Goal: Task Accomplishment & Management: Use online tool/utility

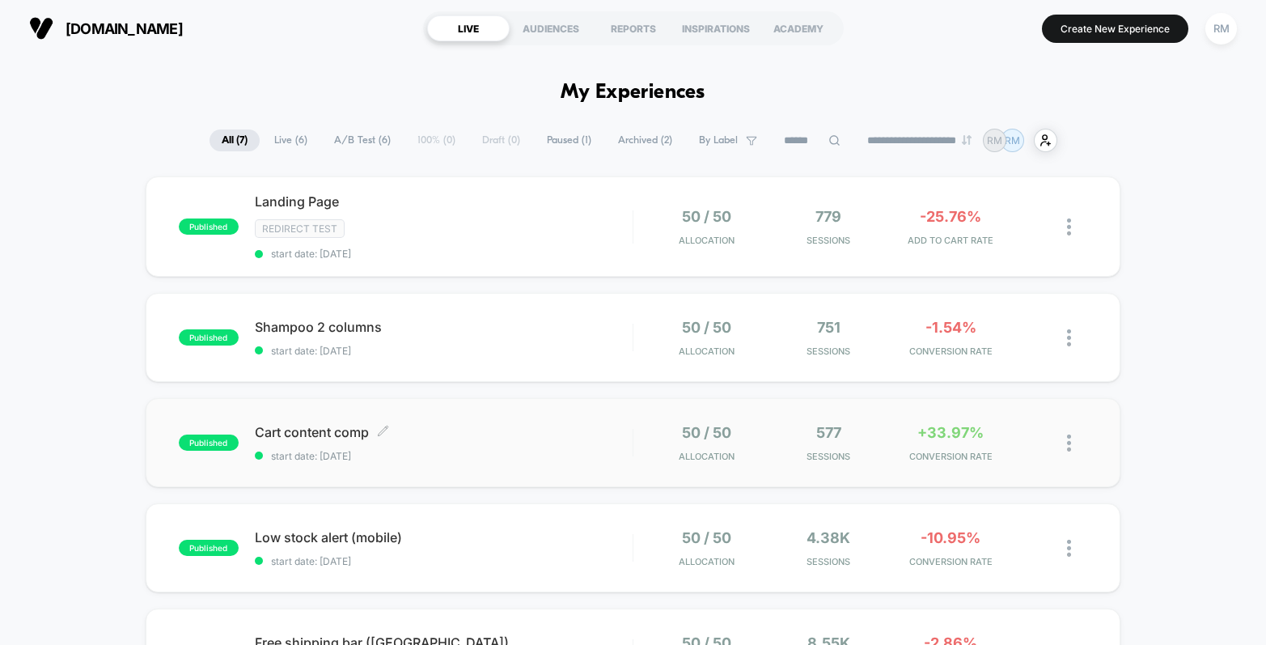
click at [530, 440] on div "Cart content comp Click to edit experience details Click to edit experience det…" at bounding box center [444, 443] width 378 height 38
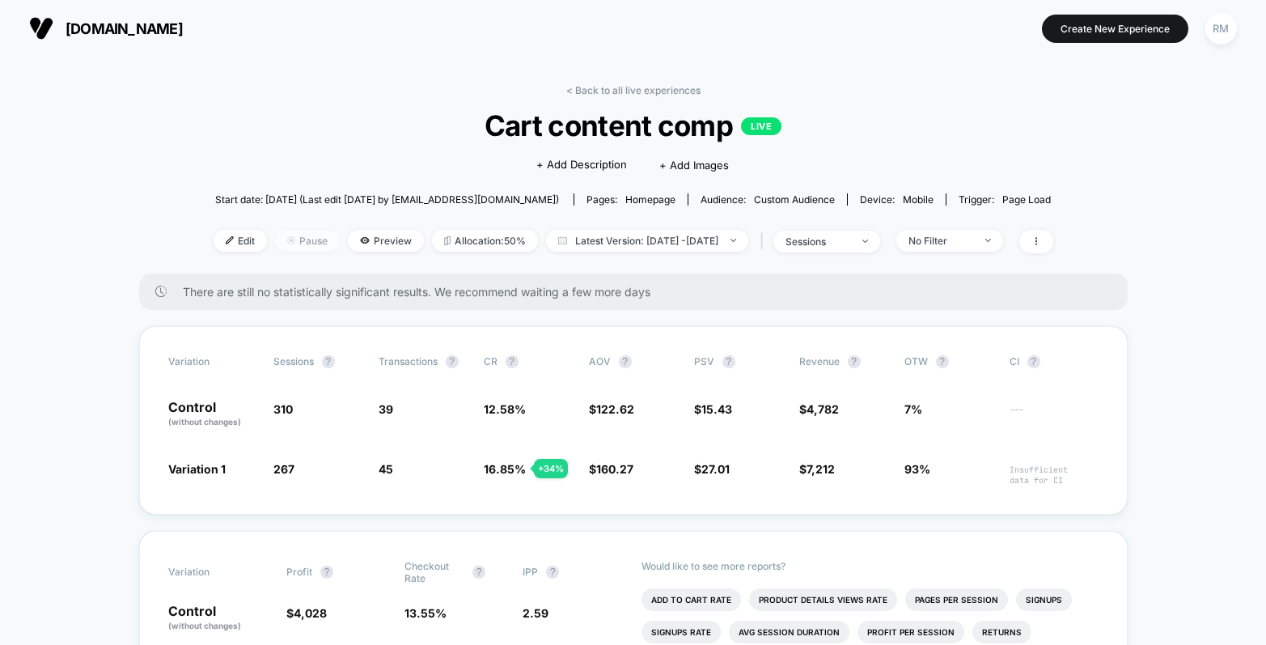
click at [296, 244] on span "Pause" at bounding box center [307, 241] width 65 height 22
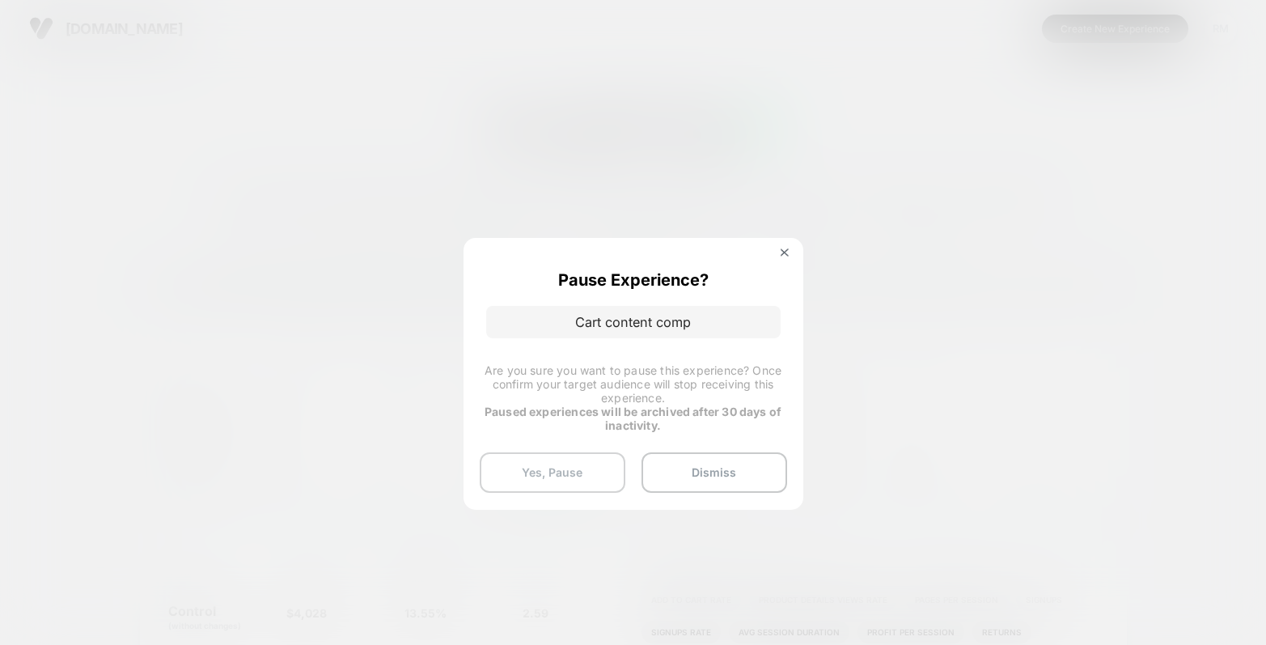
click at [554, 472] on button "Yes, Pause" at bounding box center [553, 472] width 146 height 40
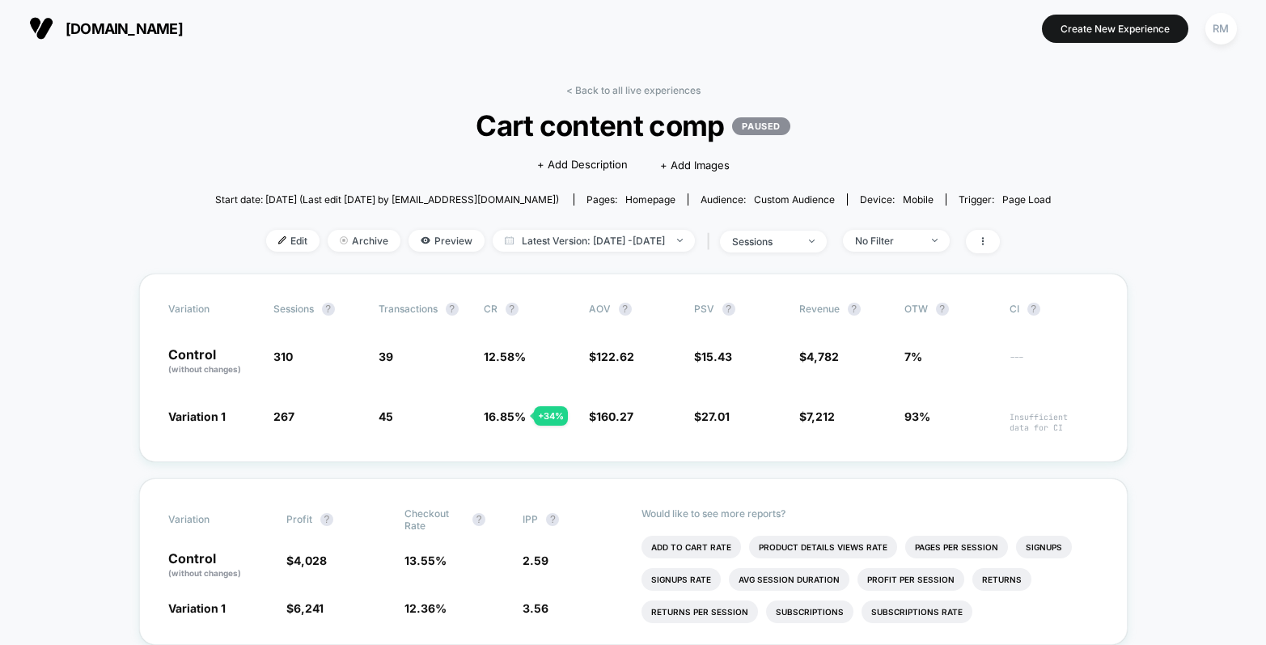
click at [612, 87] on link "< Back to all live experiences" at bounding box center [633, 90] width 134 height 12
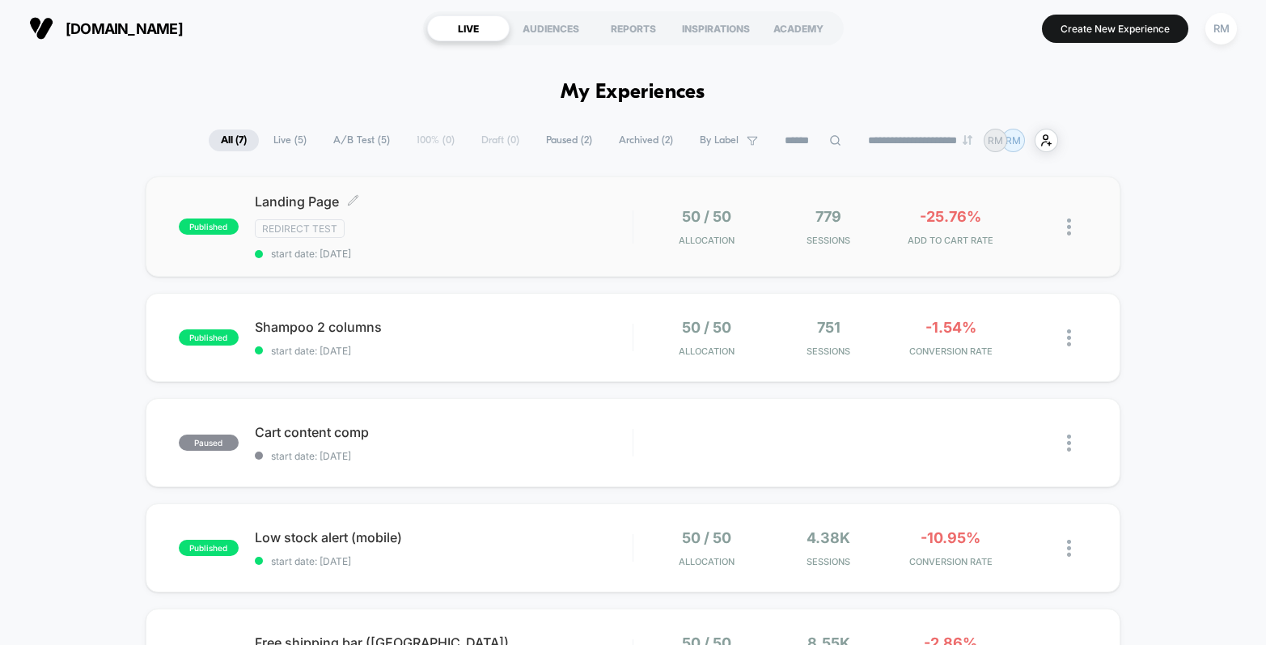
click at [427, 222] on div "Redirect Test" at bounding box center [444, 228] width 378 height 19
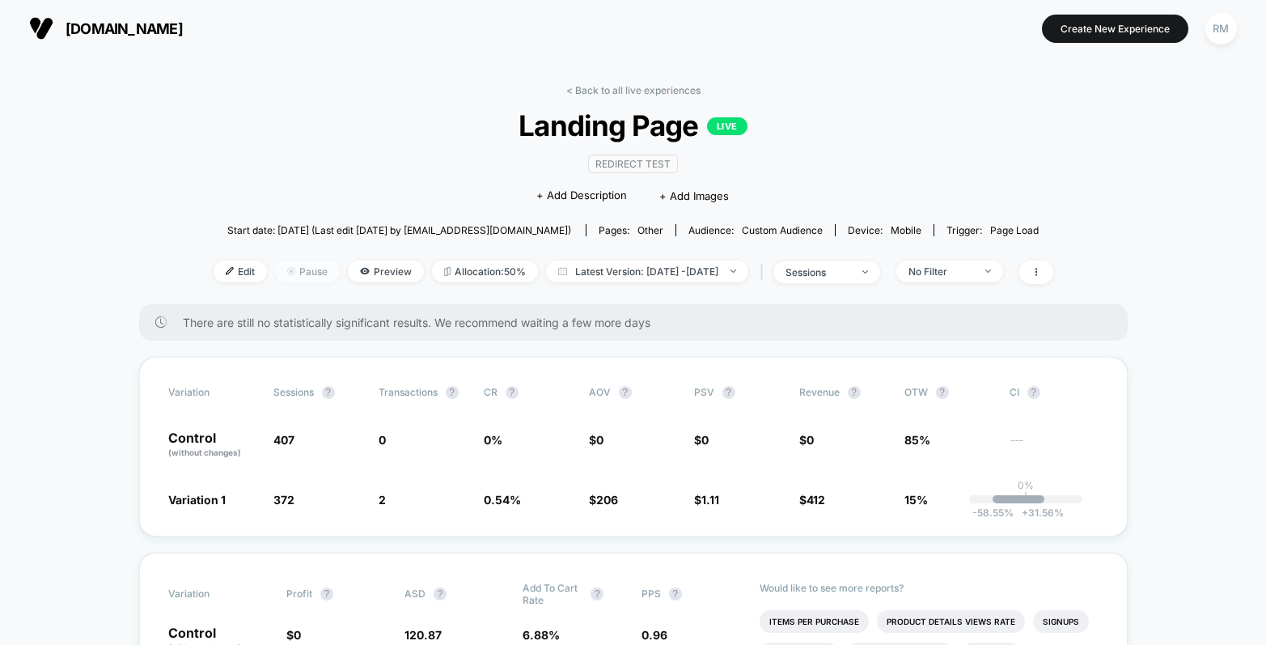
click at [289, 266] on span "Pause" at bounding box center [307, 272] width 65 height 22
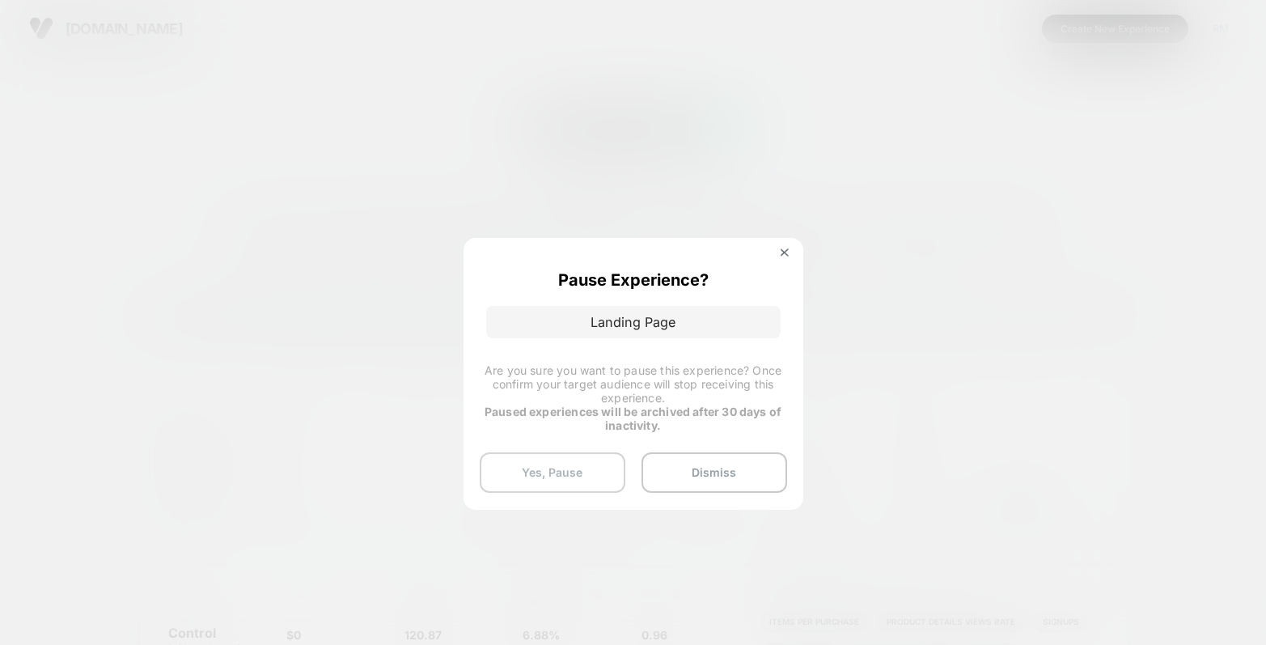
click at [574, 472] on button "Yes, Pause" at bounding box center [553, 472] width 146 height 40
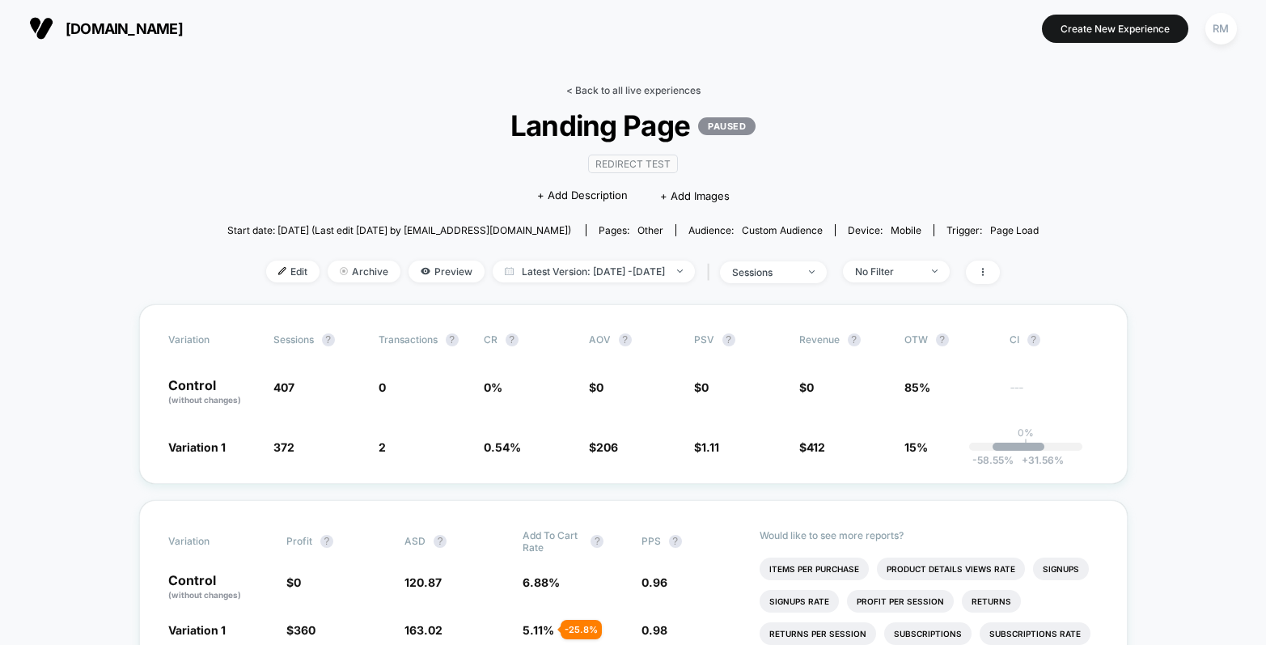
click at [617, 88] on link "< Back to all live experiences" at bounding box center [633, 90] width 134 height 12
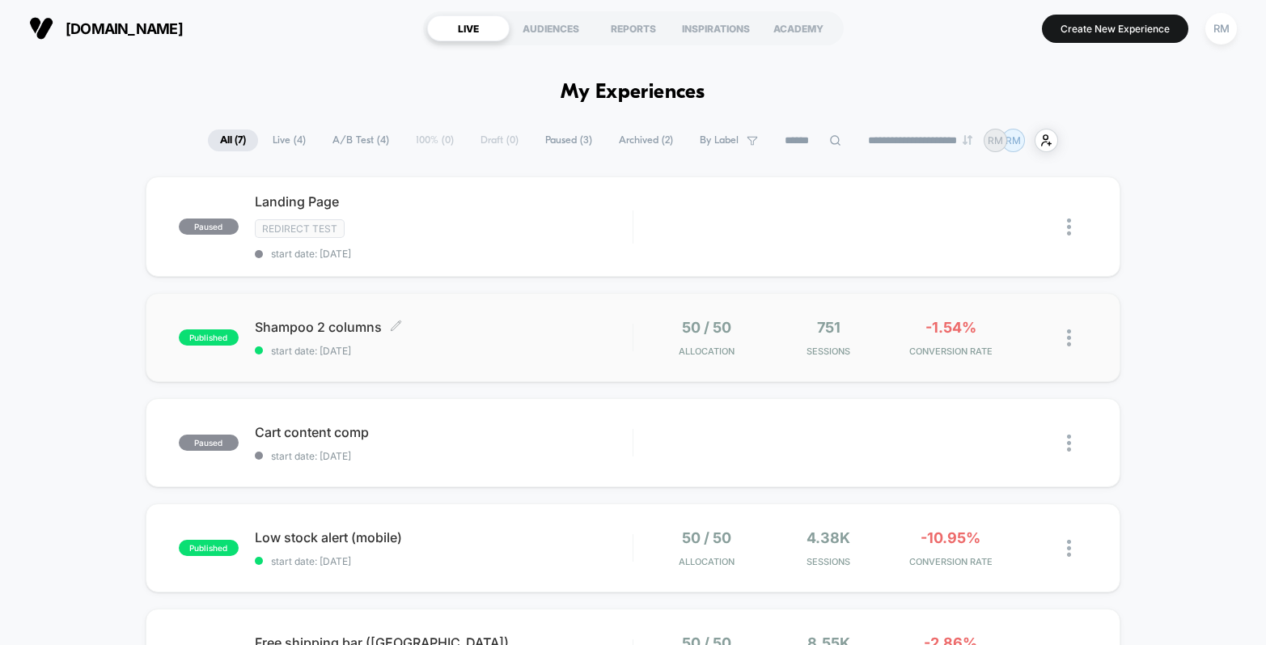
click at [504, 332] on span "Shampoo 2 columns Click to edit experience details" at bounding box center [444, 327] width 378 height 16
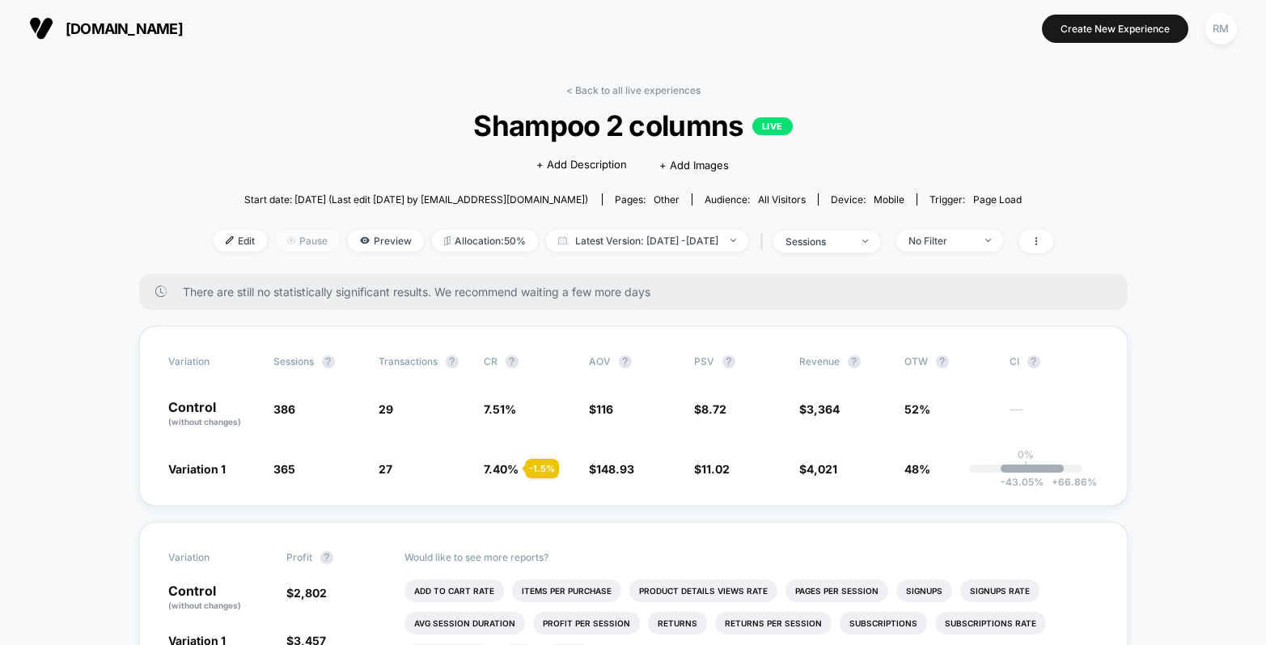
click at [275, 244] on span "Pause" at bounding box center [307, 241] width 65 height 22
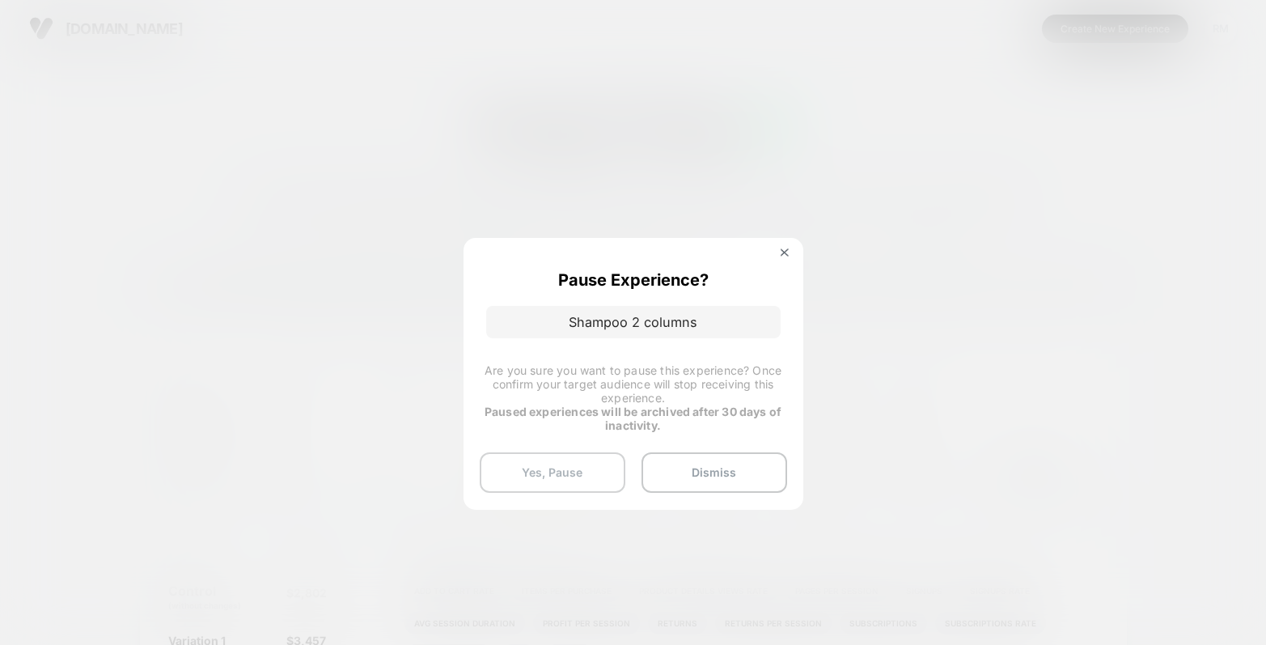
click at [554, 463] on button "Yes, Pause" at bounding box center [553, 472] width 146 height 40
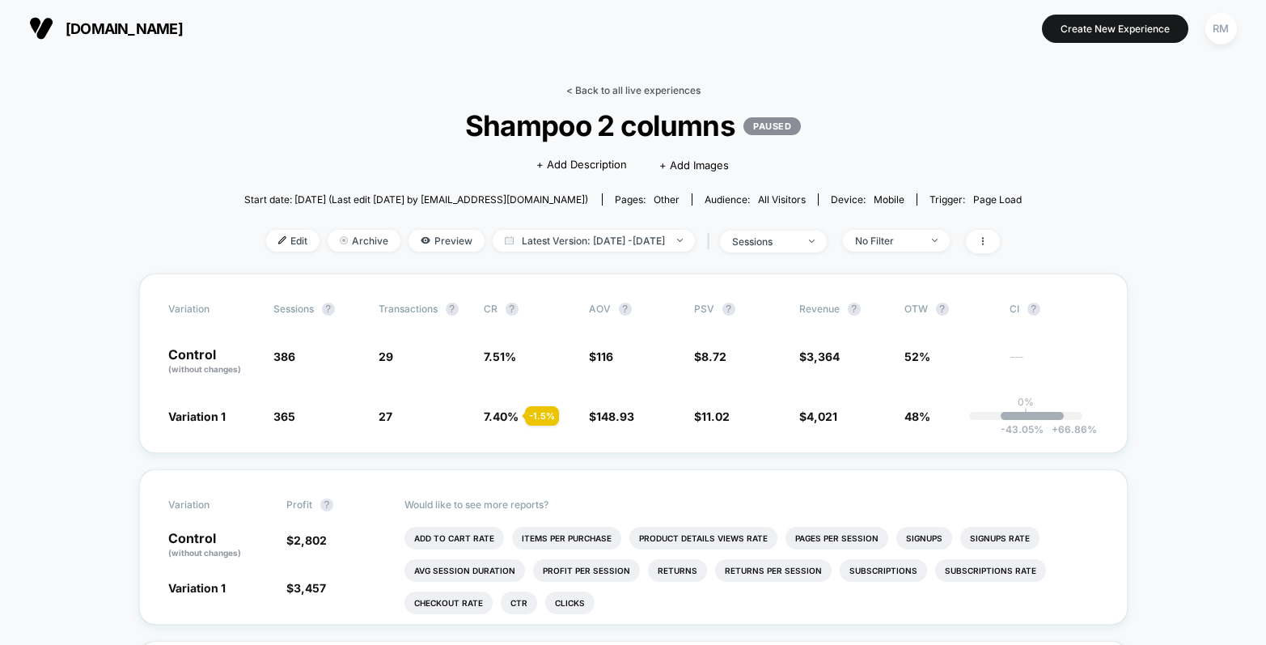
click at [629, 87] on link "< Back to all live experiences" at bounding box center [633, 90] width 134 height 12
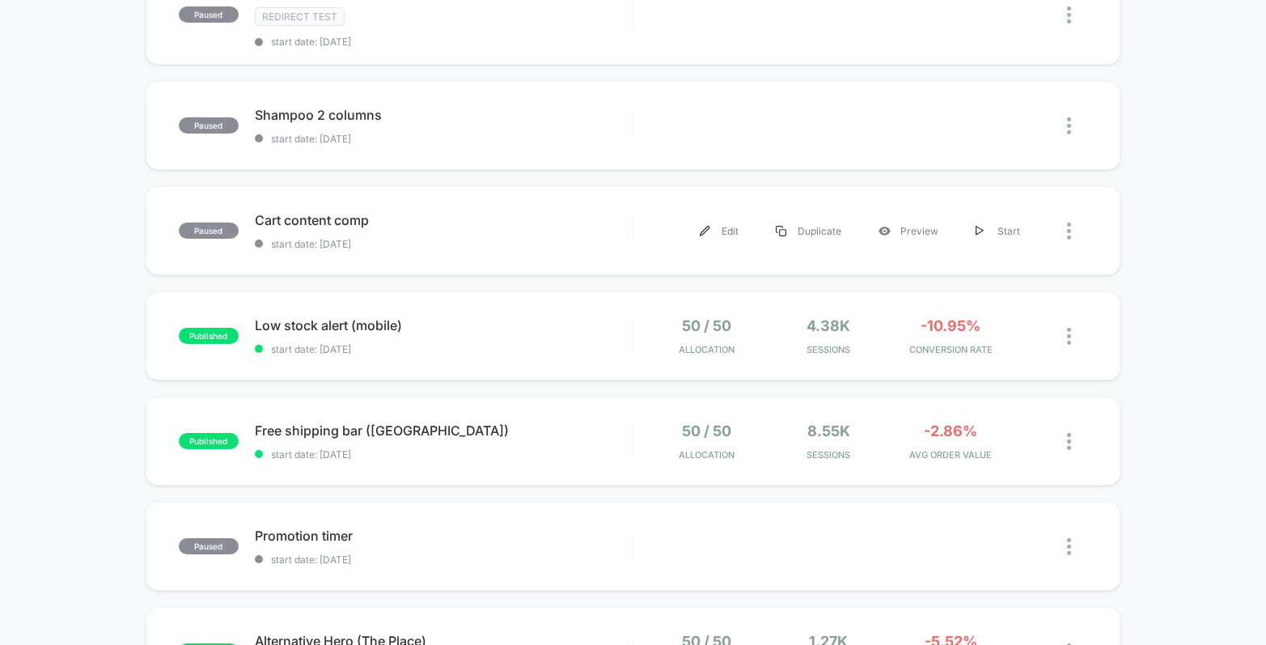
scroll to position [286, 0]
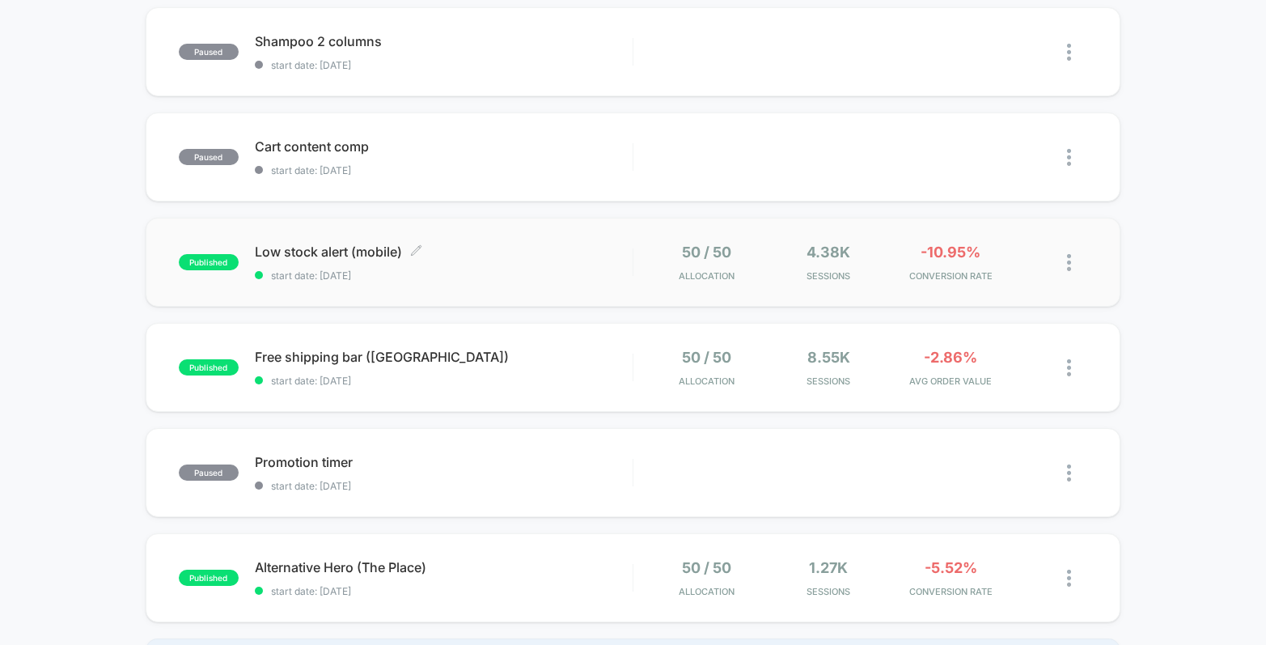
click at [553, 258] on div "Low stock alert (mobile) Click to edit experience details Click to edit experie…" at bounding box center [444, 263] width 378 height 38
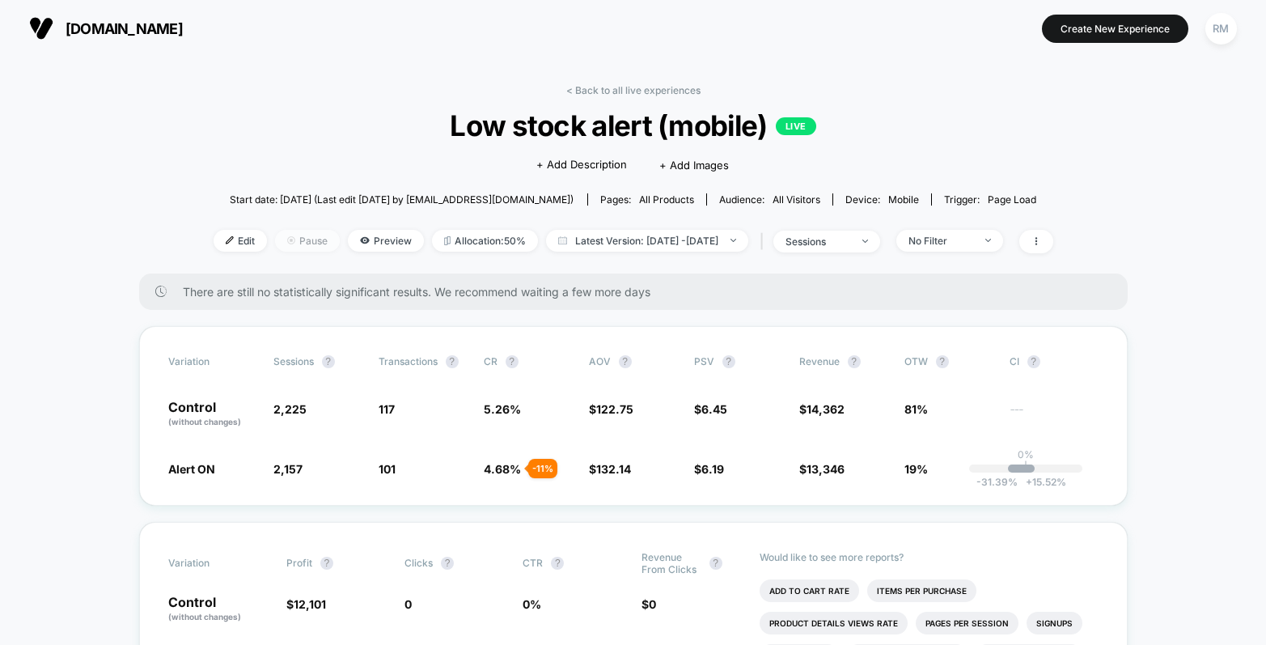
click at [287, 239] on span "Pause" at bounding box center [307, 241] width 65 height 22
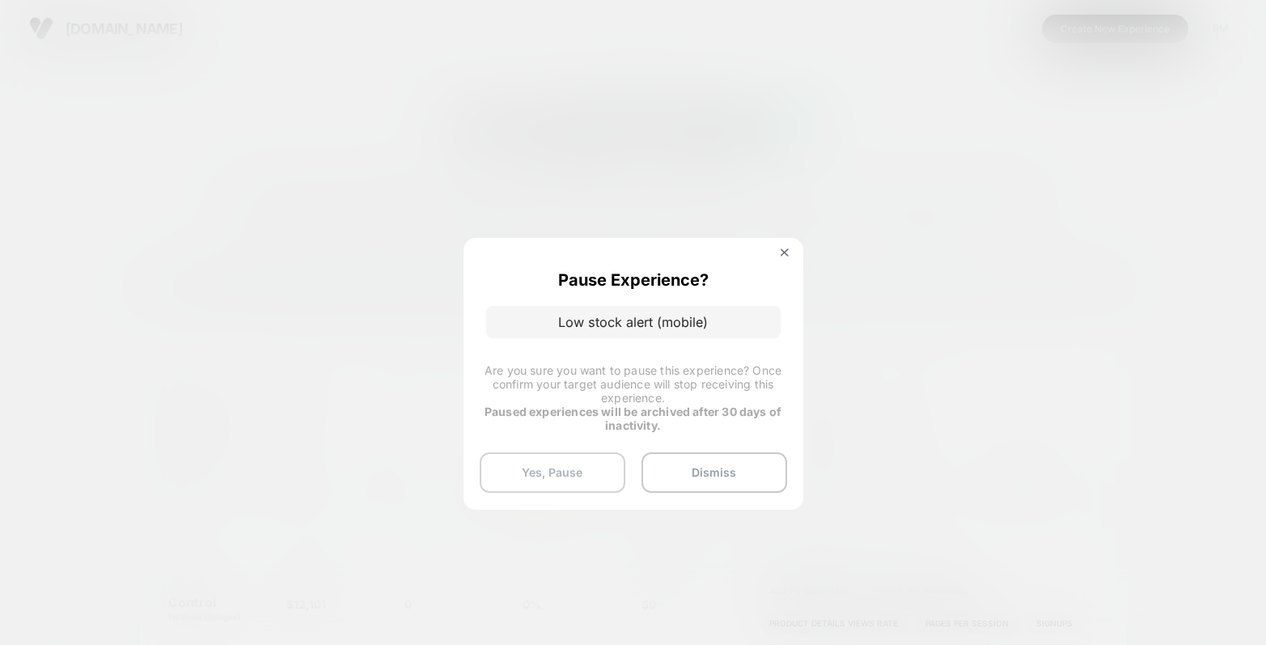
click at [571, 480] on button "Yes, Pause" at bounding box center [553, 472] width 146 height 40
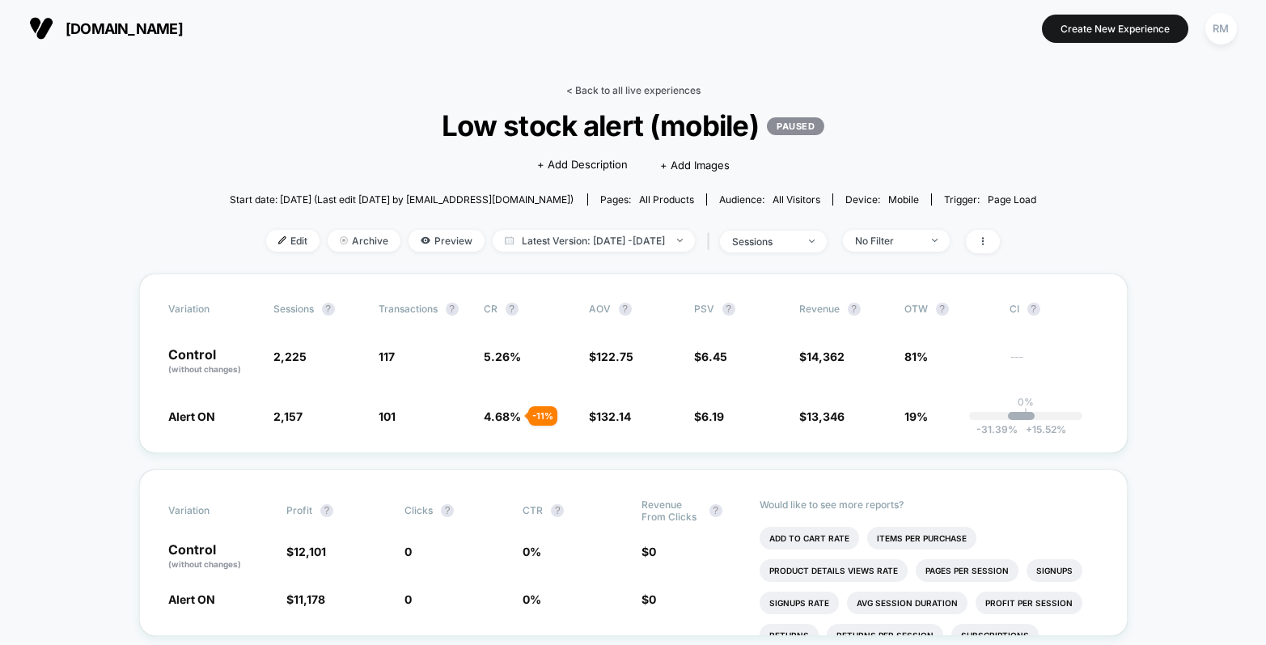
click at [591, 92] on link "< Back to all live experiences" at bounding box center [633, 90] width 134 height 12
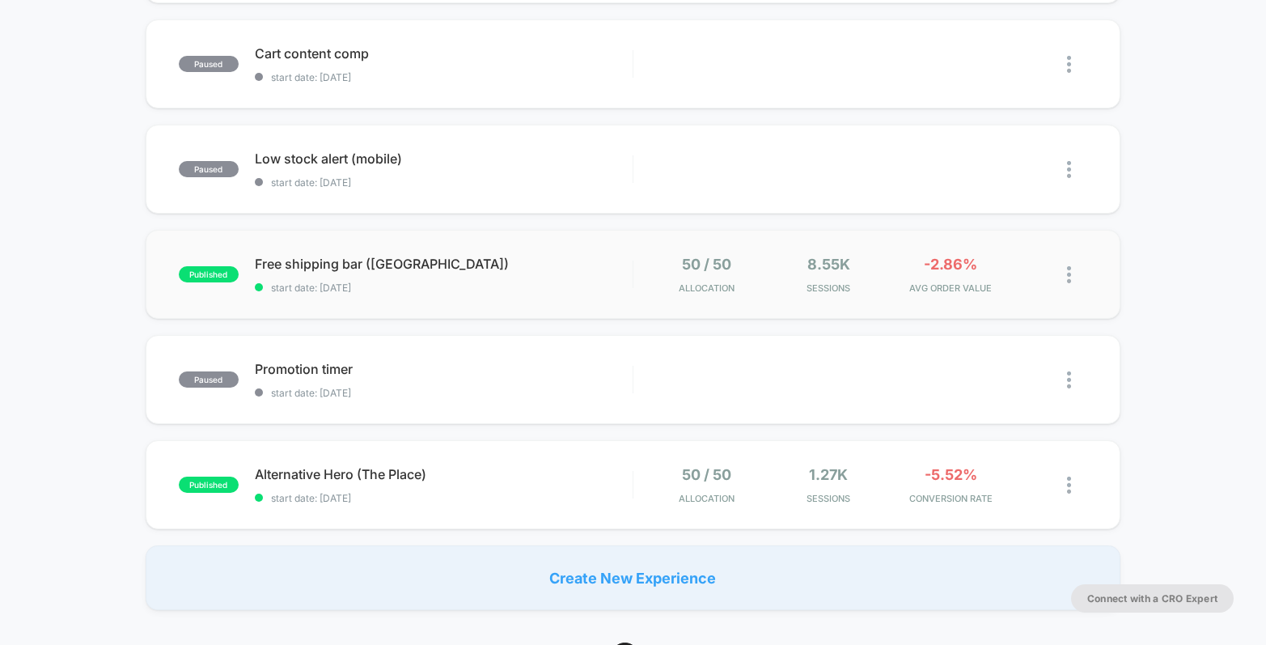
click at [549, 303] on div "published Free shipping bar (USA) start date: 28/08/2025 50 / 50 Allocation 8.5…" at bounding box center [633, 274] width 975 height 89
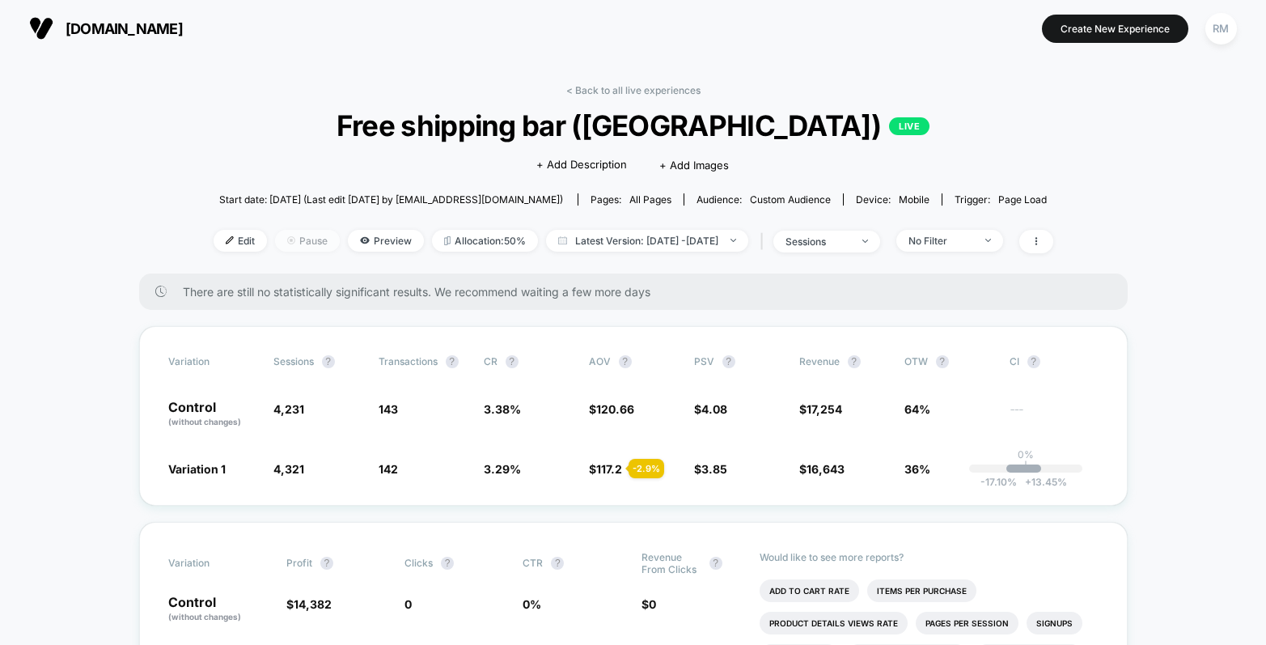
click at [281, 244] on span "Pause" at bounding box center [307, 241] width 65 height 22
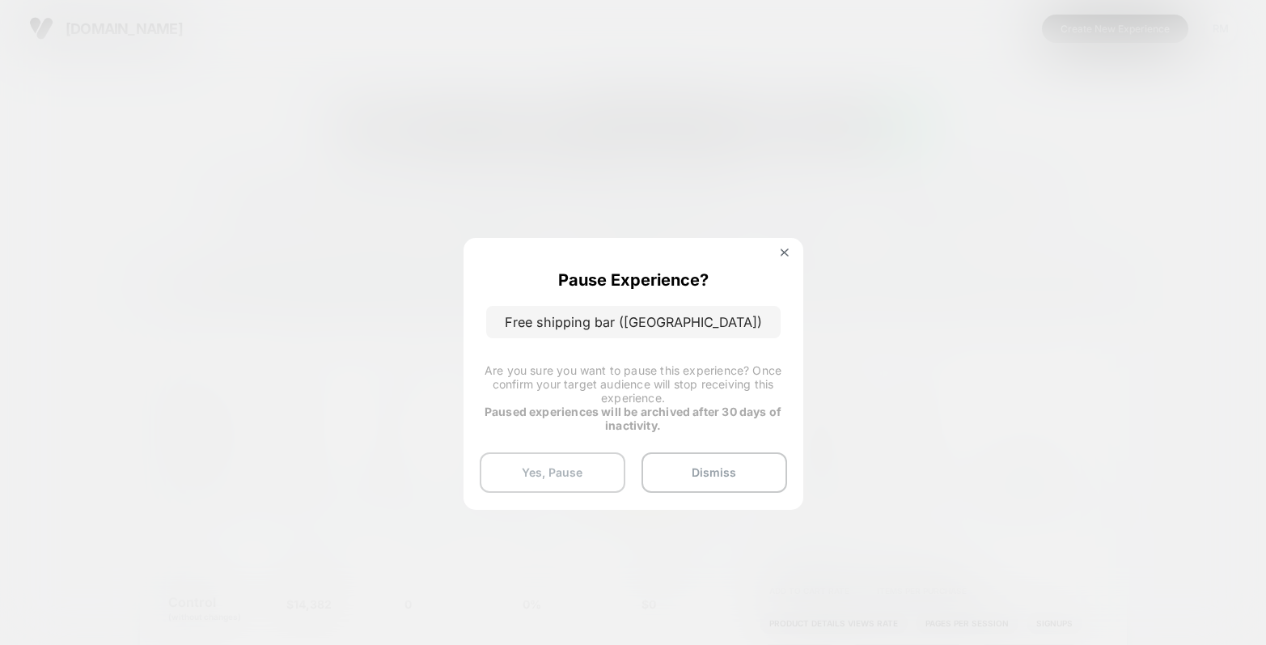
click at [566, 469] on button "Yes, Pause" at bounding box center [553, 472] width 146 height 40
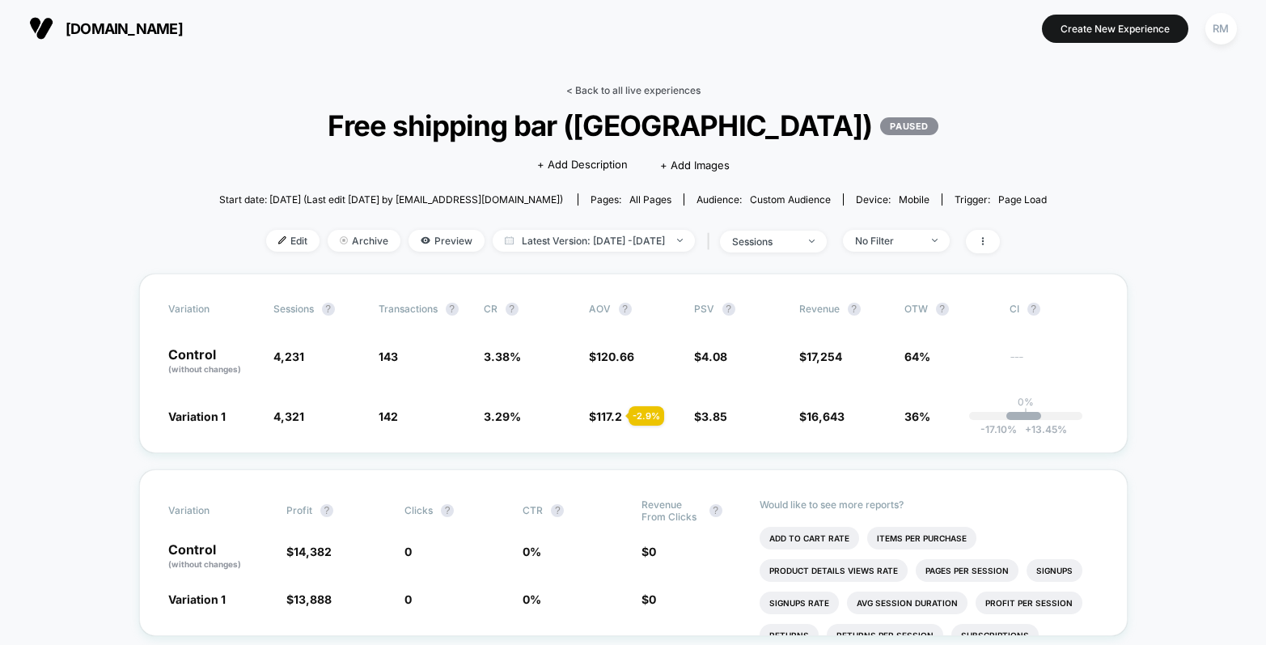
click at [620, 90] on link "< Back to all live experiences" at bounding box center [633, 90] width 134 height 12
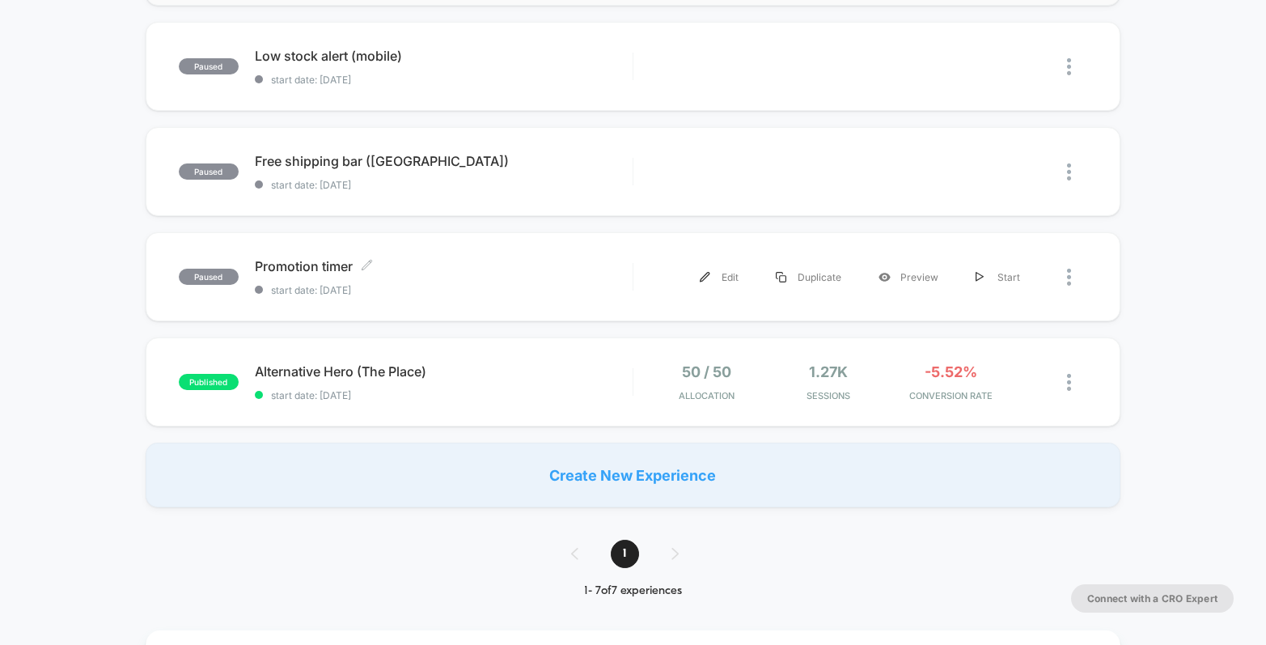
scroll to position [482, 0]
click at [513, 392] on span "start date: [DATE]" at bounding box center [444, 394] width 378 height 12
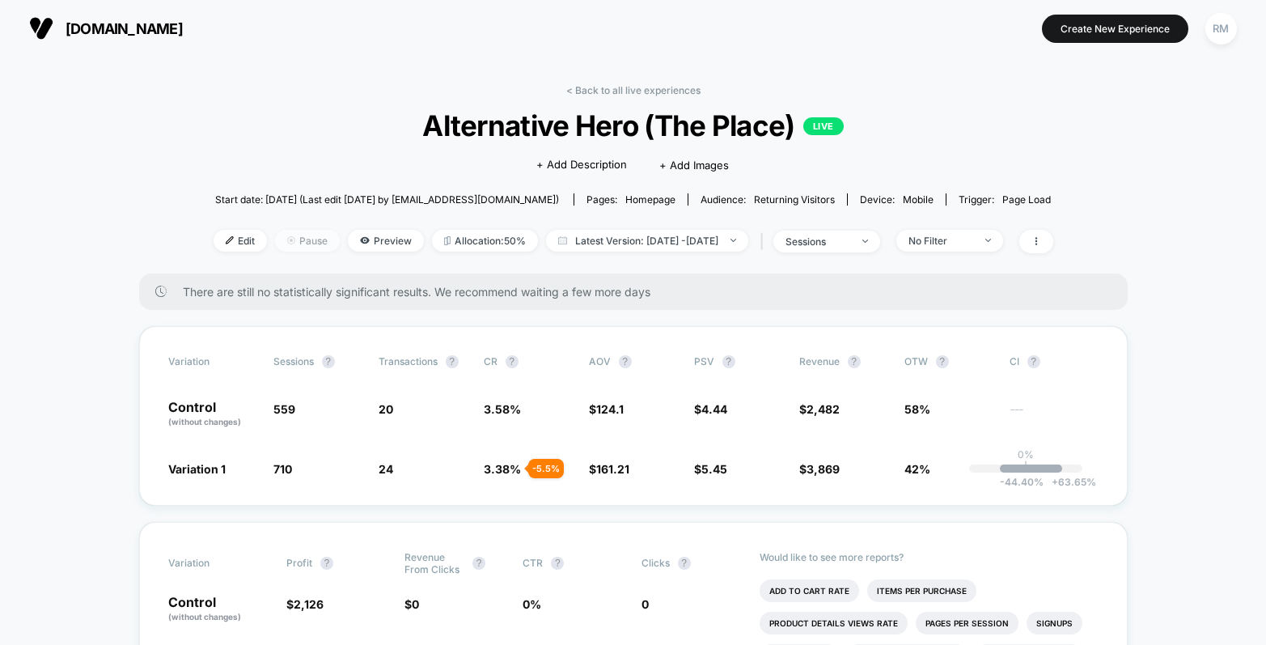
click at [287, 242] on img at bounding box center [291, 240] width 8 height 8
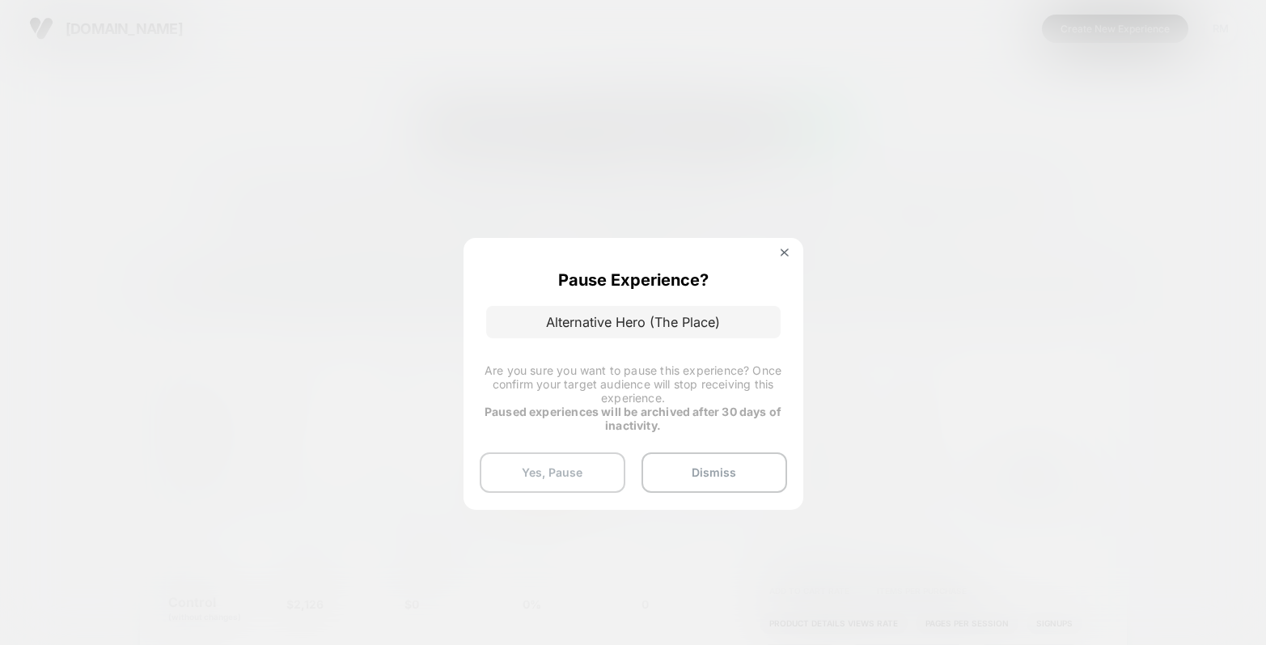
click at [583, 468] on button "Yes, Pause" at bounding box center [553, 472] width 146 height 40
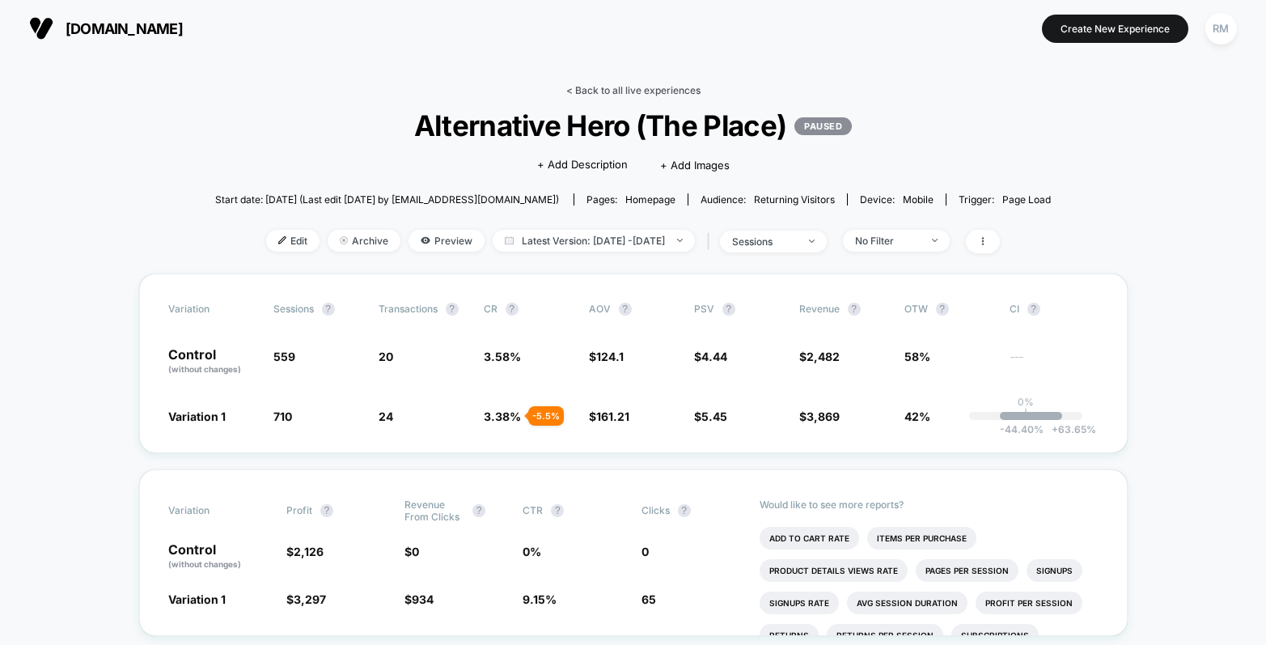
click at [619, 87] on link "< Back to all live experiences" at bounding box center [633, 90] width 134 height 12
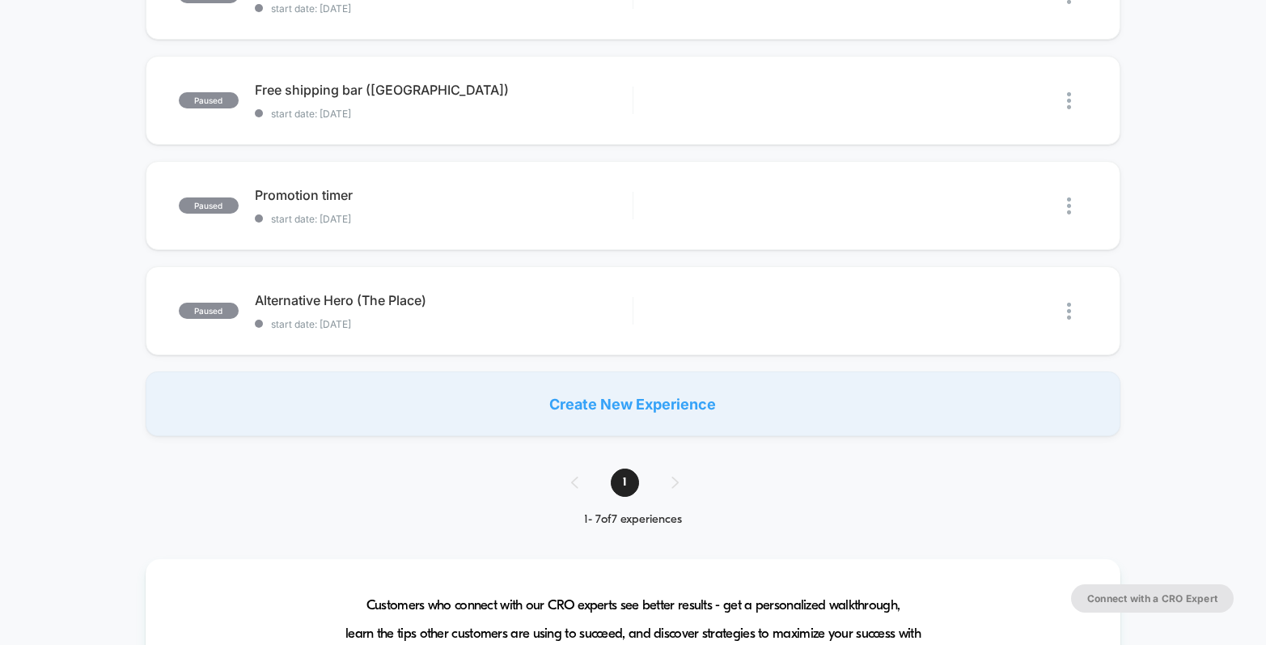
scroll to position [693, 0]
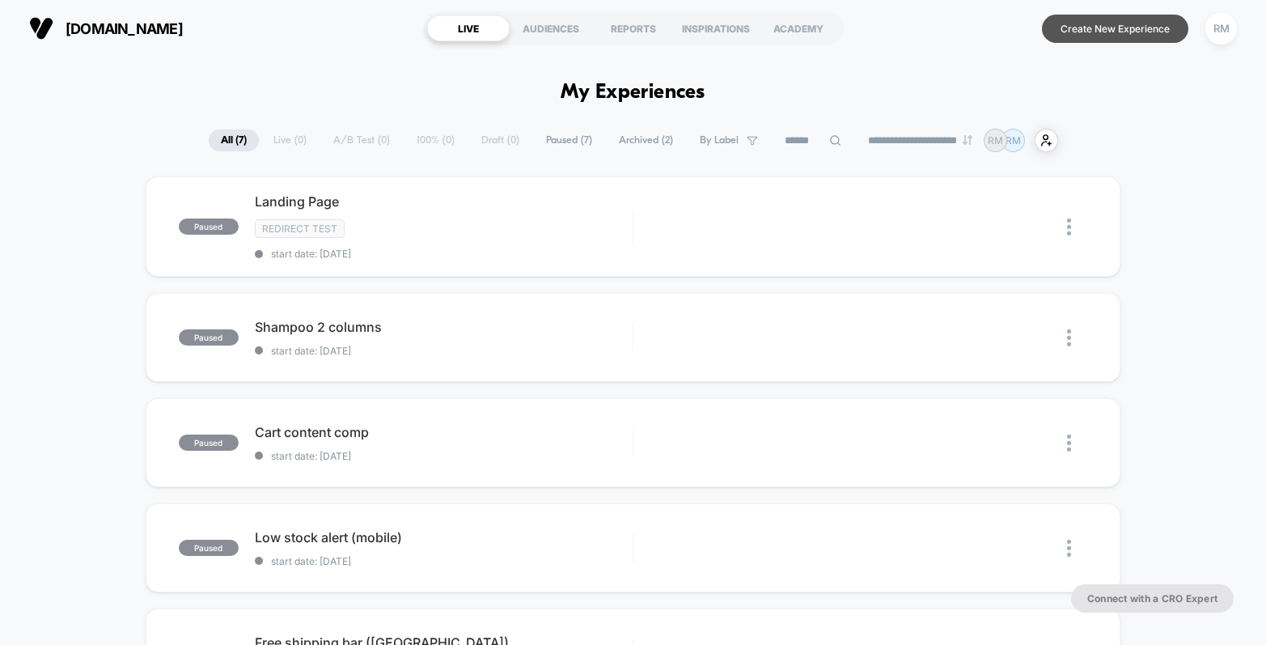
click at [1101, 25] on button "Create New Experience" at bounding box center [1115, 29] width 146 height 28
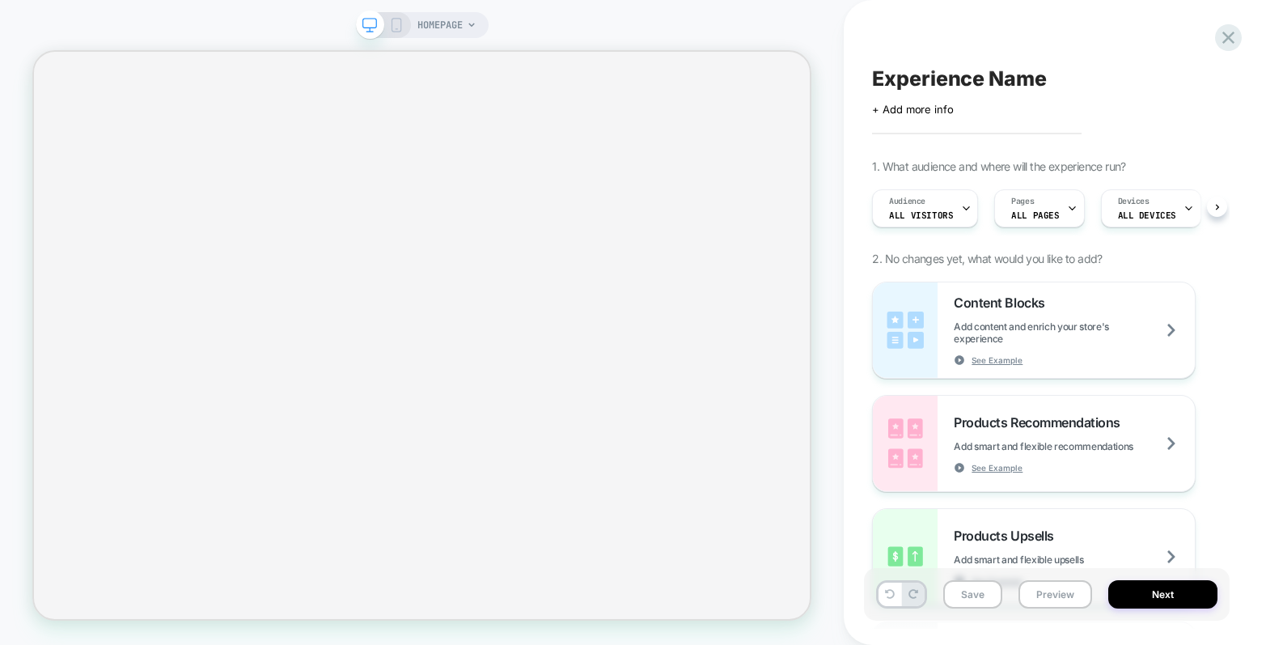
scroll to position [0, 1]
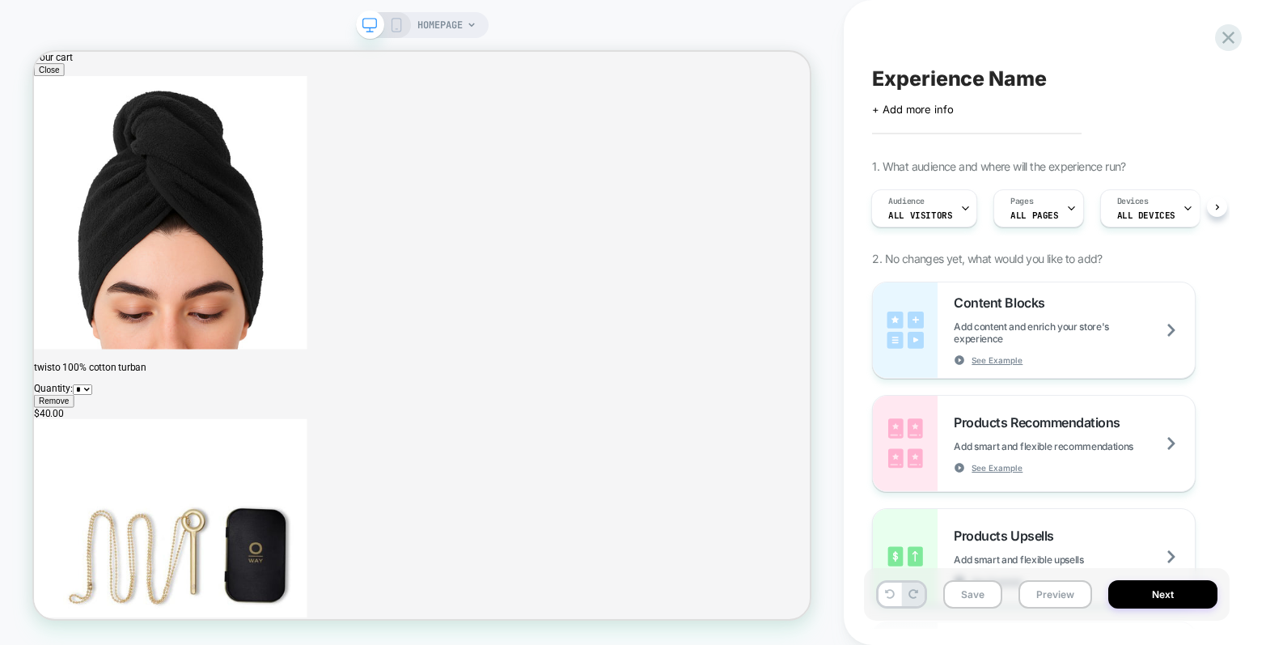
click at [1183, 206] on icon at bounding box center [1188, 208] width 11 height 11
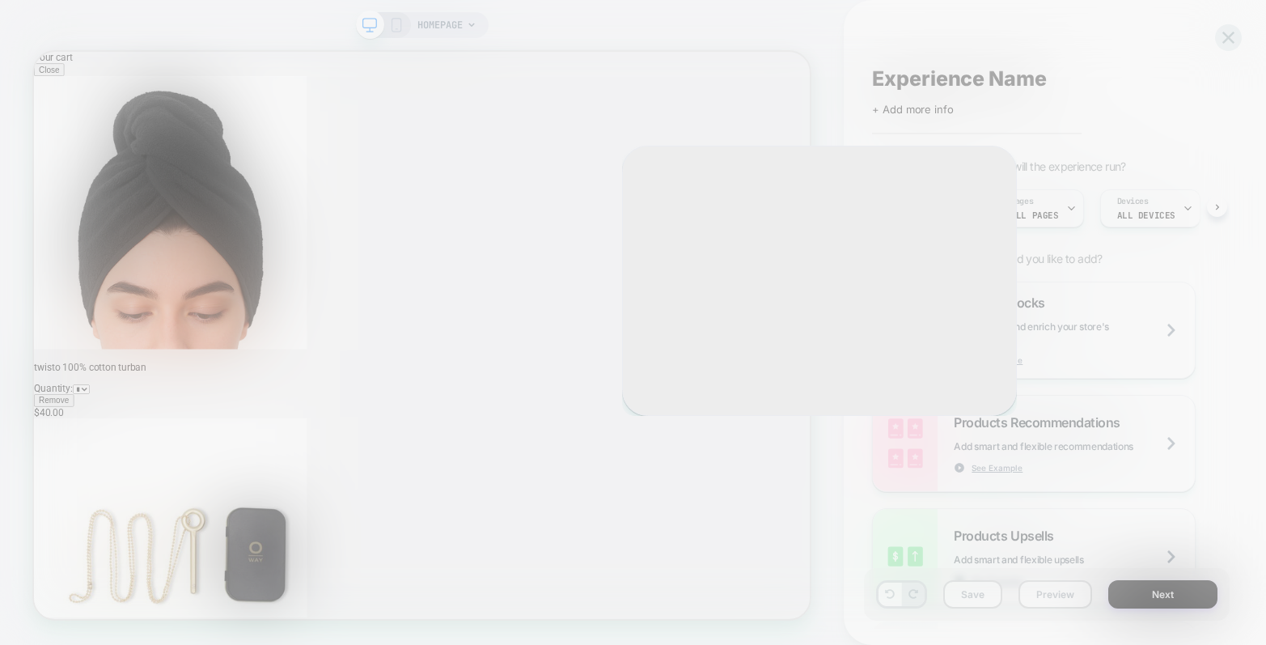
scroll to position [0, 0]
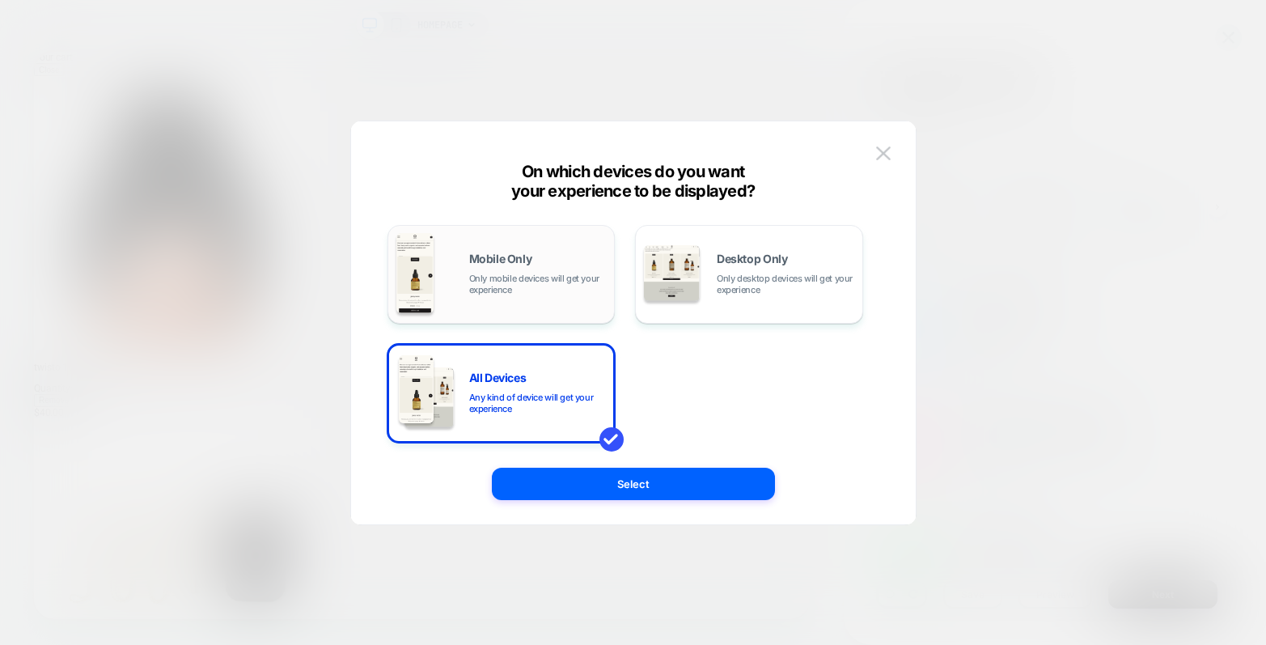
click at [515, 262] on span "Mobile Only" at bounding box center [500, 258] width 63 height 11
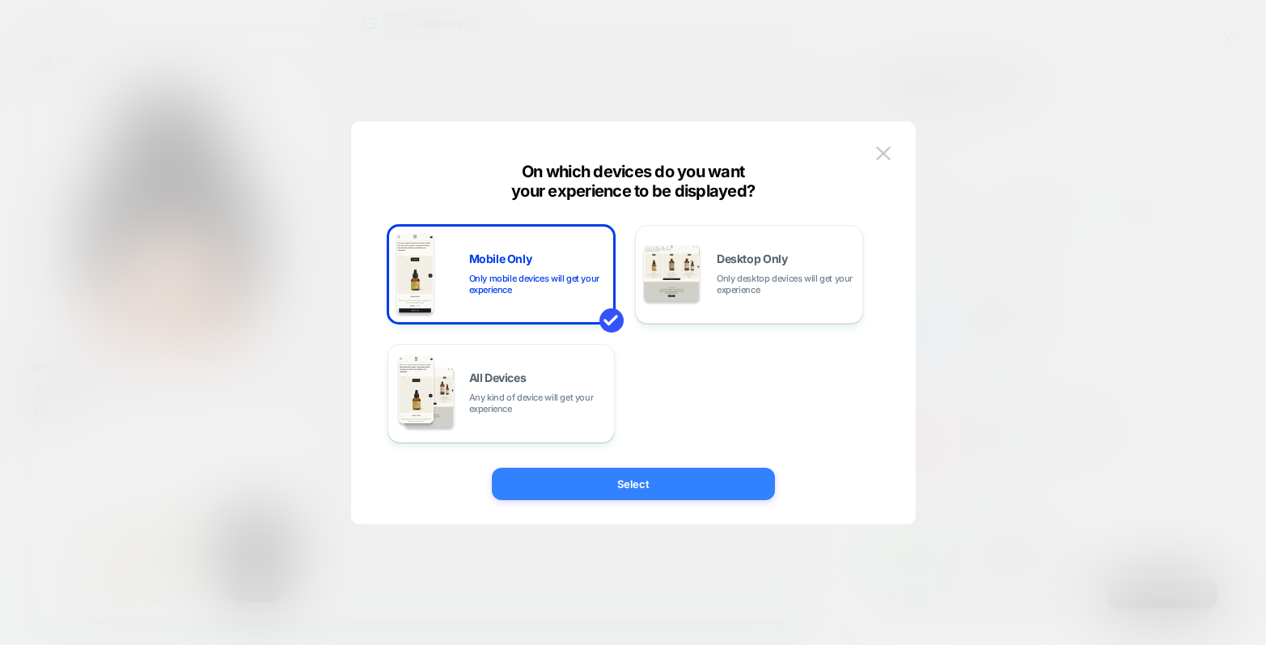
click at [578, 477] on button "Select" at bounding box center [633, 484] width 283 height 32
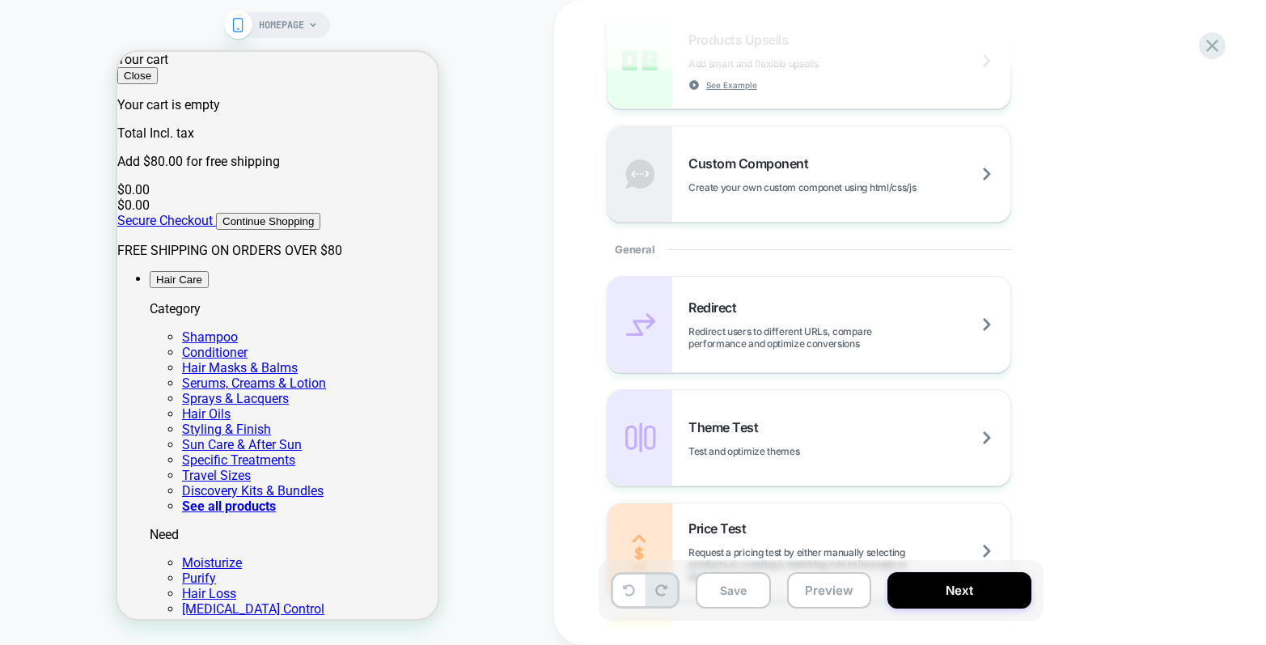
scroll to position [498, 0]
click at [872, 419] on div "Theme Test Test and optimize themes" at bounding box center [850, 436] width 322 height 38
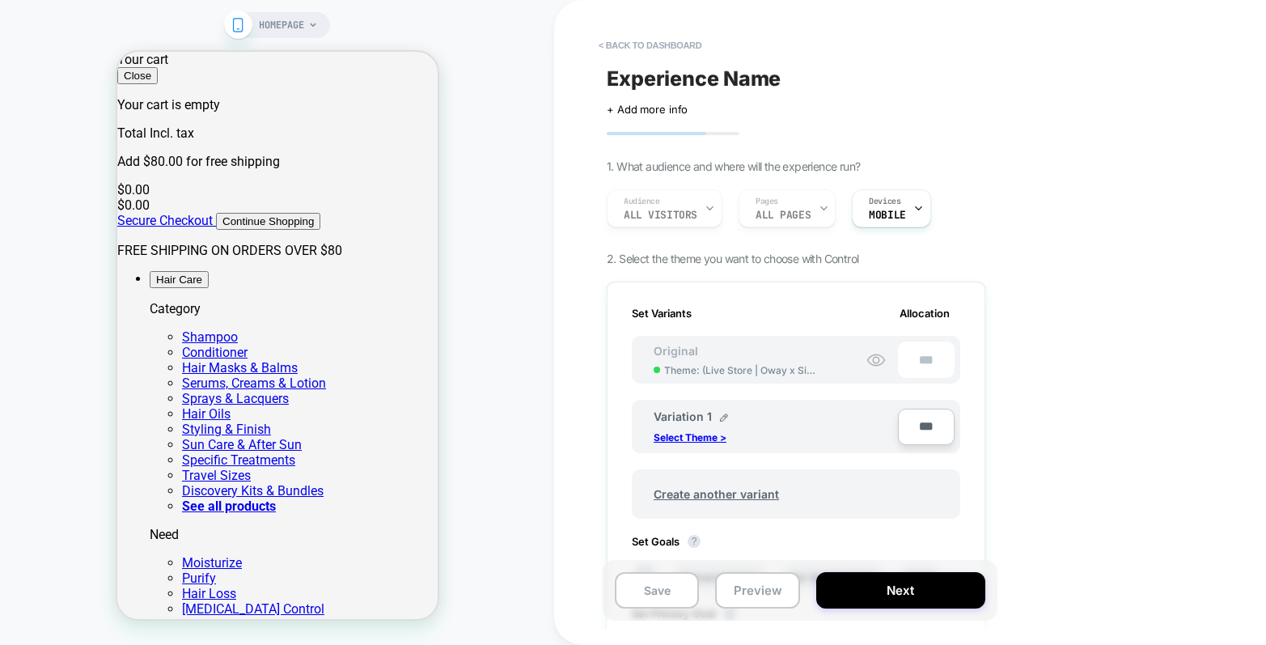
scroll to position [0, 2]
click at [702, 441] on p "Select Theme >" at bounding box center [690, 437] width 73 height 12
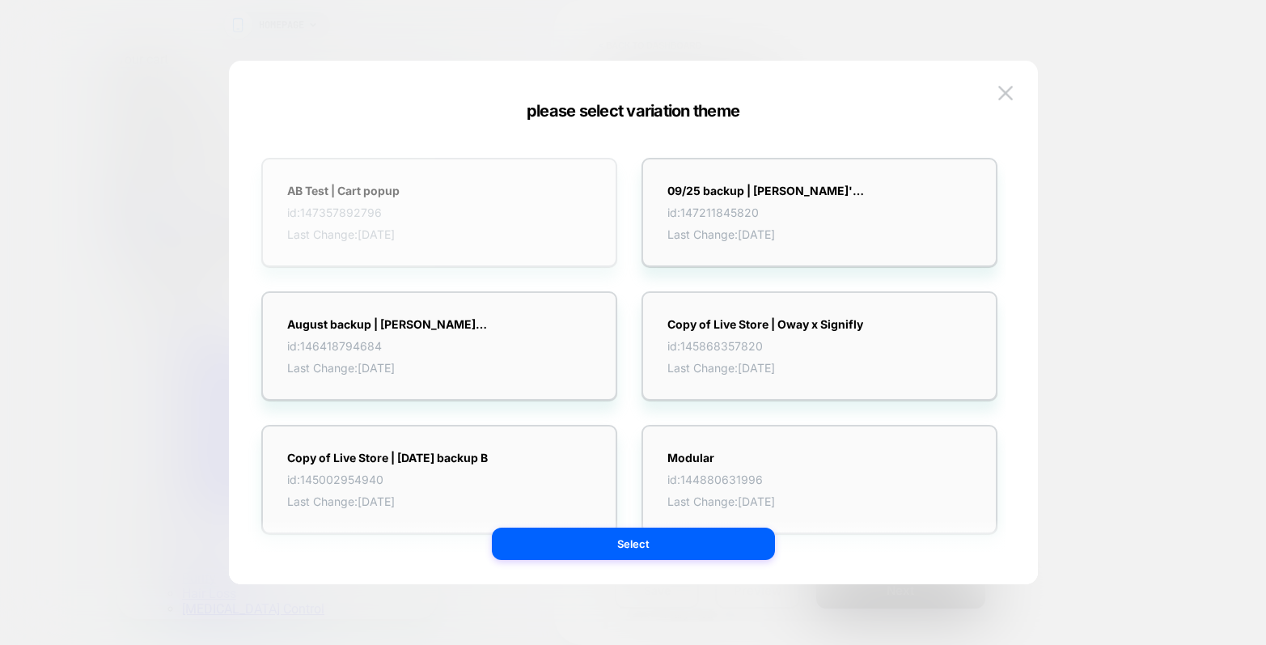
click at [491, 230] on div "AB Test | Cart popup id: 147357892796 Last Change: [DATE]" at bounding box center [439, 212] width 356 height 109
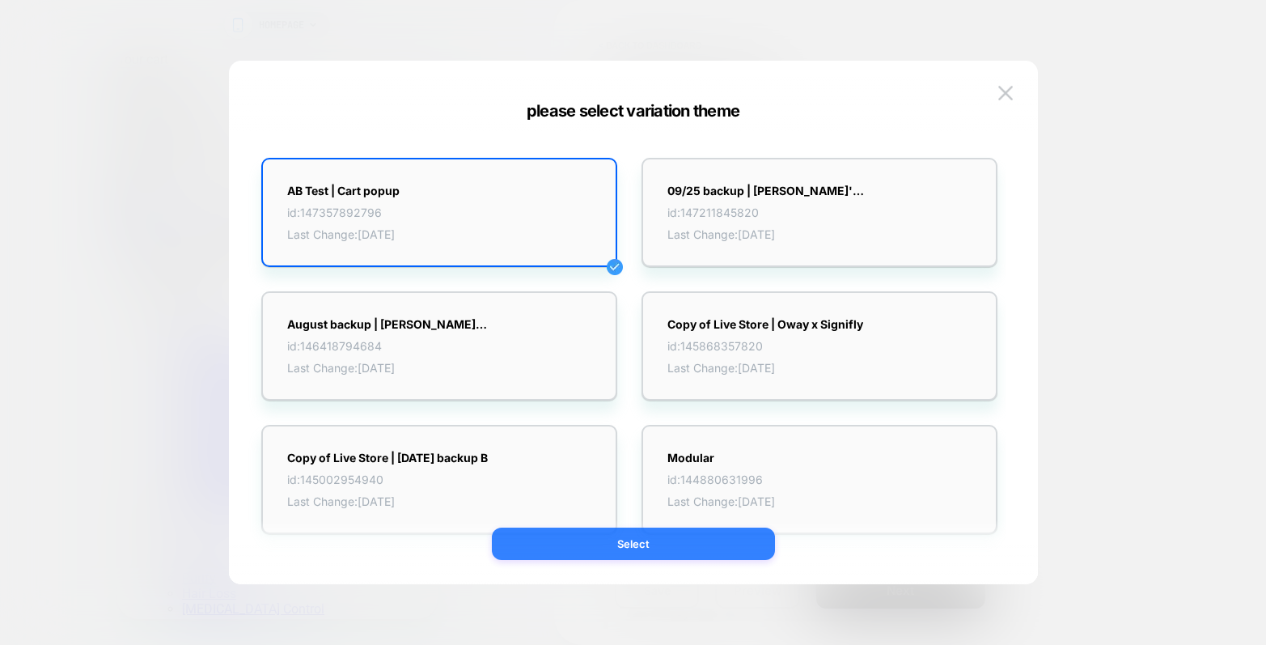
click at [617, 535] on button "Select" at bounding box center [633, 544] width 283 height 32
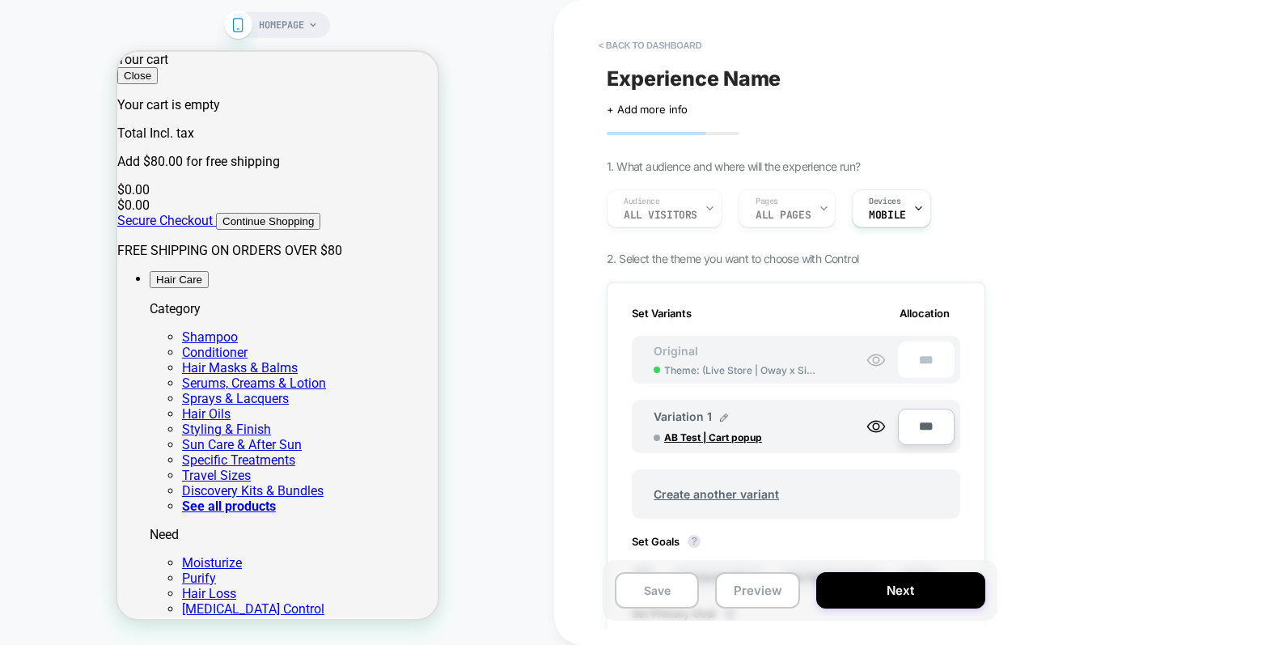
click at [723, 414] on img at bounding box center [724, 418] width 8 height 8
click at [720, 417] on input "**********" at bounding box center [712, 425] width 117 height 32
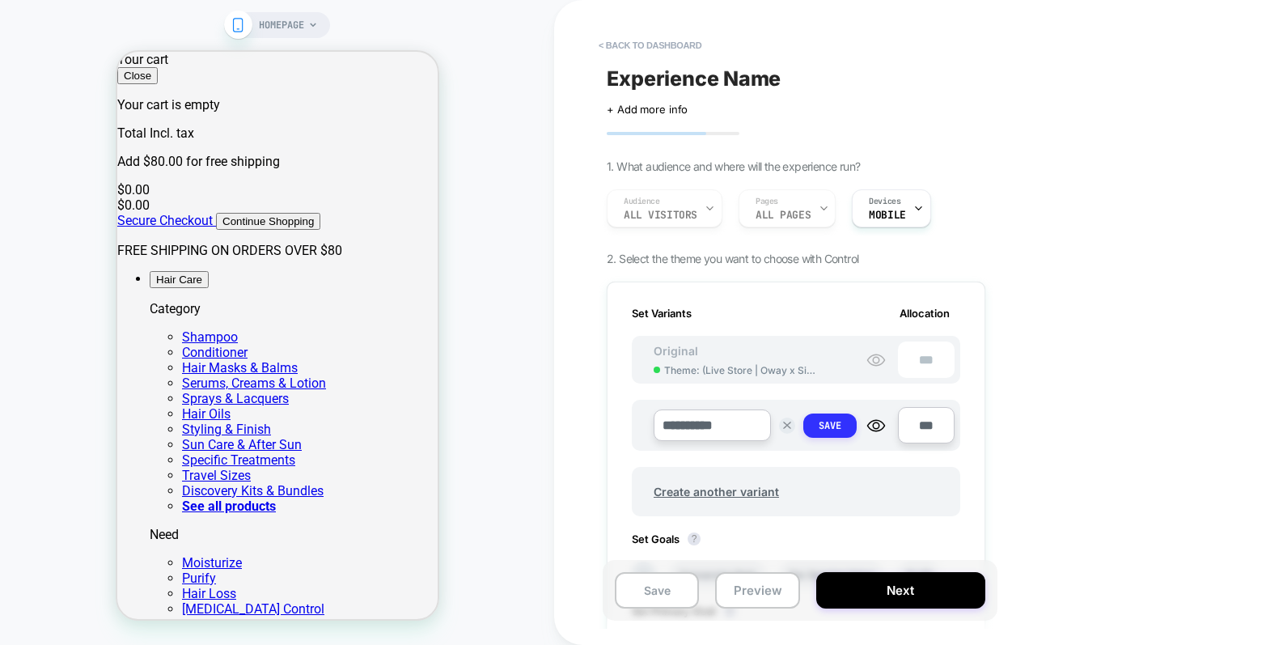
type input "**********"
click at [839, 426] on strong "Save" at bounding box center [830, 425] width 23 height 13
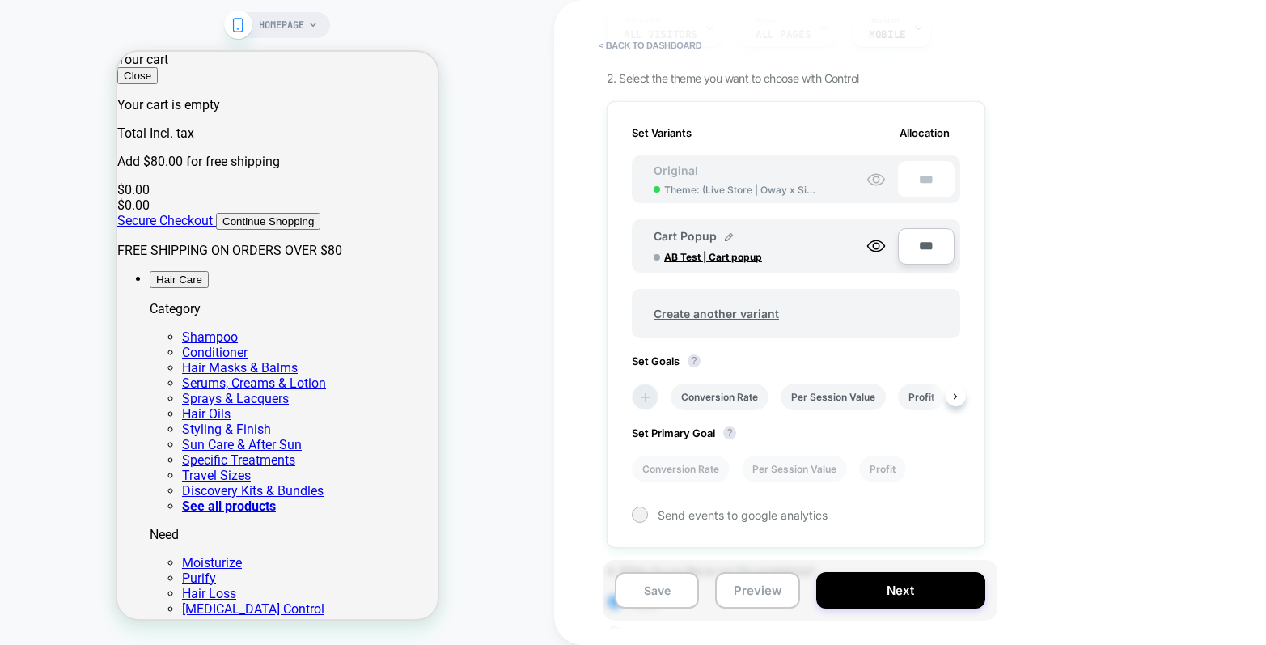
click at [650, 395] on icon at bounding box center [646, 397] width 16 height 16
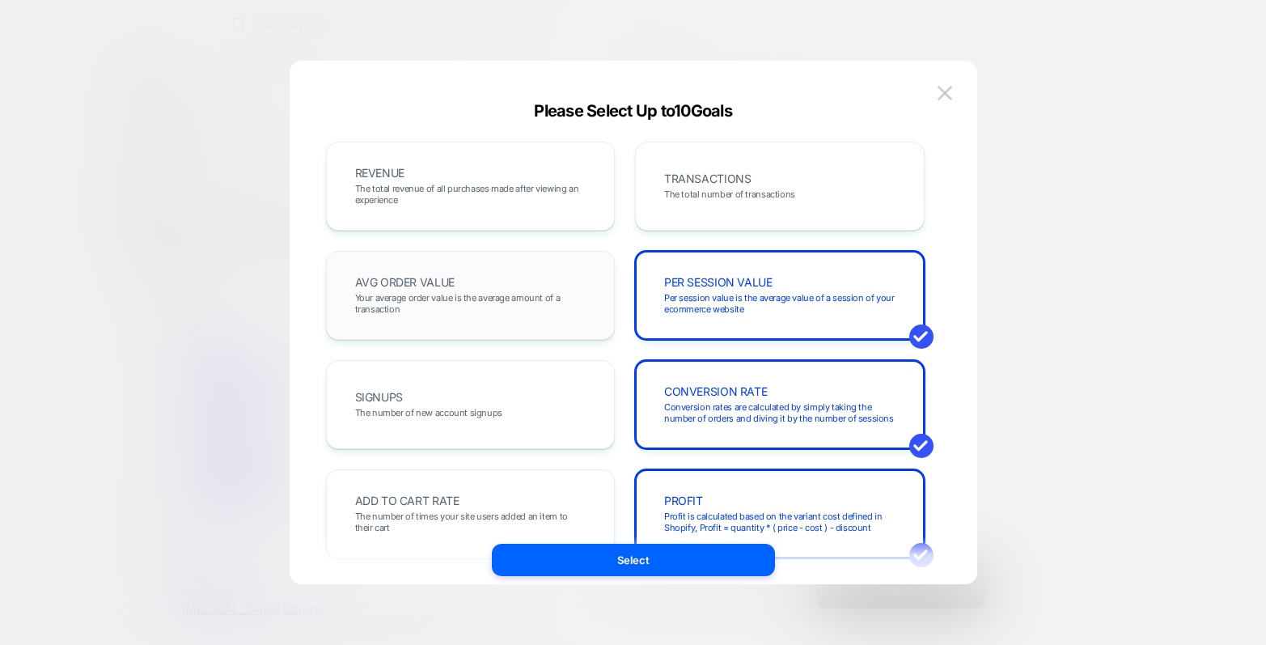
click at [568, 312] on span "Your average order value is the average amount of a transaction" at bounding box center [470, 303] width 231 height 23
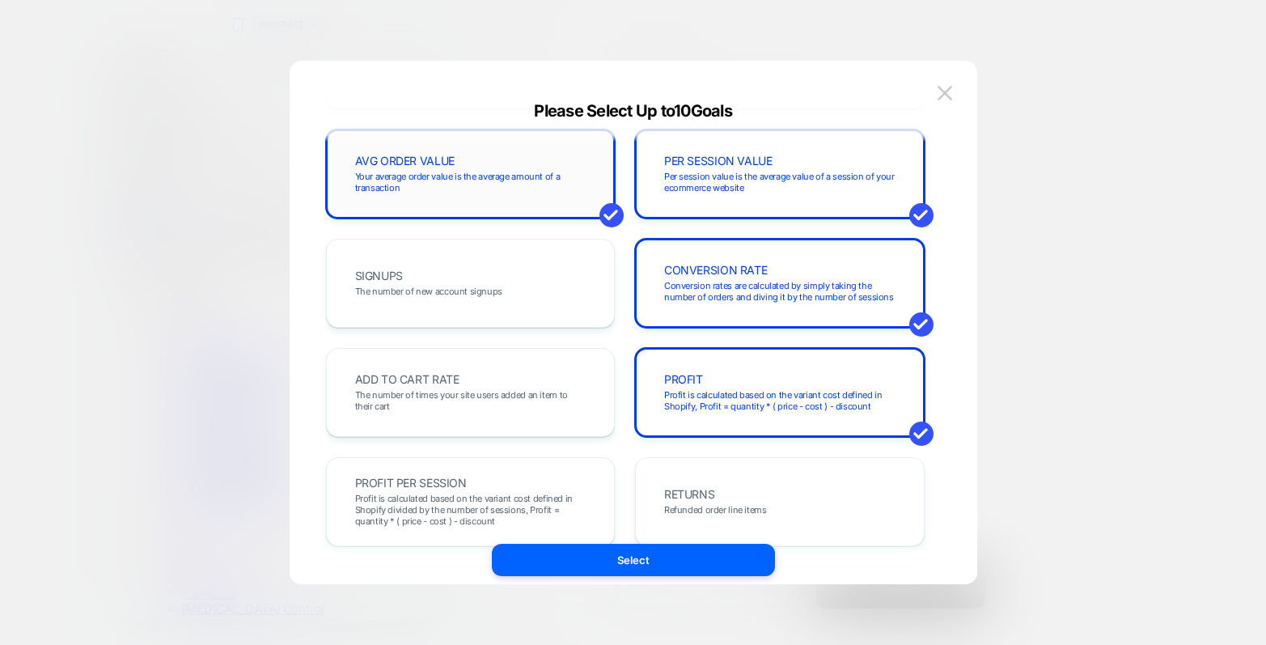
scroll to position [131, 0]
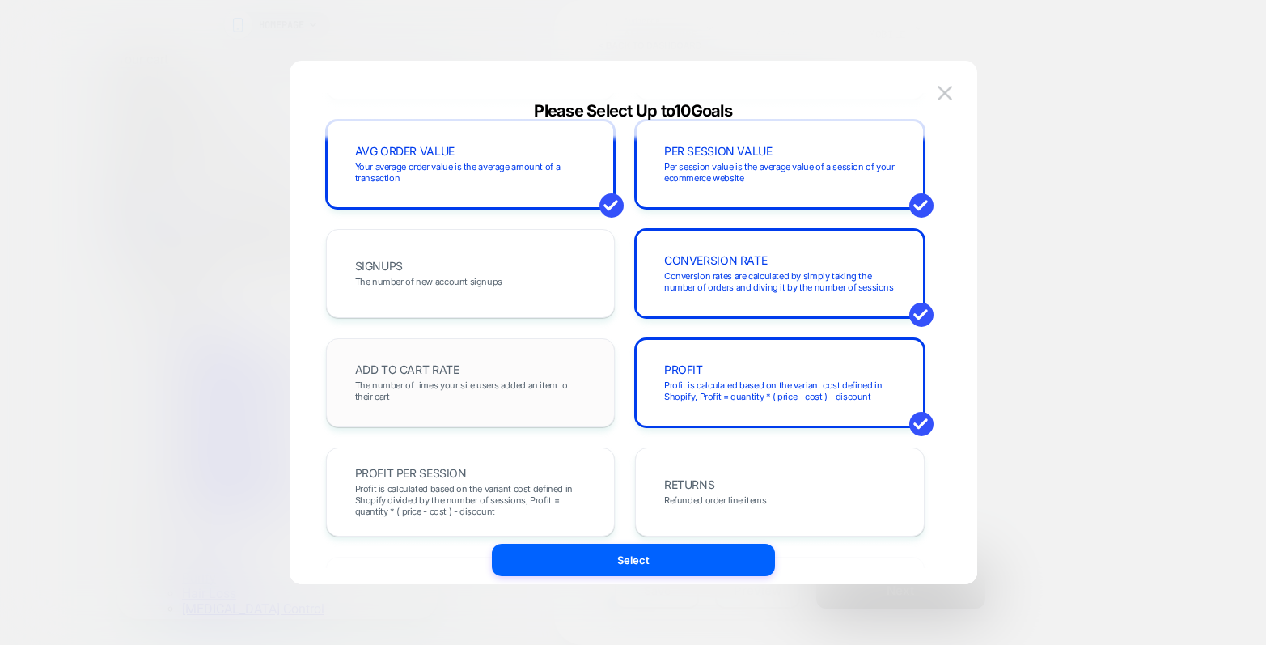
click at [549, 381] on span "The number of times your site users added an item to their cart" at bounding box center [470, 391] width 231 height 23
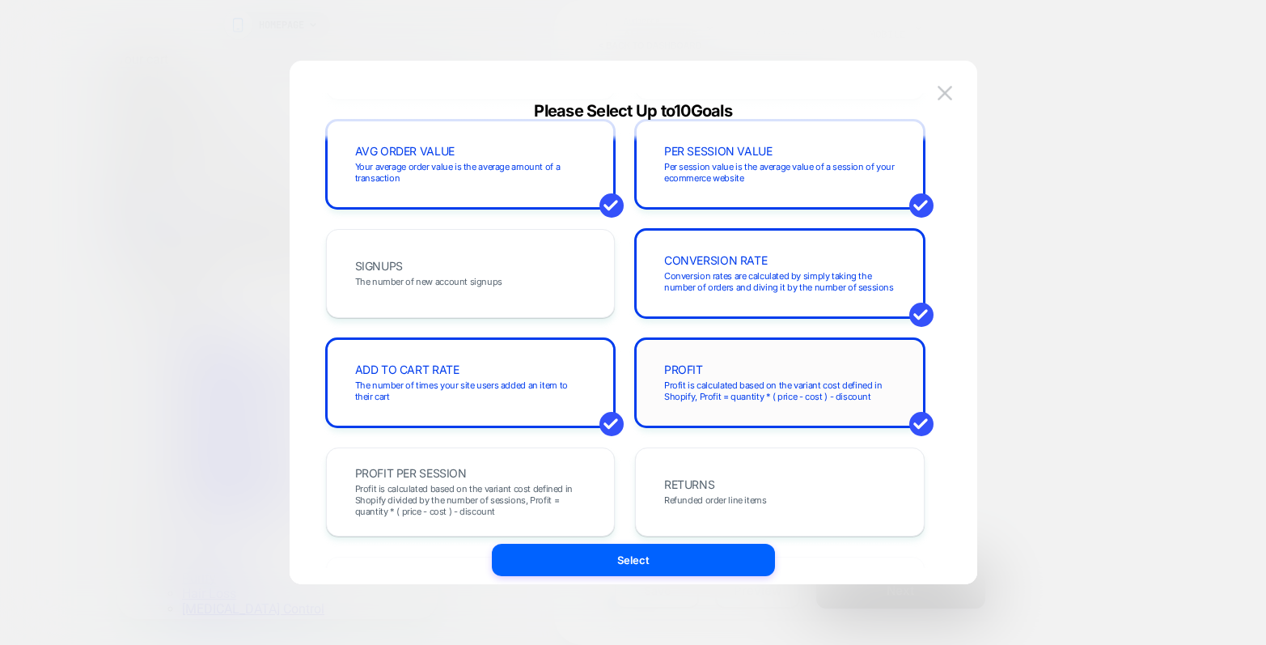
click at [698, 375] on span "PROFIT" at bounding box center [683, 369] width 39 height 11
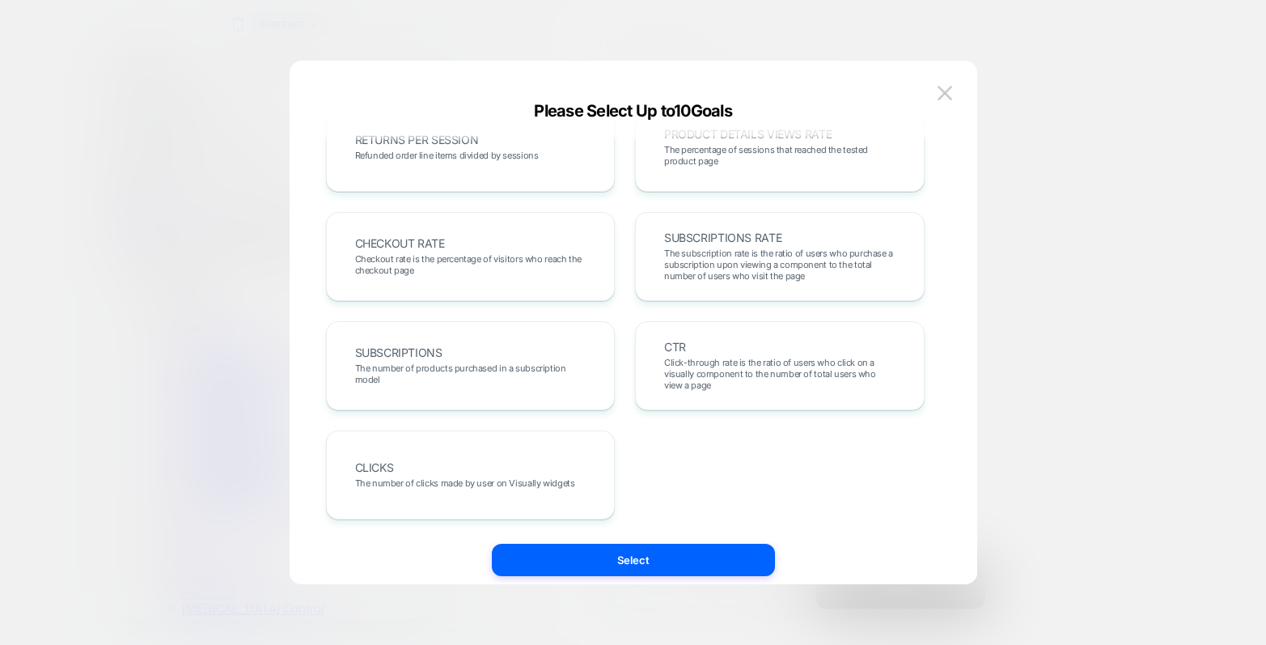
scroll to position [0, 0]
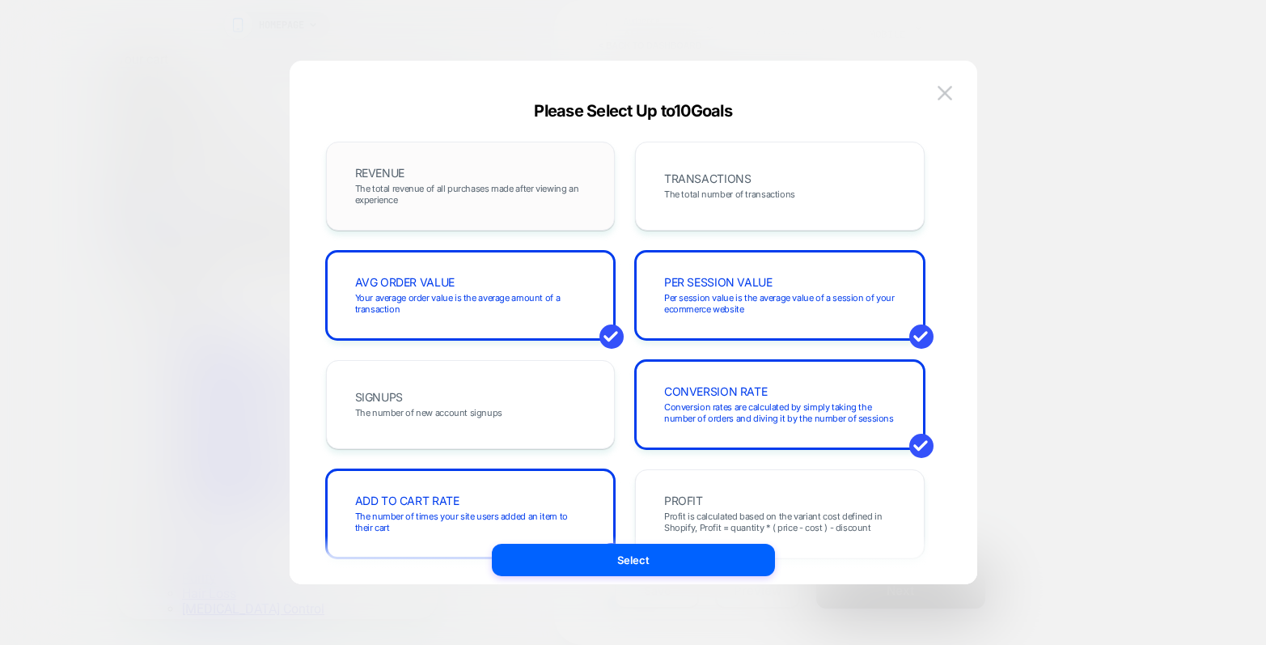
click at [564, 176] on div "REVENUE The total revenue of all purchases made after viewing an experience" at bounding box center [471, 186] width 256 height 55
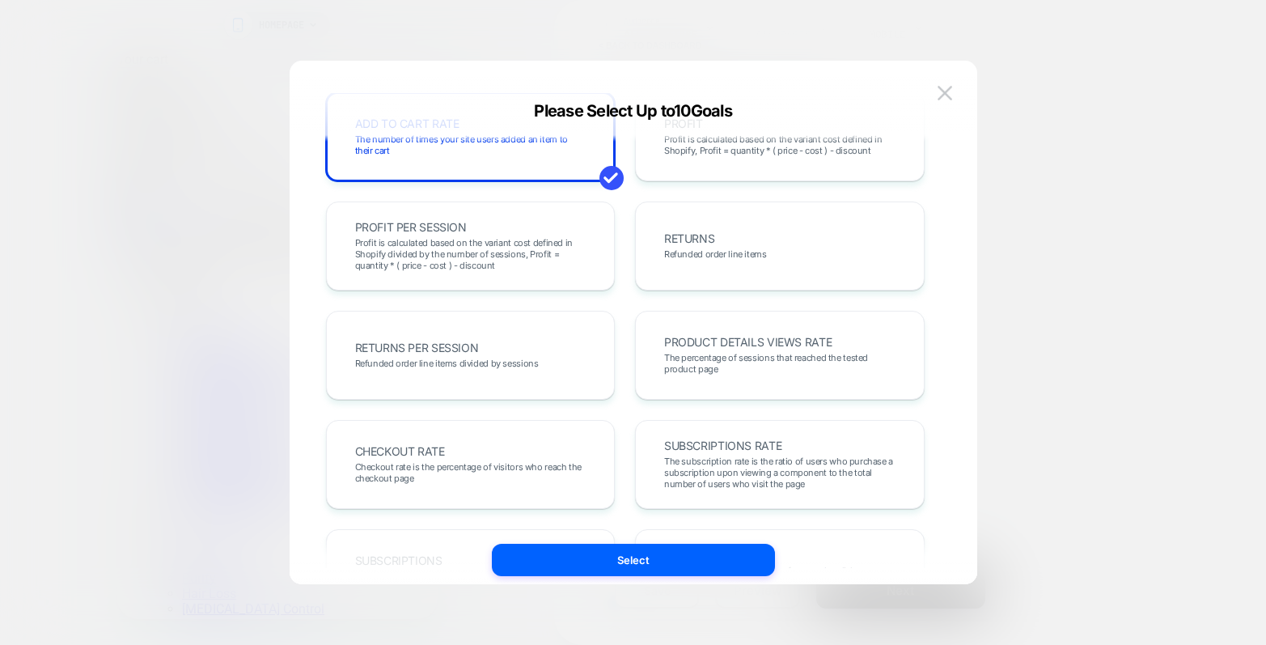
scroll to position [405, 0]
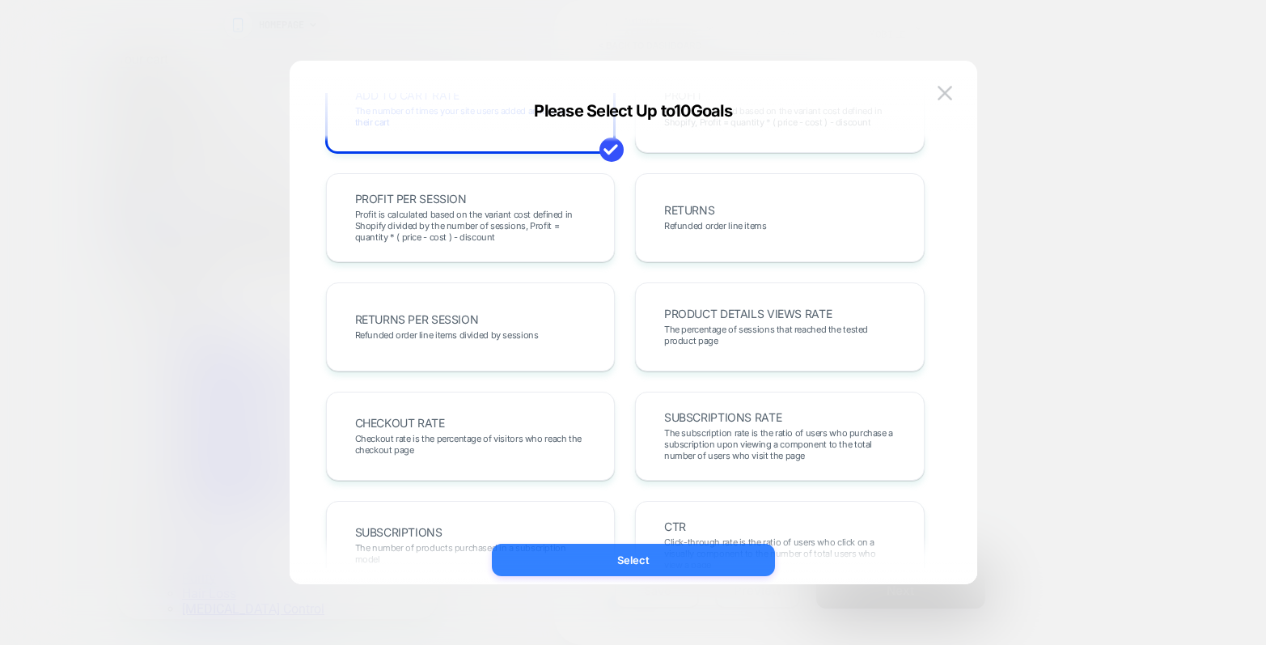
click at [663, 568] on button "Select" at bounding box center [633, 560] width 283 height 32
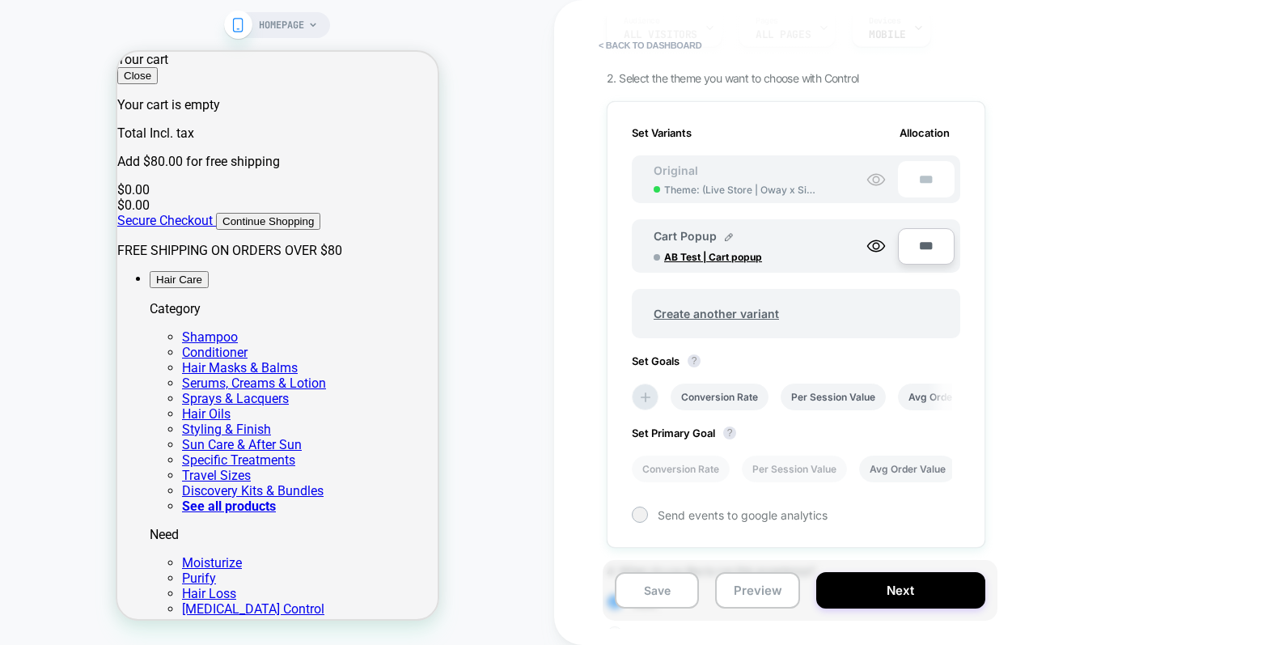
click at [924, 475] on li "Avg Order Value" at bounding box center [907, 469] width 97 height 27
click at [693, 475] on li "Conversion Rate" at bounding box center [681, 469] width 98 height 27
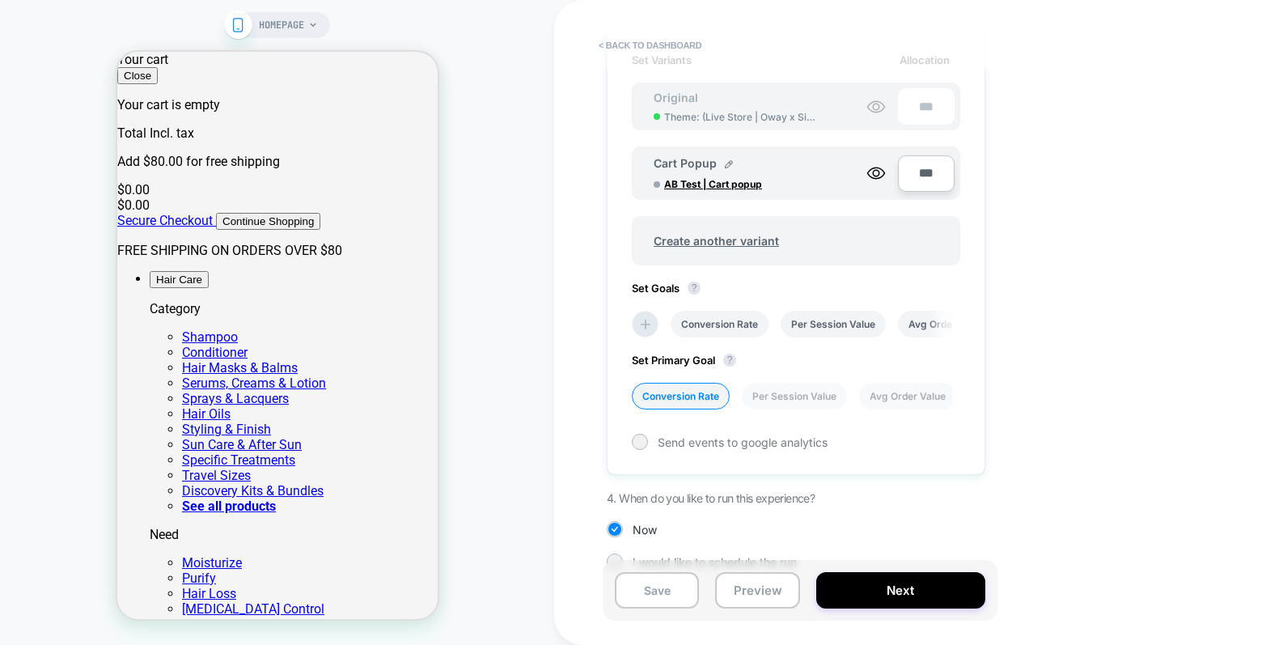
scroll to position [274, 0]
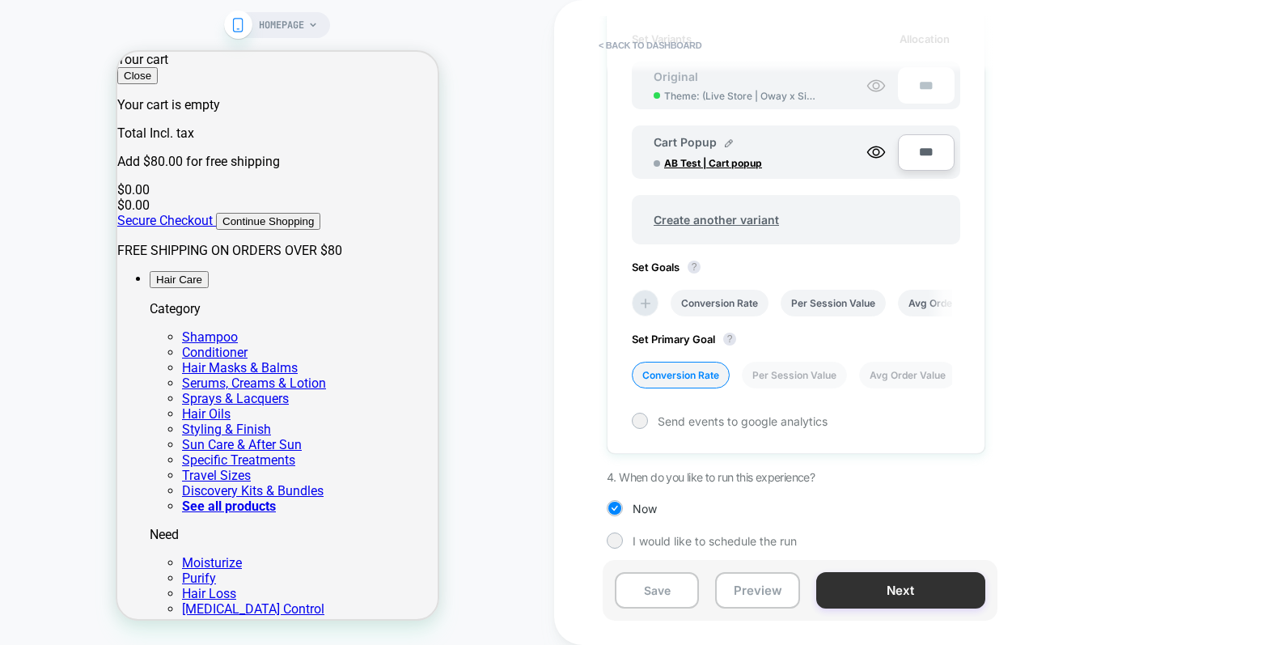
click at [893, 595] on button "Next" at bounding box center [901, 590] width 169 height 36
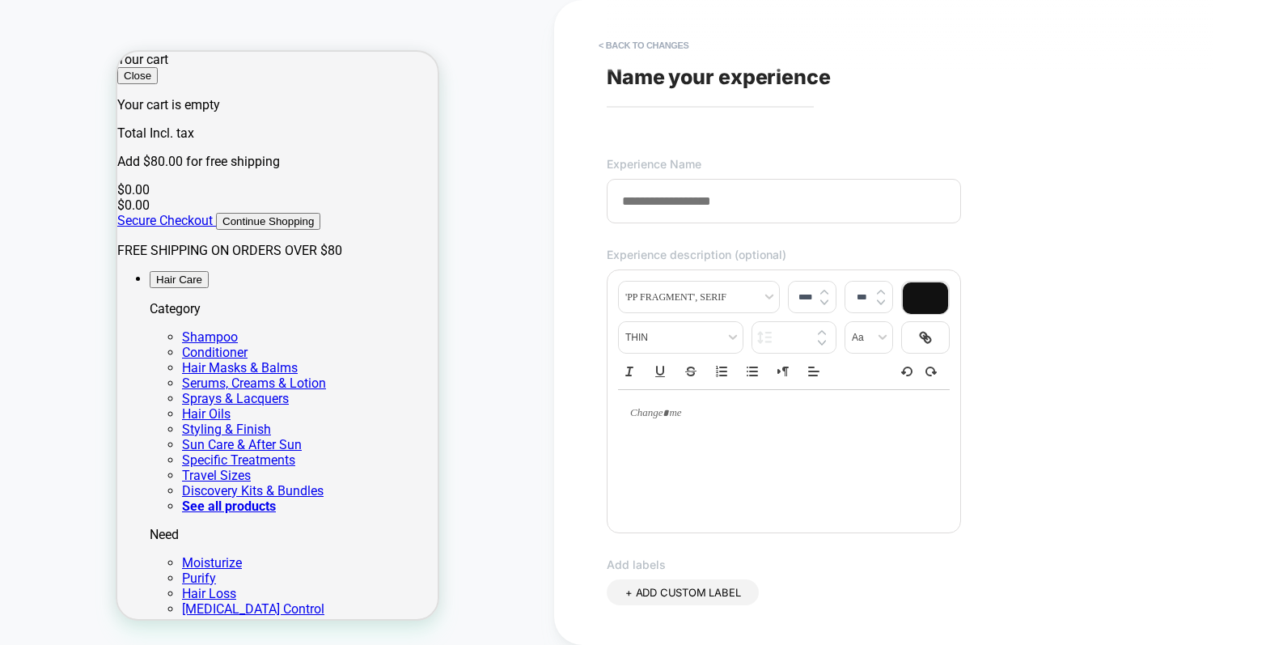
type input "*"
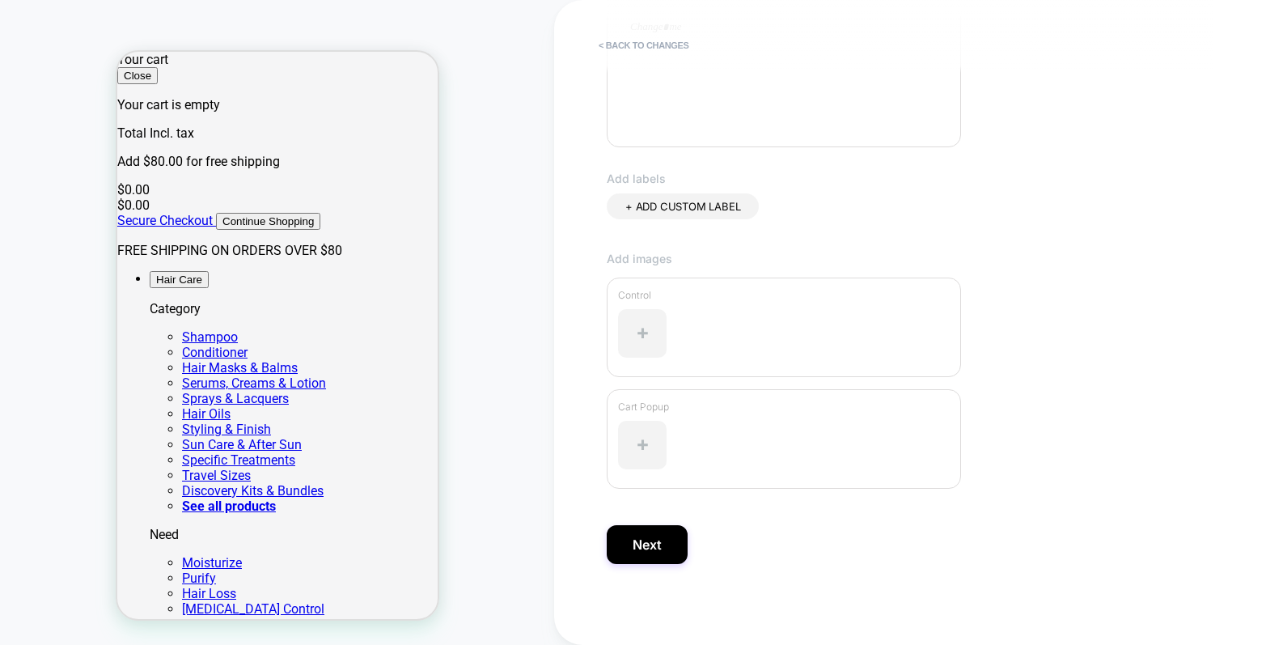
scroll to position [386, 0]
type input "**********"
click at [660, 548] on button "Next" at bounding box center [647, 544] width 81 height 39
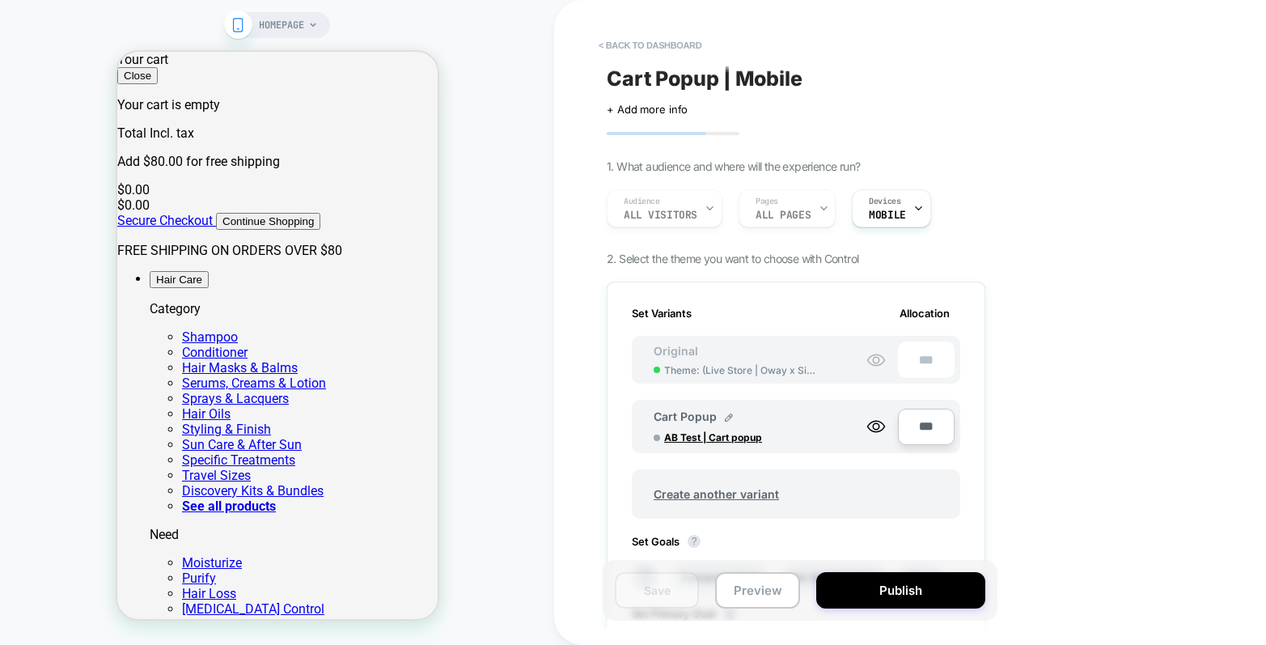
scroll to position [0, 2]
click at [900, 592] on button "Publish" at bounding box center [901, 590] width 169 height 36
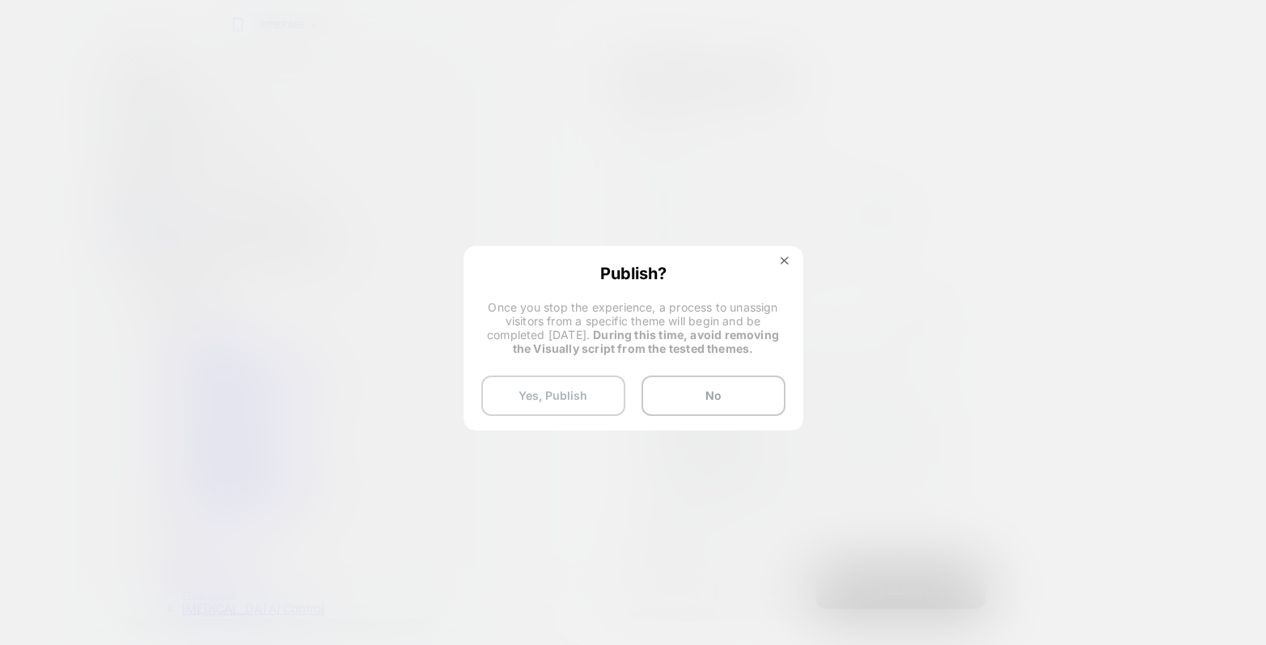
click at [569, 396] on button "Yes, Publish" at bounding box center [553, 395] width 144 height 40
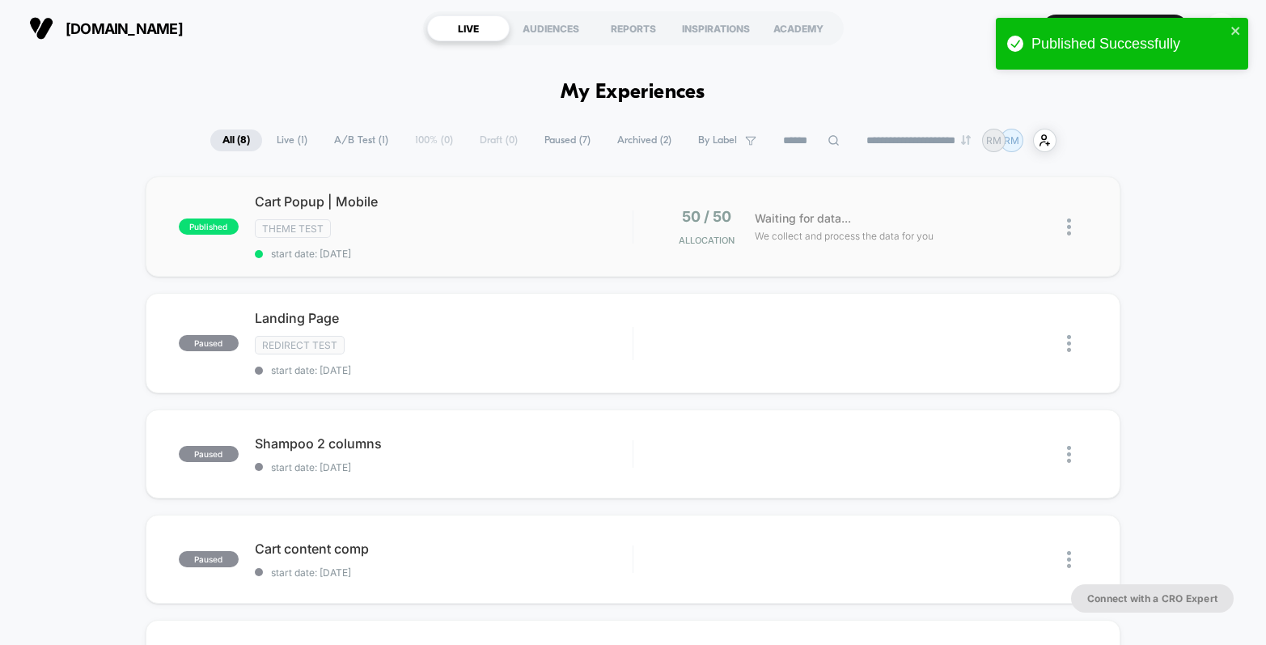
click at [1070, 227] on img at bounding box center [1069, 226] width 4 height 17
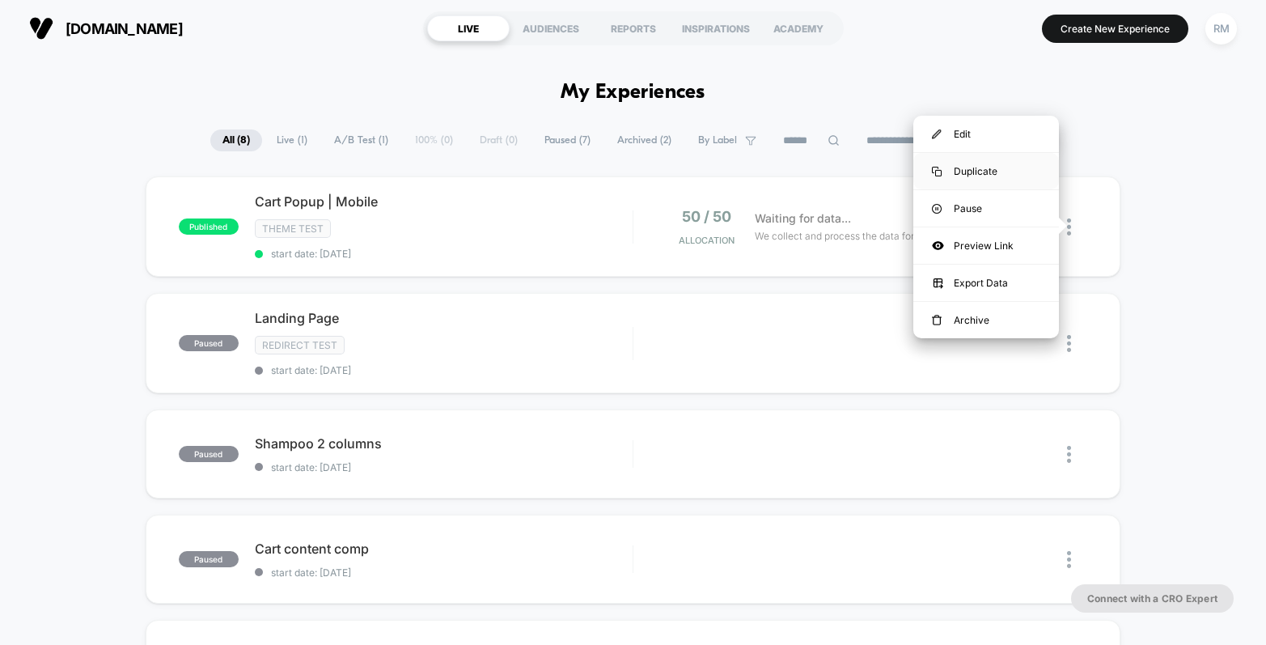
click at [1009, 171] on div "Duplicate" at bounding box center [987, 171] width 146 height 36
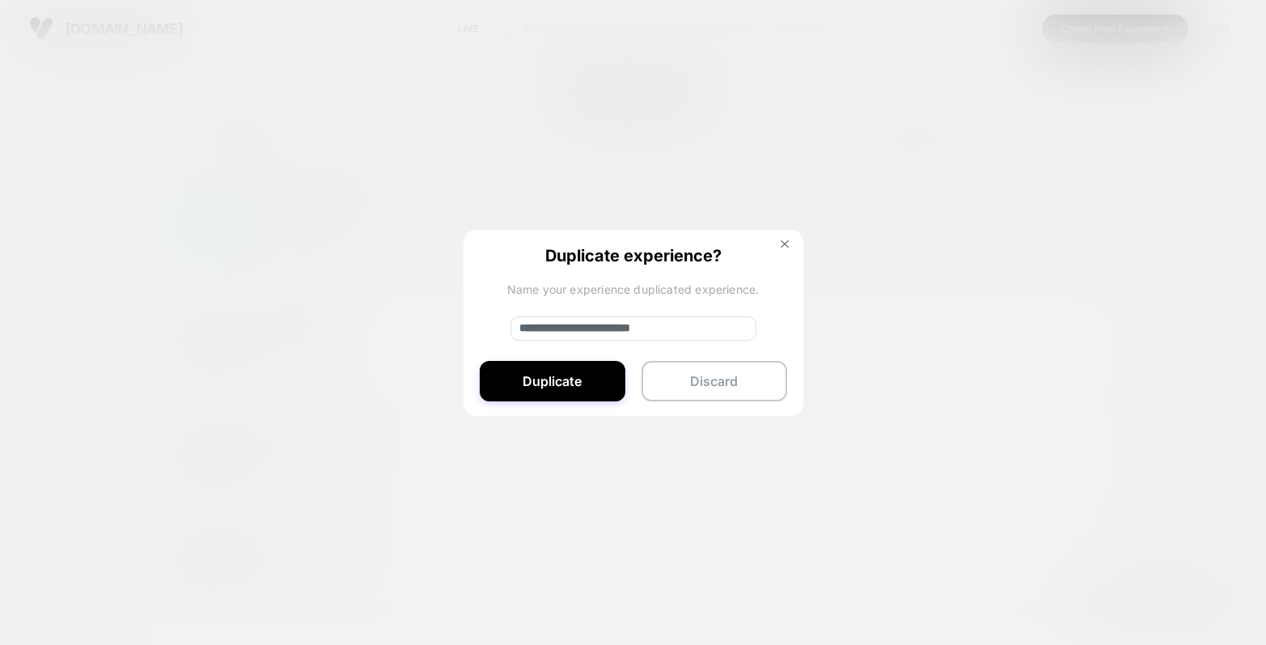
click at [681, 329] on input "**********" at bounding box center [634, 328] width 246 height 24
type input "**********"
click at [565, 387] on button "Duplicate" at bounding box center [553, 381] width 146 height 40
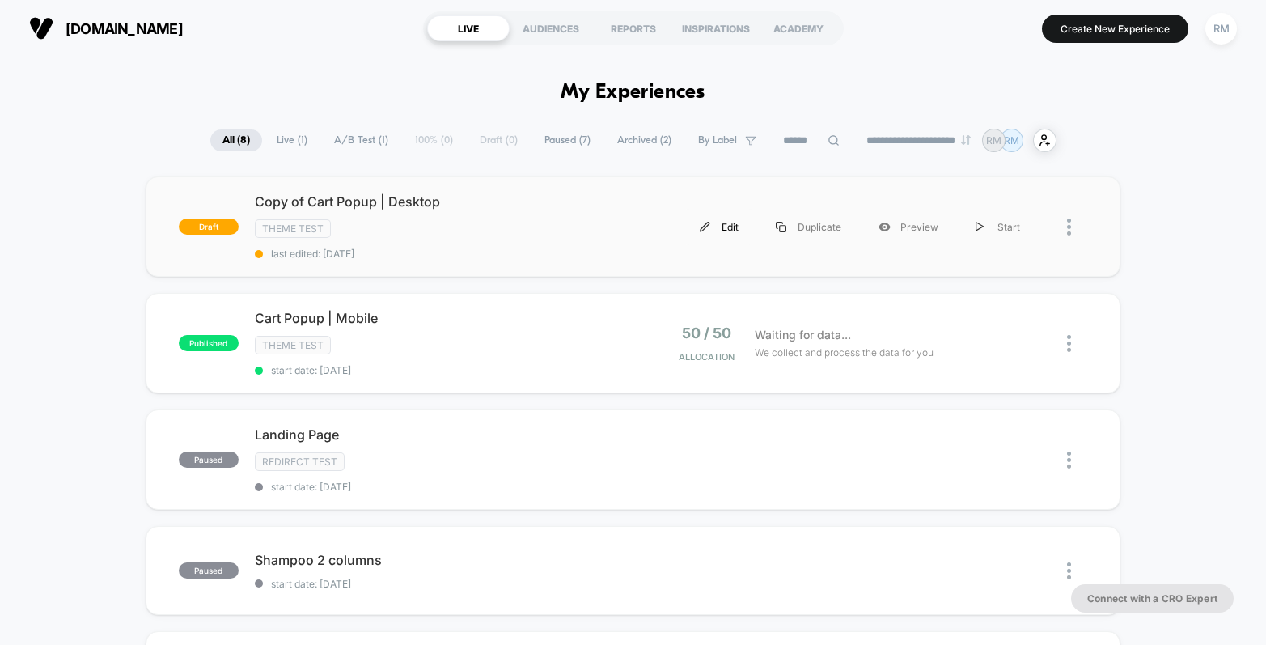
click at [729, 225] on div "Edit" at bounding box center [719, 227] width 76 height 36
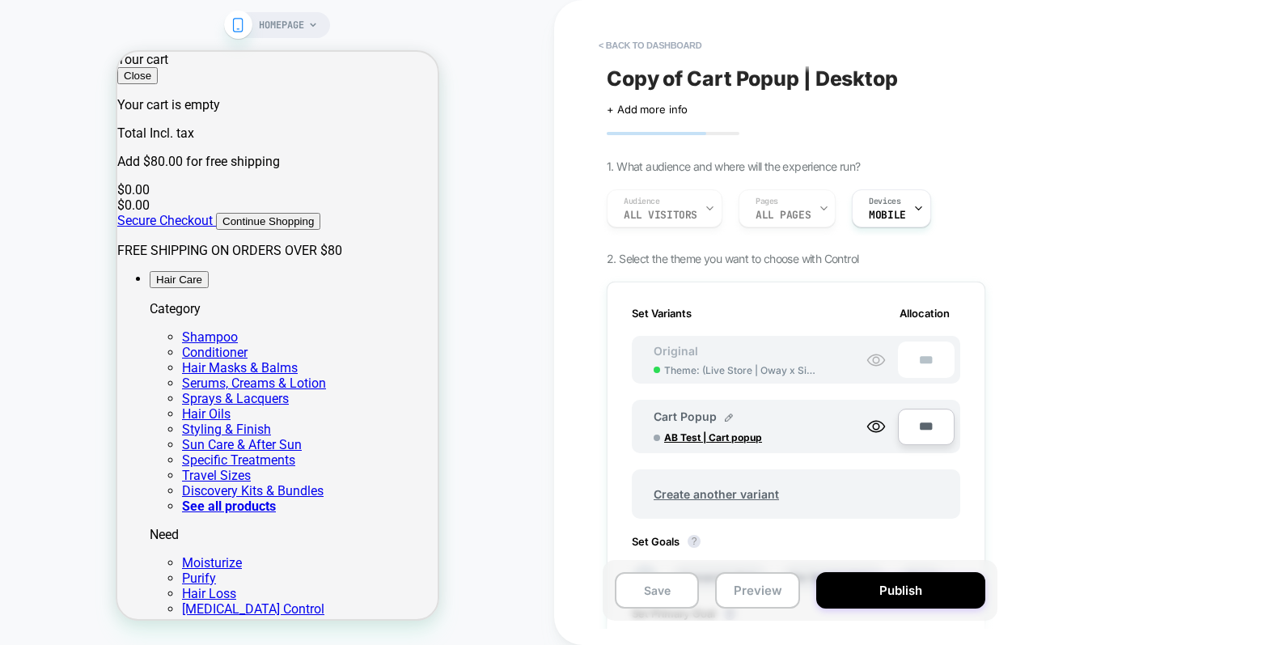
scroll to position [0, 2]
click at [914, 206] on icon at bounding box center [919, 208] width 11 height 11
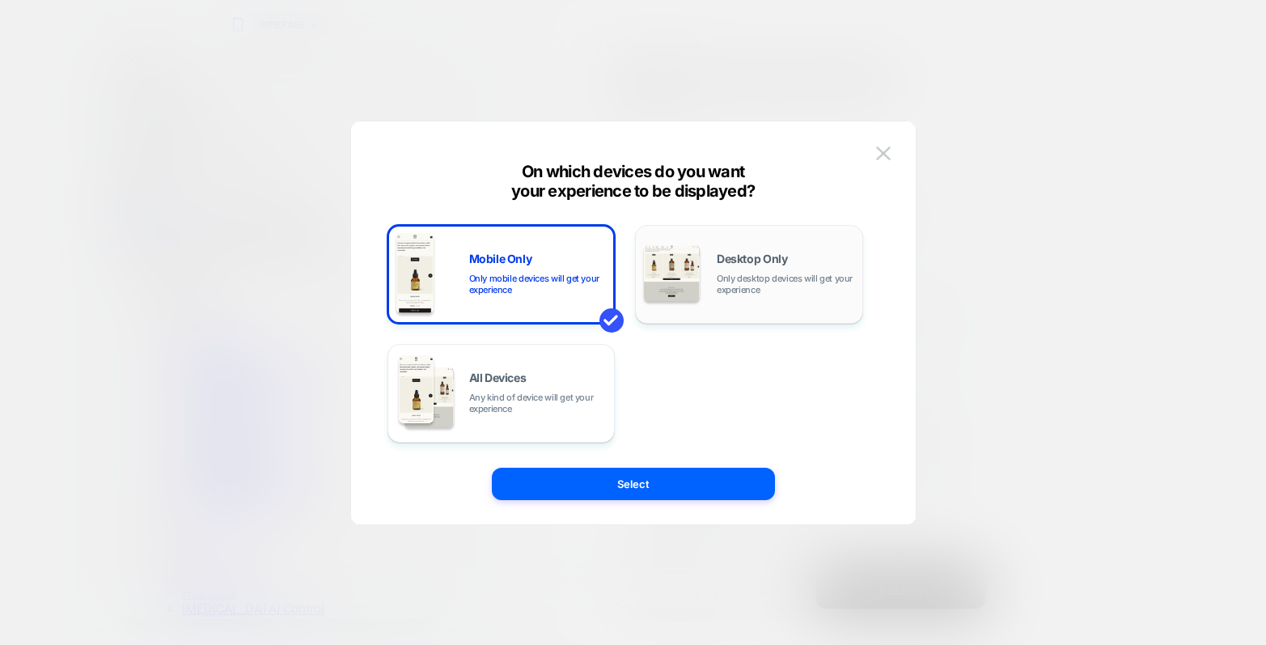
click at [778, 255] on span "Desktop Only" at bounding box center [752, 258] width 70 height 11
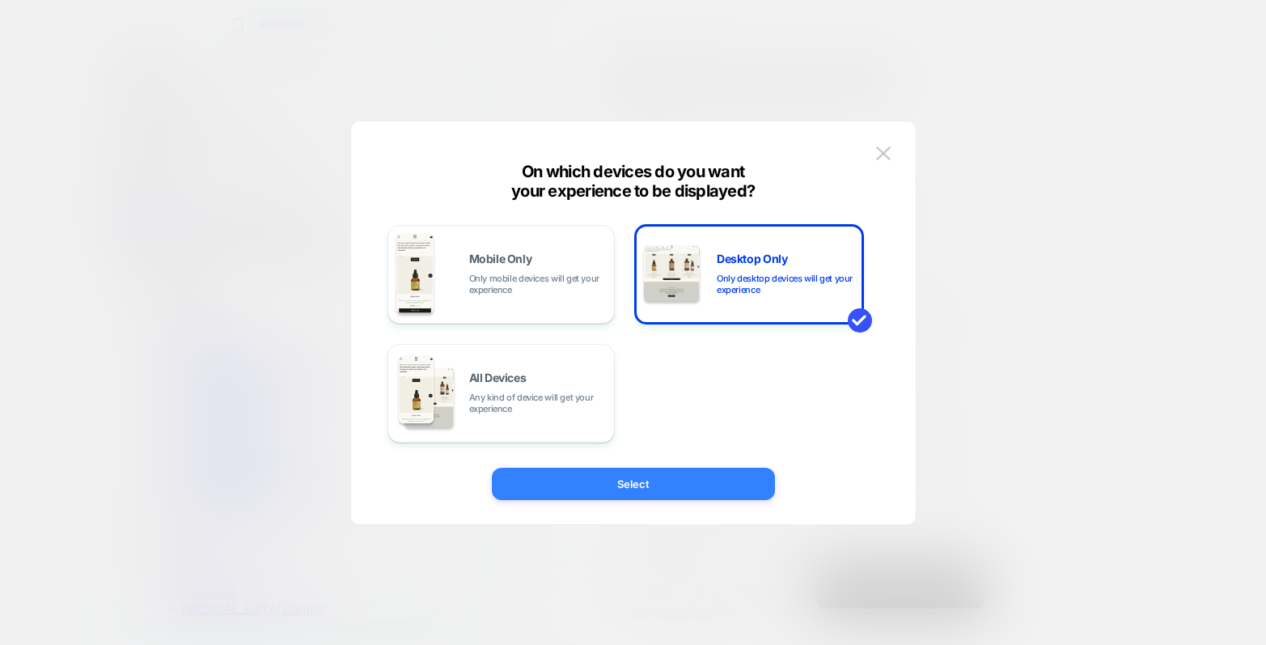
click at [630, 491] on button "Select" at bounding box center [633, 484] width 283 height 32
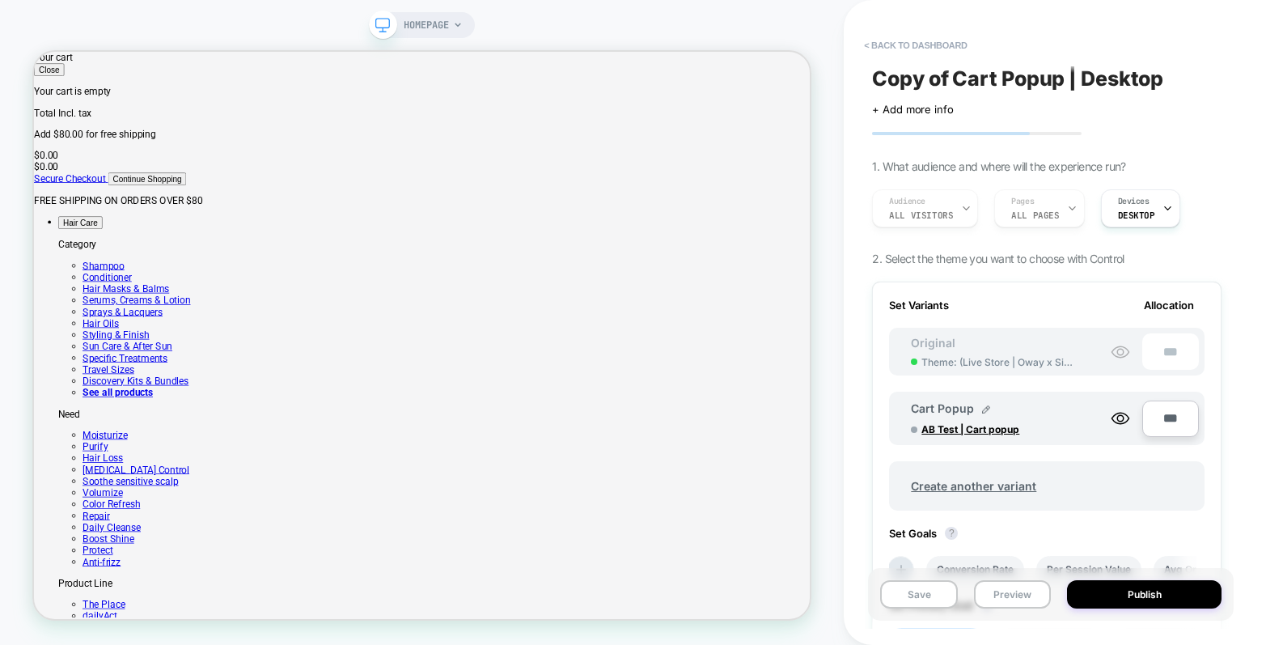
scroll to position [244, 0]
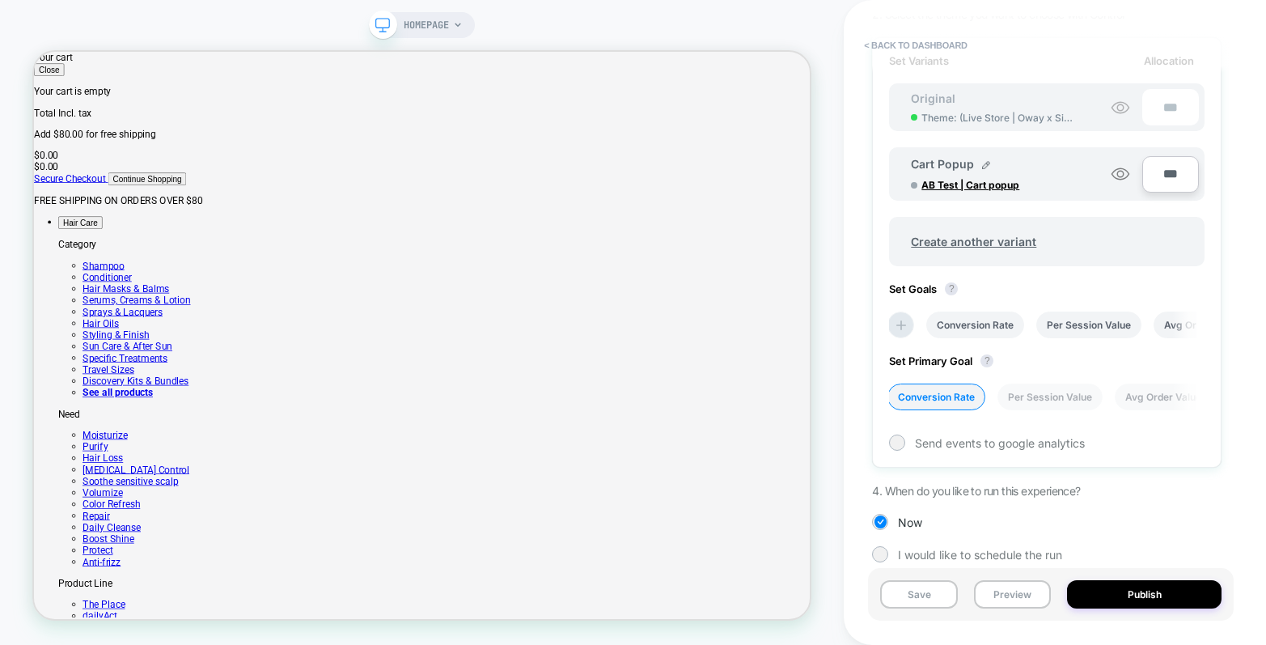
click at [1122, 172] on icon at bounding box center [1120, 173] width 19 height 19
click at [1125, 176] on icon at bounding box center [1120, 173] width 19 height 19
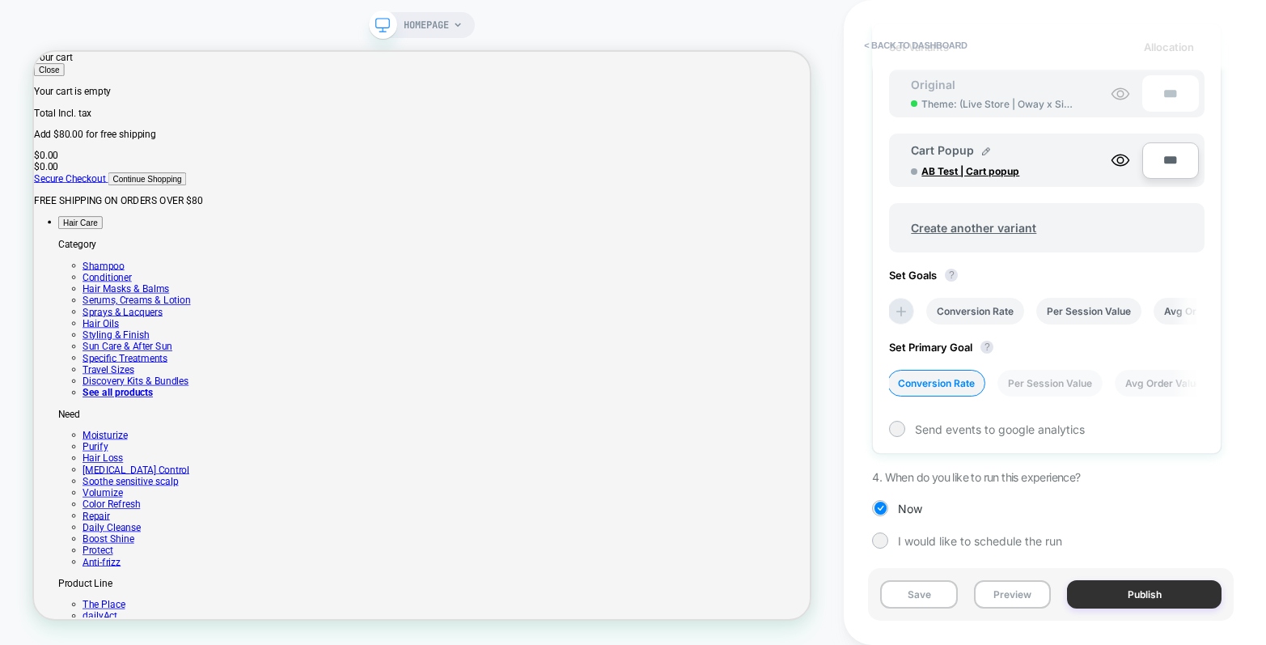
click at [1126, 595] on button "Publish" at bounding box center [1144, 594] width 155 height 28
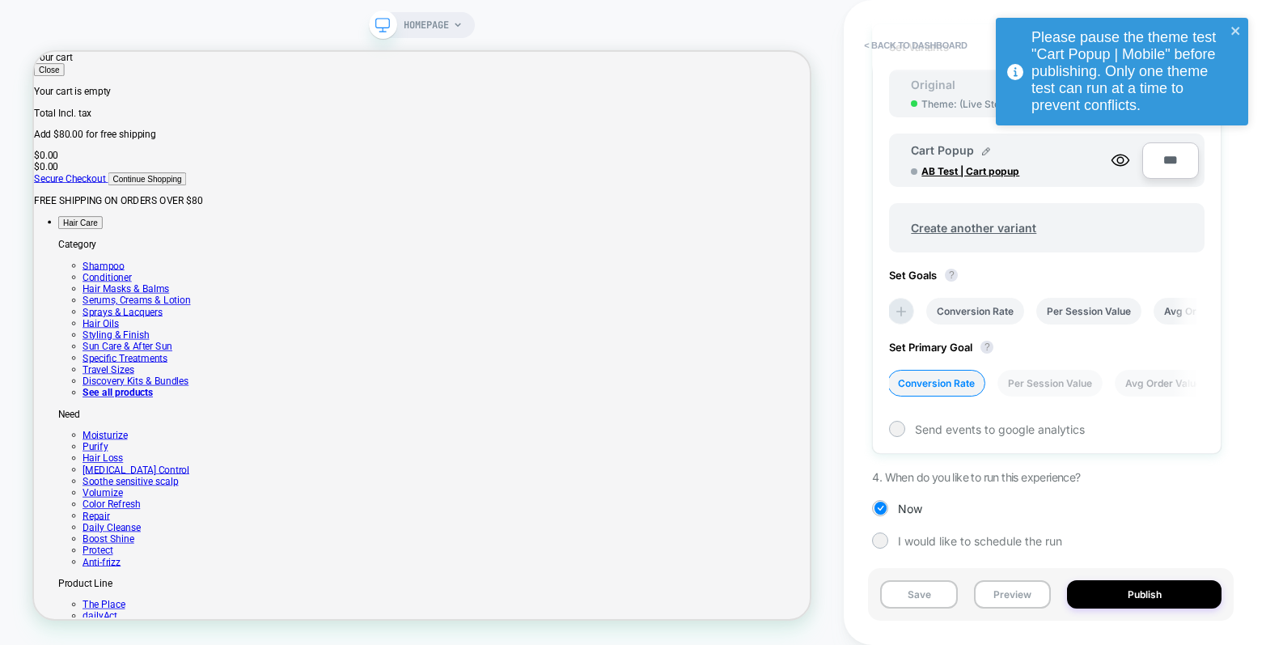
scroll to position [0, 5]
click at [1236, 28] on icon "close" at bounding box center [1236, 30] width 11 height 13
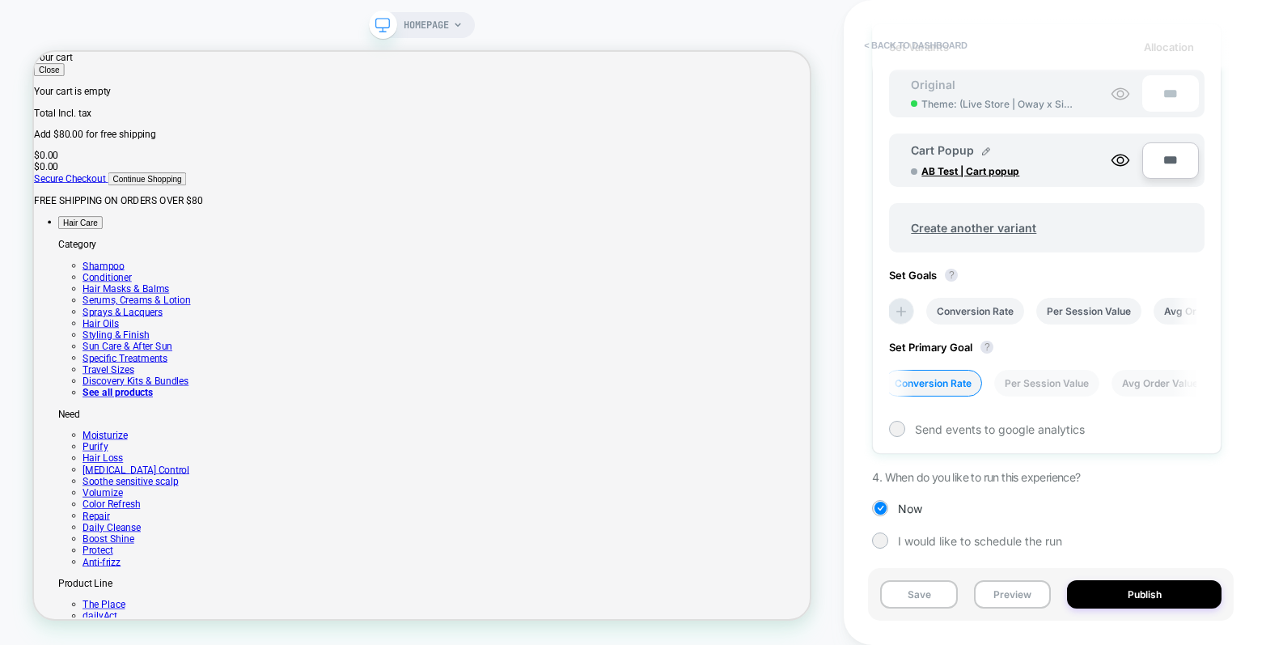
click at [946, 42] on button "< back to dashboard" at bounding box center [915, 45] width 119 height 26
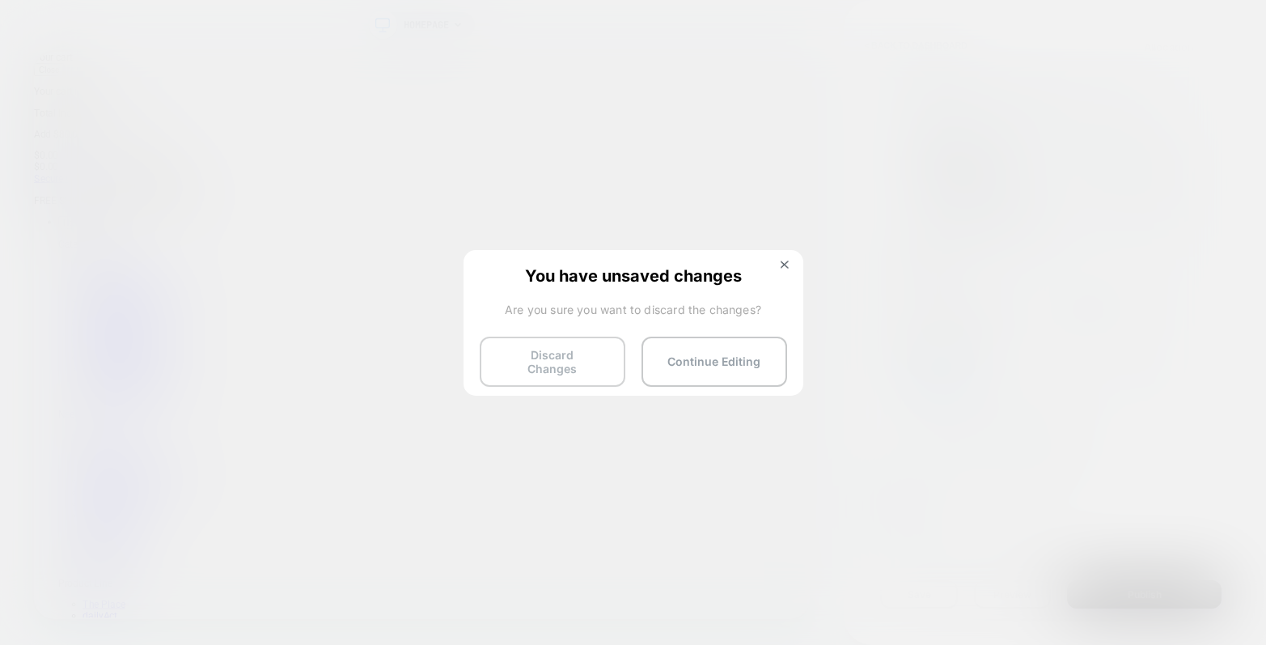
click at [588, 352] on button "Discard Changes" at bounding box center [553, 362] width 146 height 50
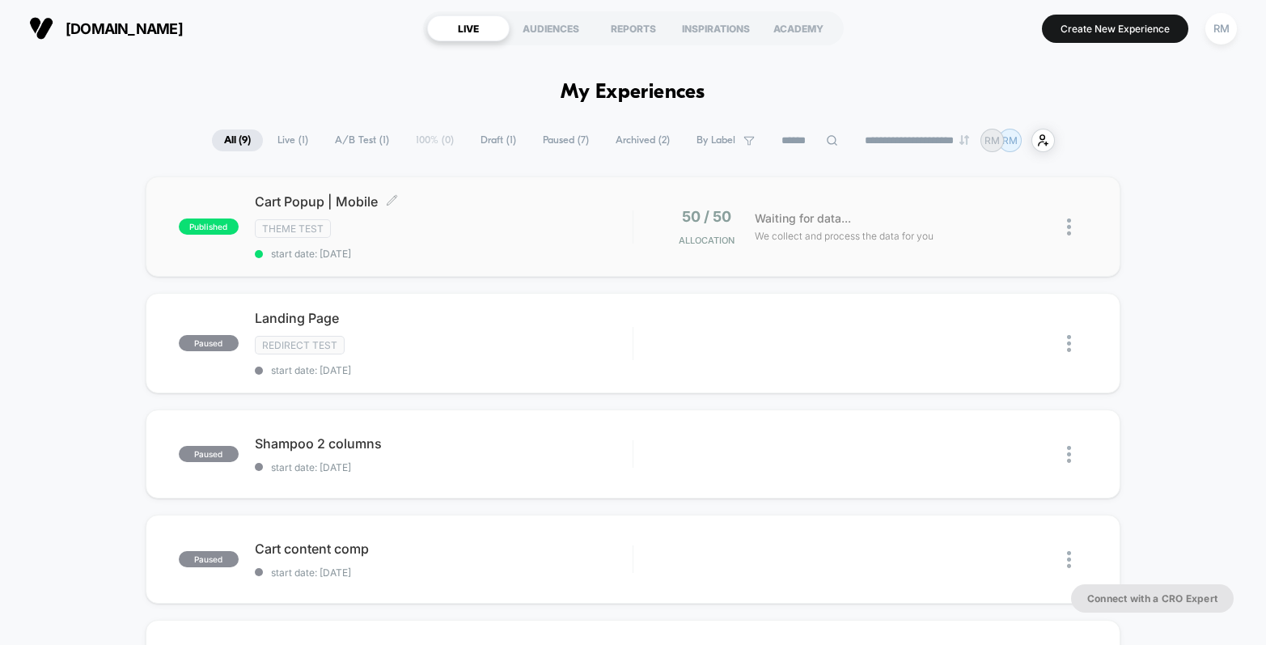
click at [588, 212] on div "Cart Popup | Mobile Click to edit experience details Click to edit experience d…" at bounding box center [444, 226] width 378 height 66
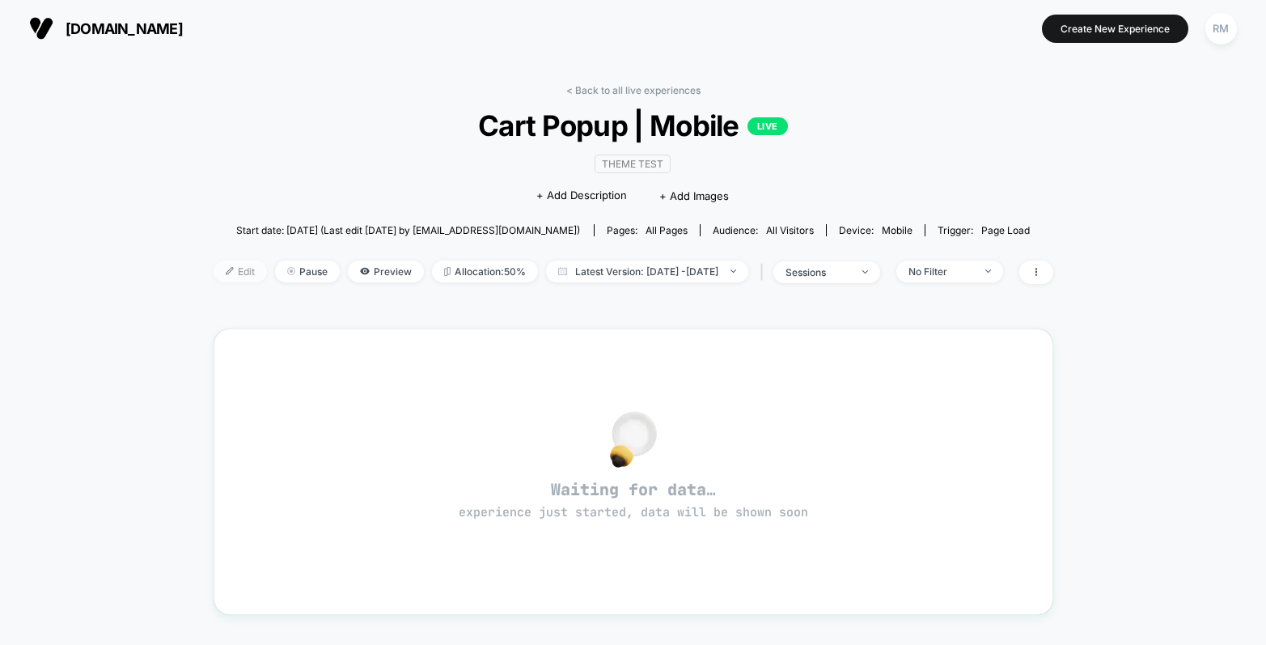
click at [226, 269] on img at bounding box center [230, 271] width 8 height 8
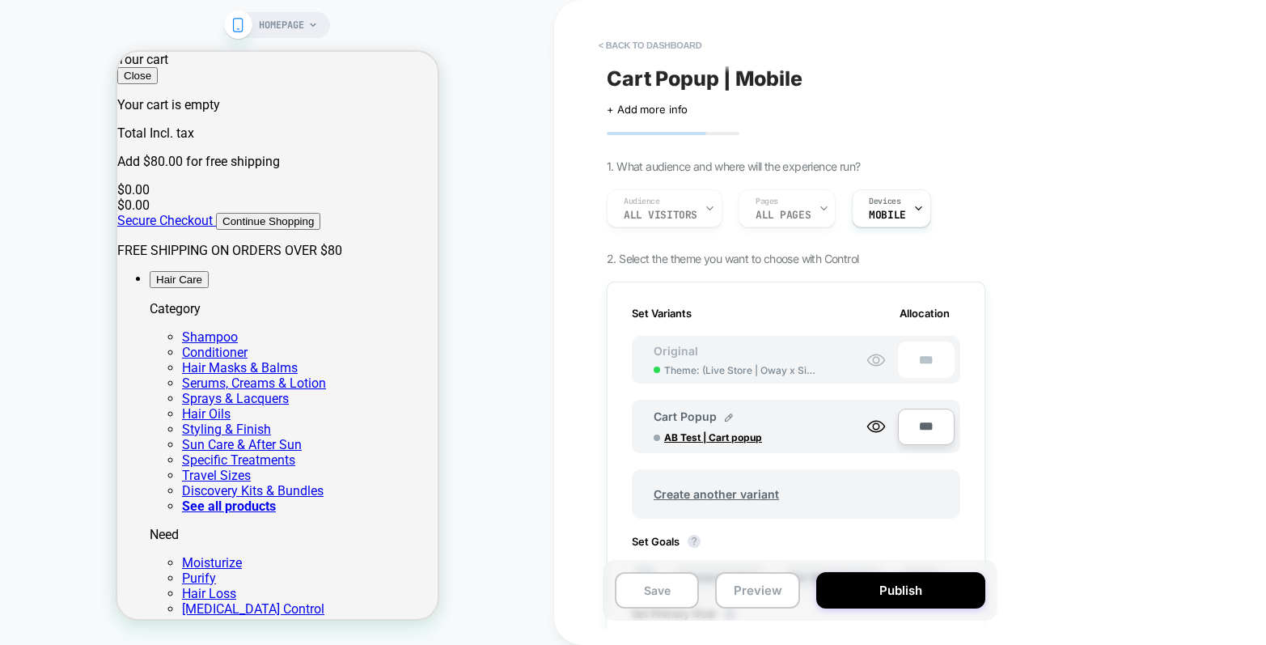
click at [914, 205] on icon at bounding box center [919, 208] width 11 height 11
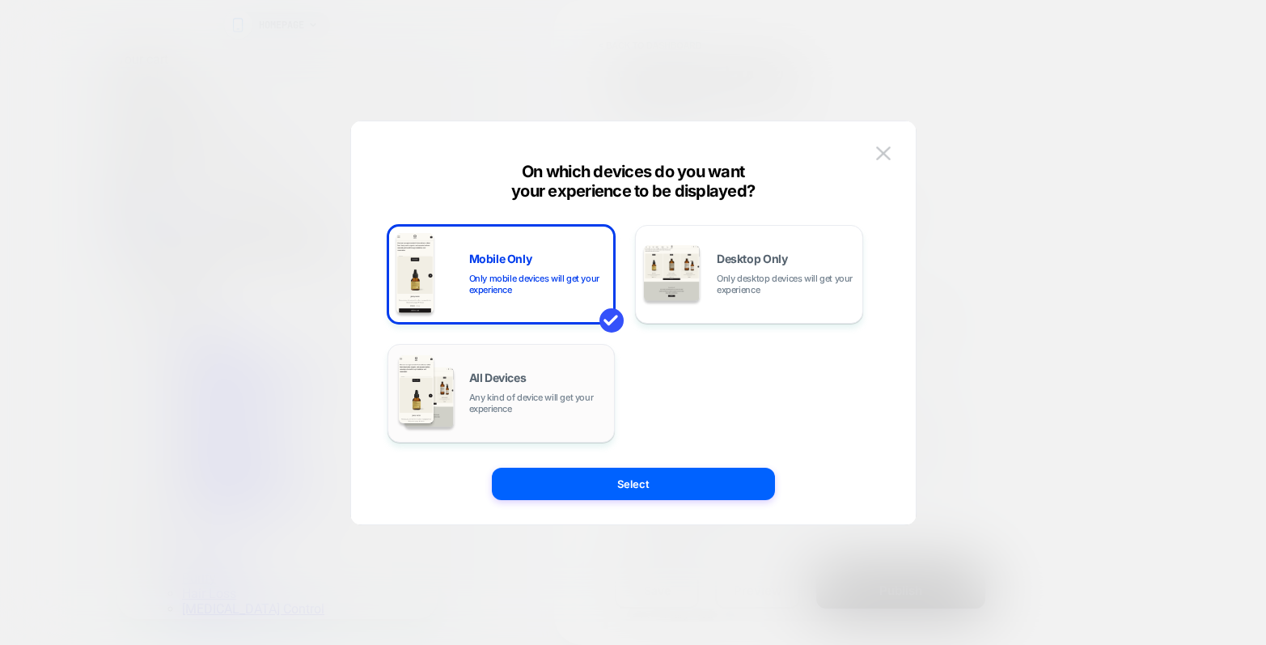
click at [539, 384] on div "All Devices Any kind of device will get your experience" at bounding box center [538, 393] width 138 height 42
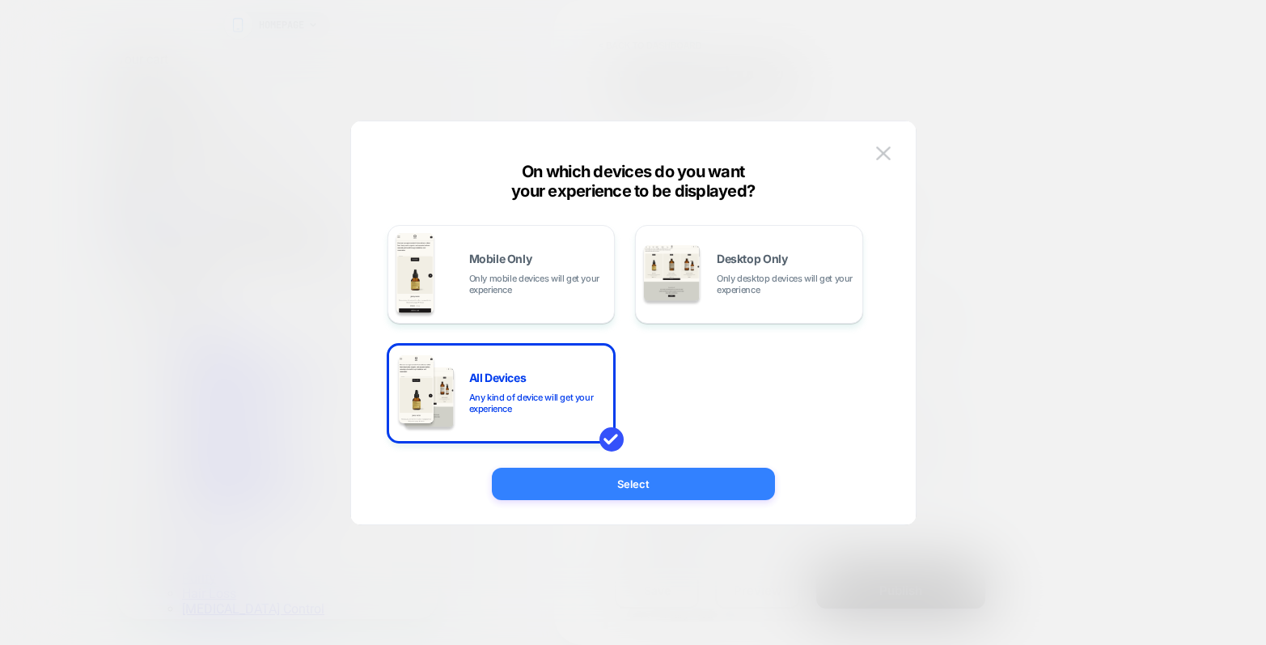
click at [581, 475] on button "Select" at bounding box center [633, 484] width 283 height 32
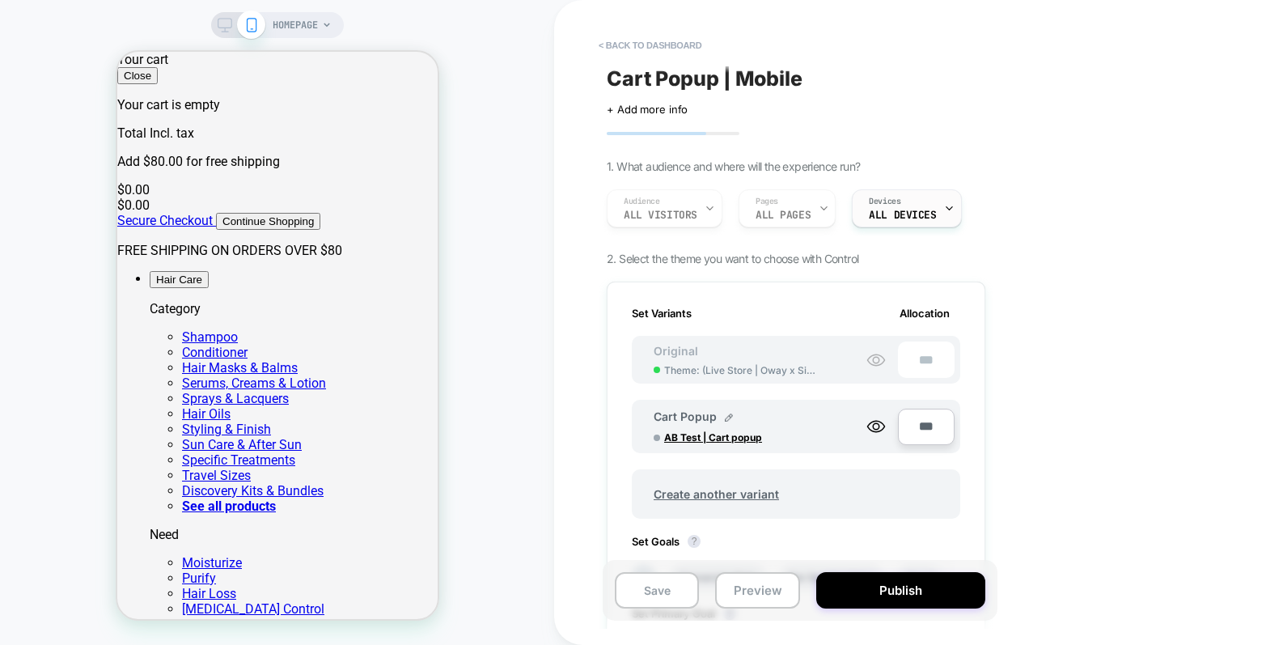
click at [944, 209] on icon at bounding box center [949, 208] width 11 height 11
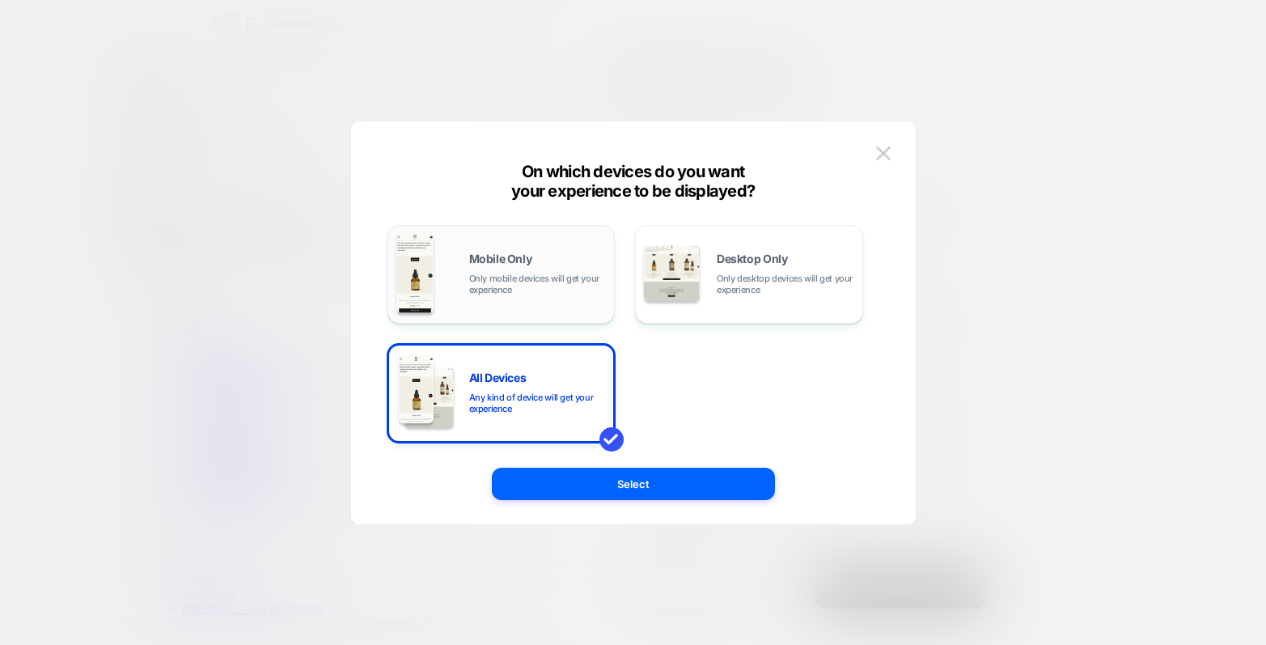
click at [562, 253] on div "Mobile Only Only mobile devices will get your experience" at bounding box center [538, 274] width 138 height 42
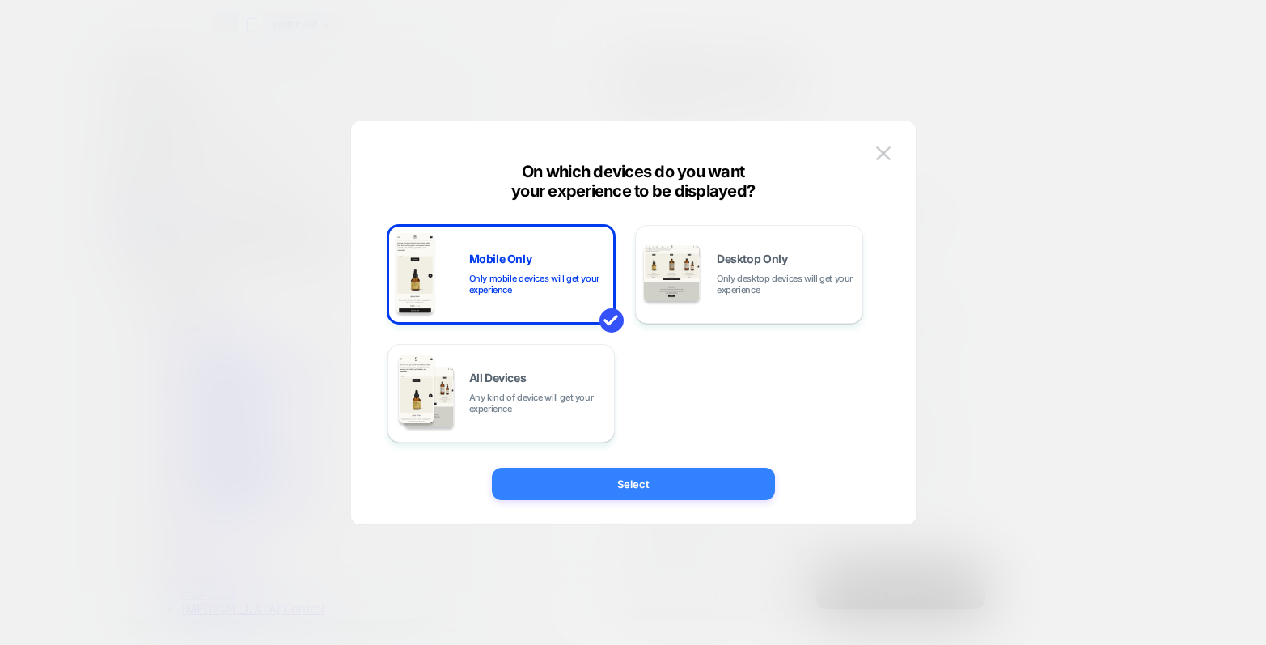
click at [648, 486] on button "Select" at bounding box center [633, 484] width 283 height 32
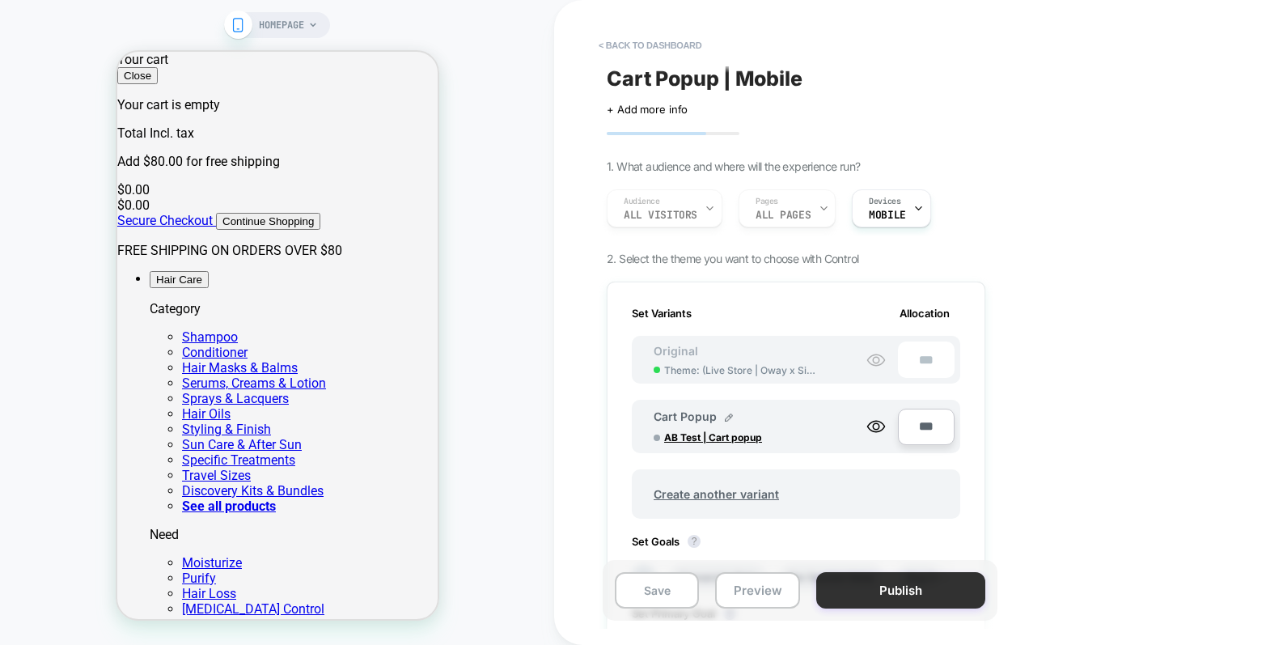
click at [918, 597] on button "Publish" at bounding box center [901, 590] width 169 height 36
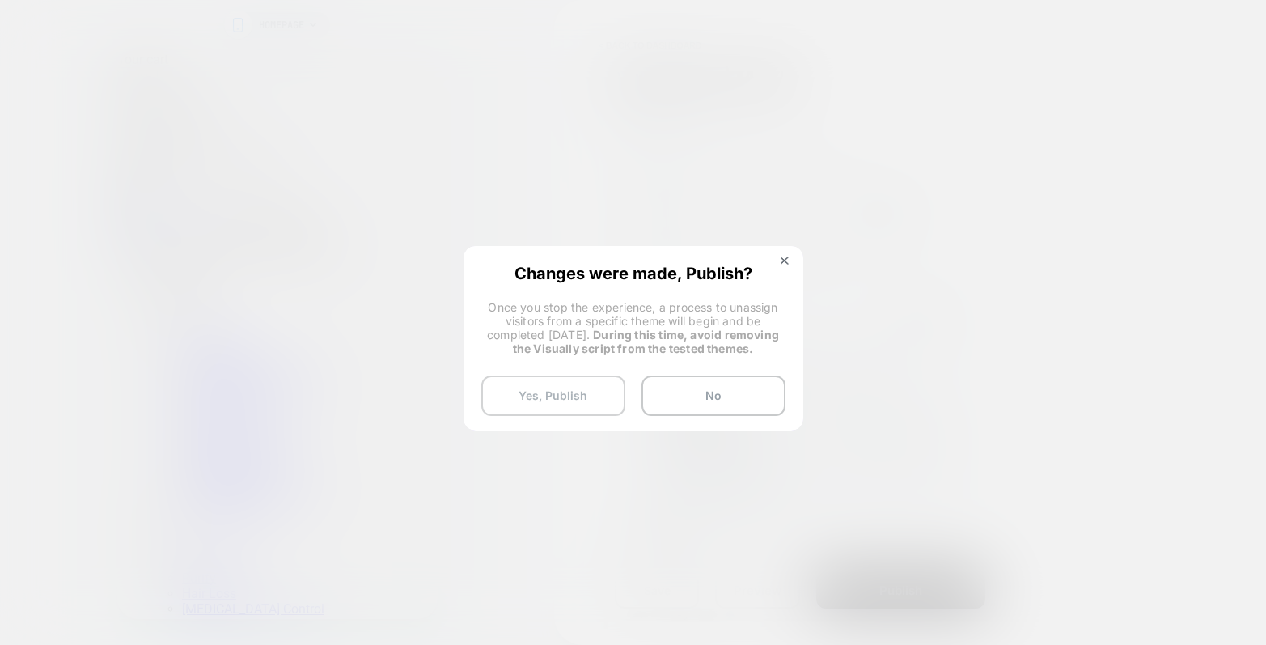
click at [602, 389] on button "Yes, Publish" at bounding box center [553, 395] width 144 height 40
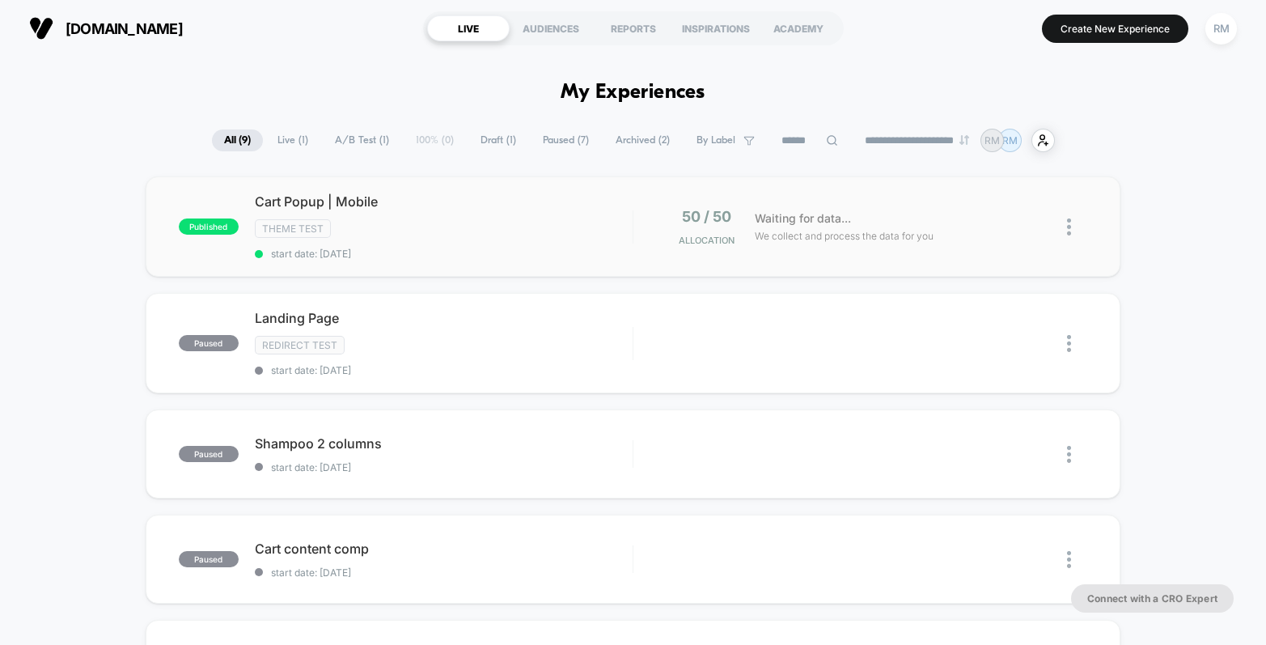
click at [1069, 226] on img at bounding box center [1069, 226] width 4 height 17
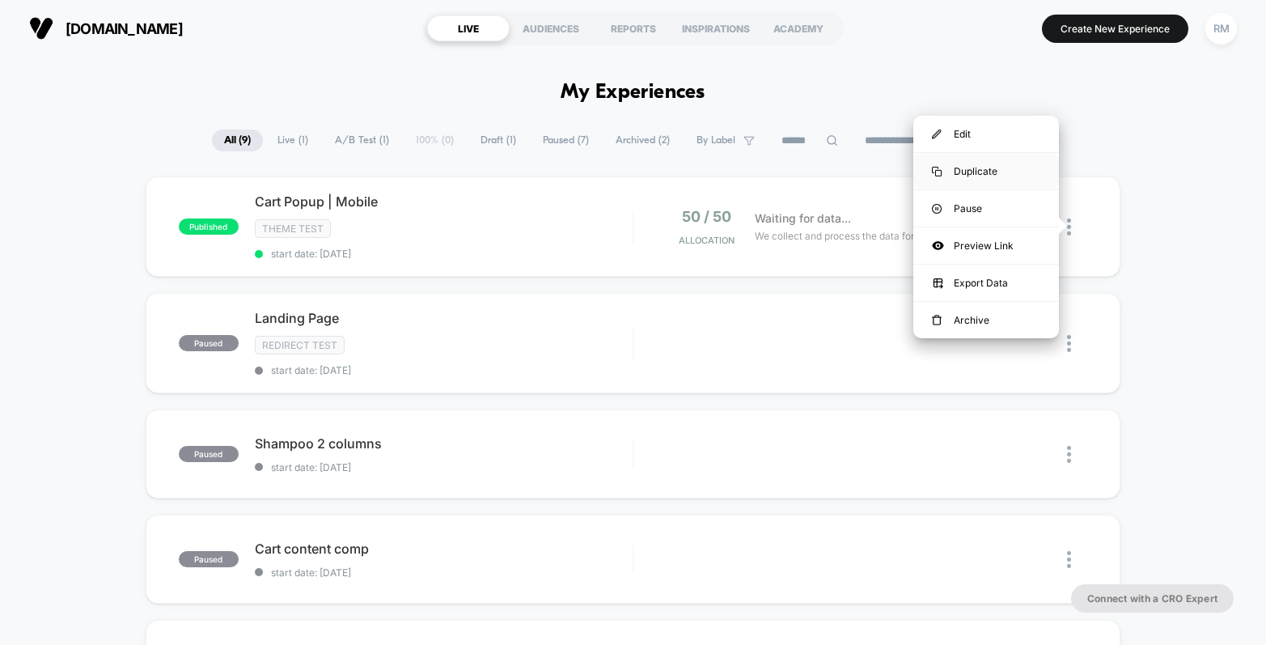
click at [994, 161] on div "Duplicate" at bounding box center [987, 171] width 146 height 36
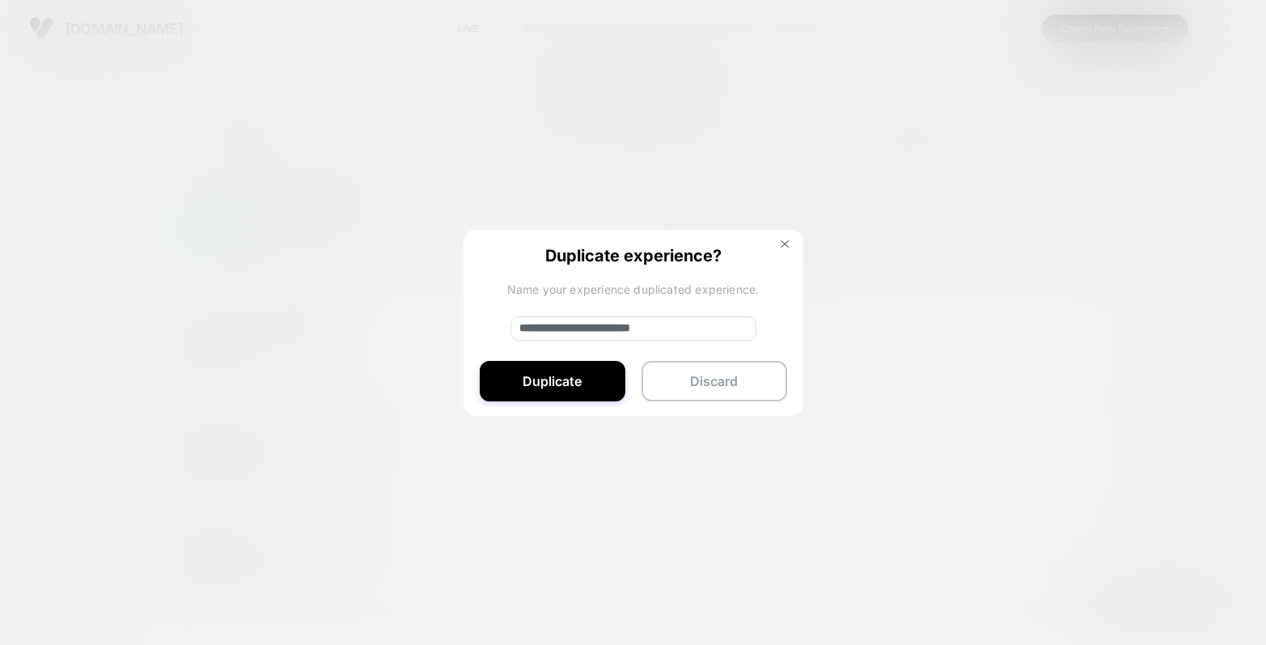
click at [528, 332] on input "**********" at bounding box center [634, 328] width 246 height 24
drag, startPoint x: 528, startPoint y: 332, endPoint x: 566, endPoint y: 328, distance: 39.1
click at [566, 328] on input "**********" at bounding box center [634, 328] width 246 height 24
click at [621, 324] on input "**********" at bounding box center [634, 328] width 246 height 24
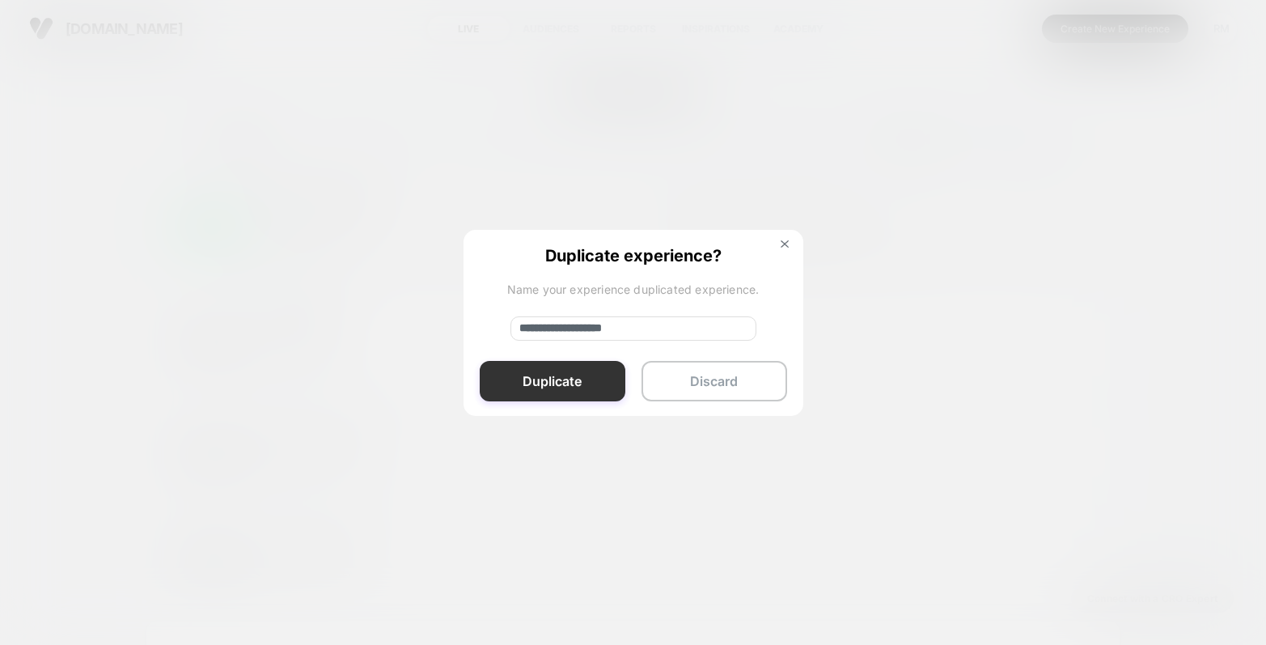
type input "**********"
click at [558, 381] on button "Duplicate" at bounding box center [553, 381] width 146 height 40
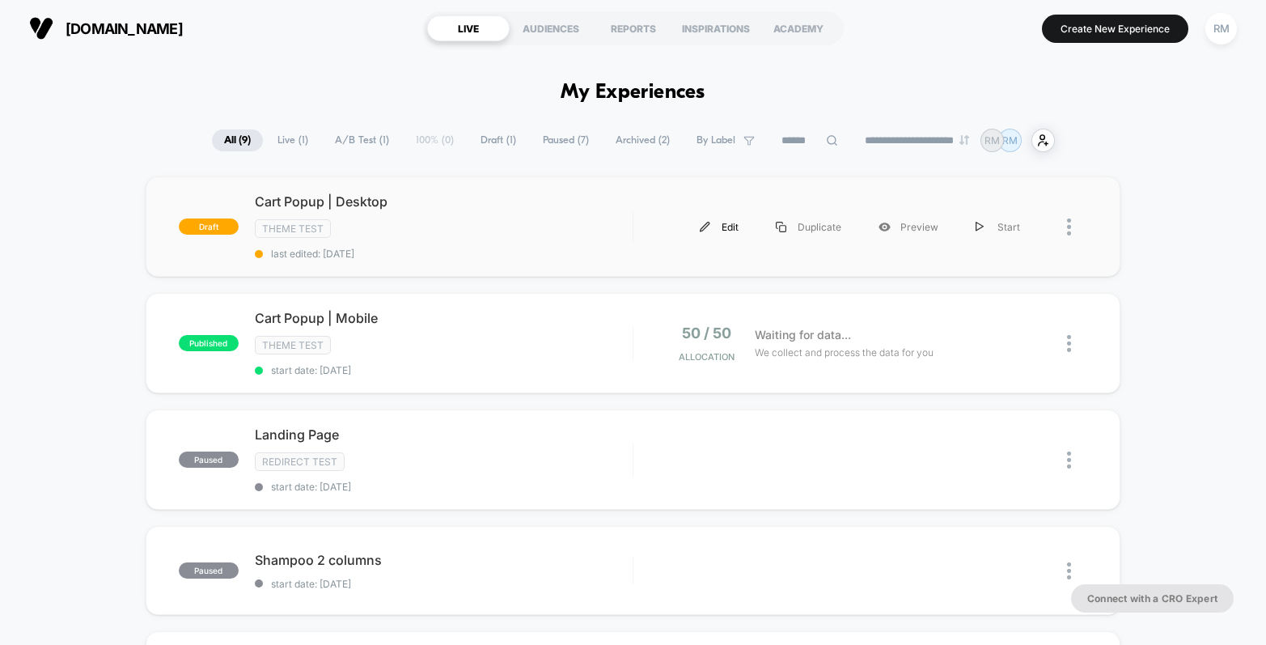
click at [731, 227] on div "Edit" at bounding box center [719, 227] width 76 height 36
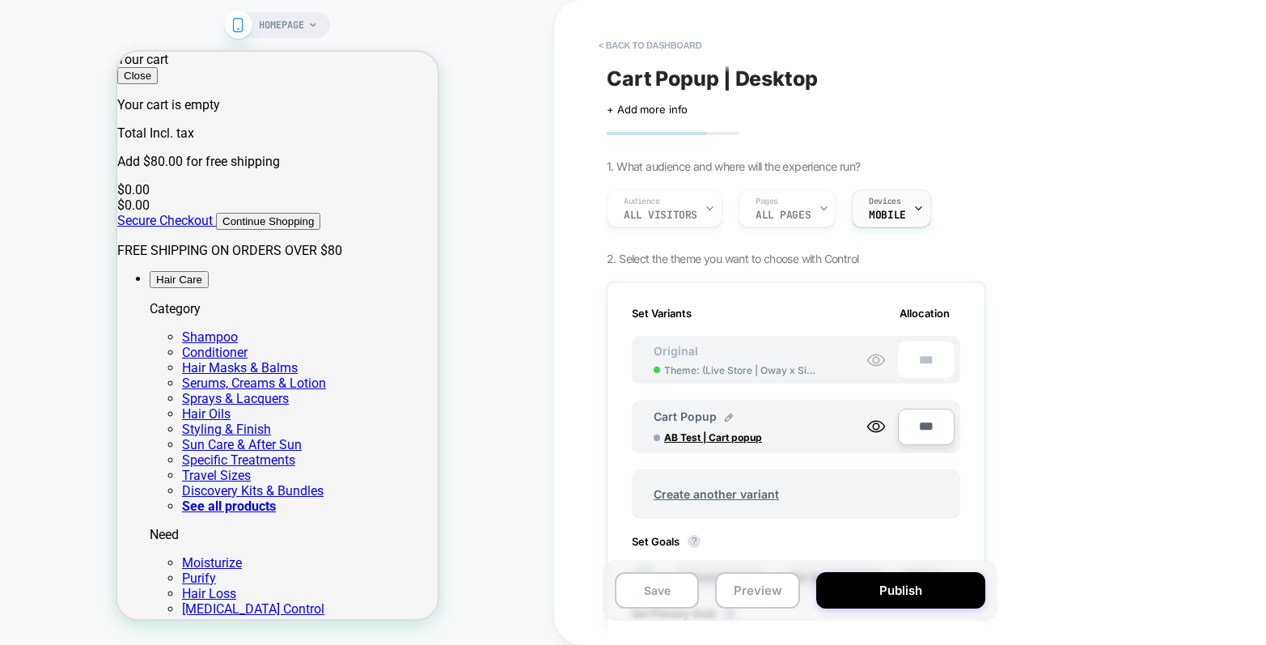
click at [914, 209] on icon at bounding box center [919, 208] width 11 height 11
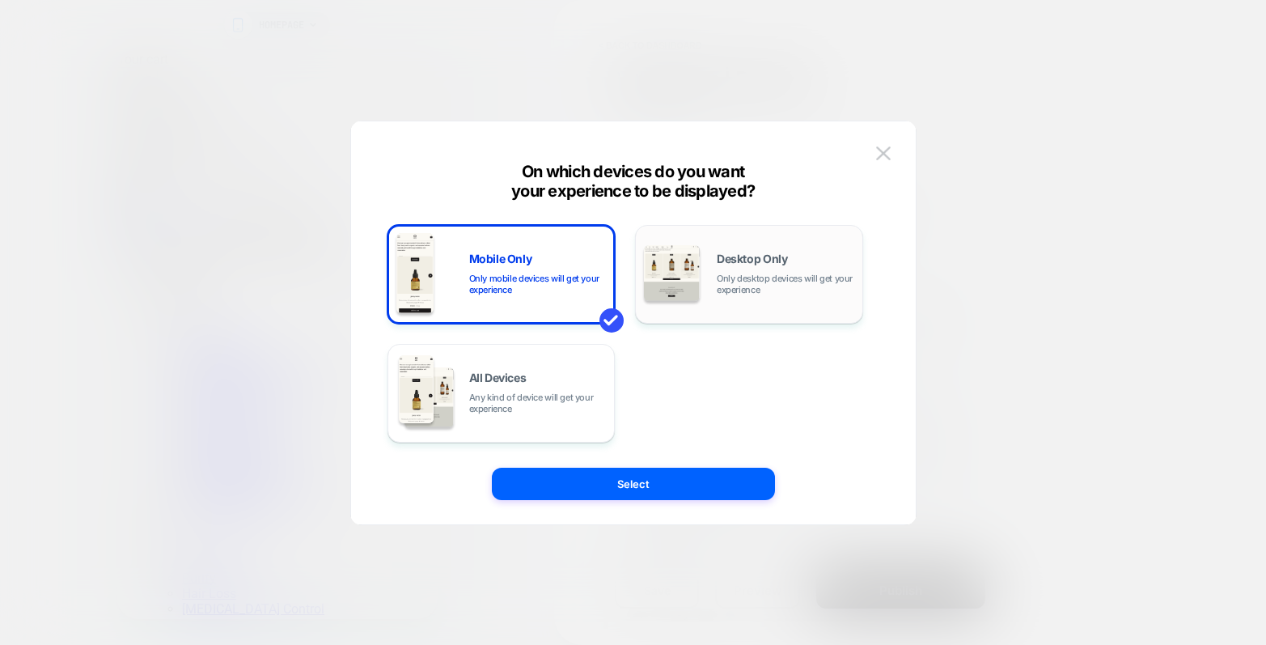
click at [761, 278] on span "Only desktop devices will get your experience" at bounding box center [786, 284] width 138 height 23
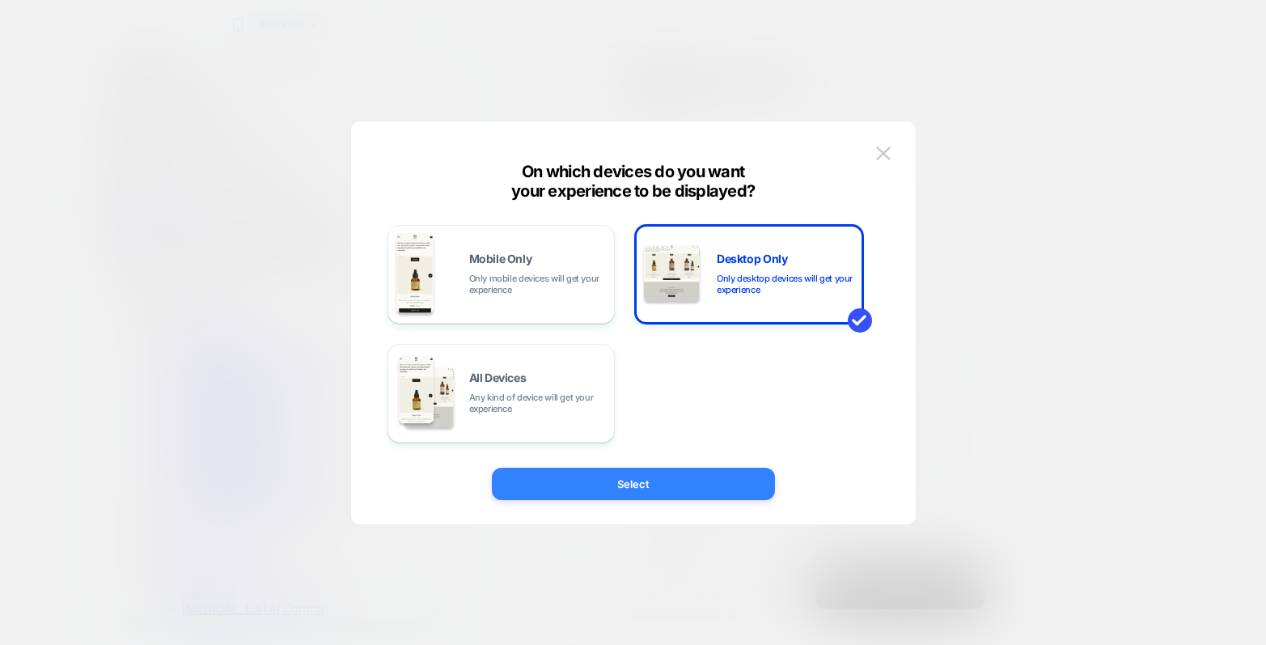
click at [672, 494] on button "Select" at bounding box center [633, 484] width 283 height 32
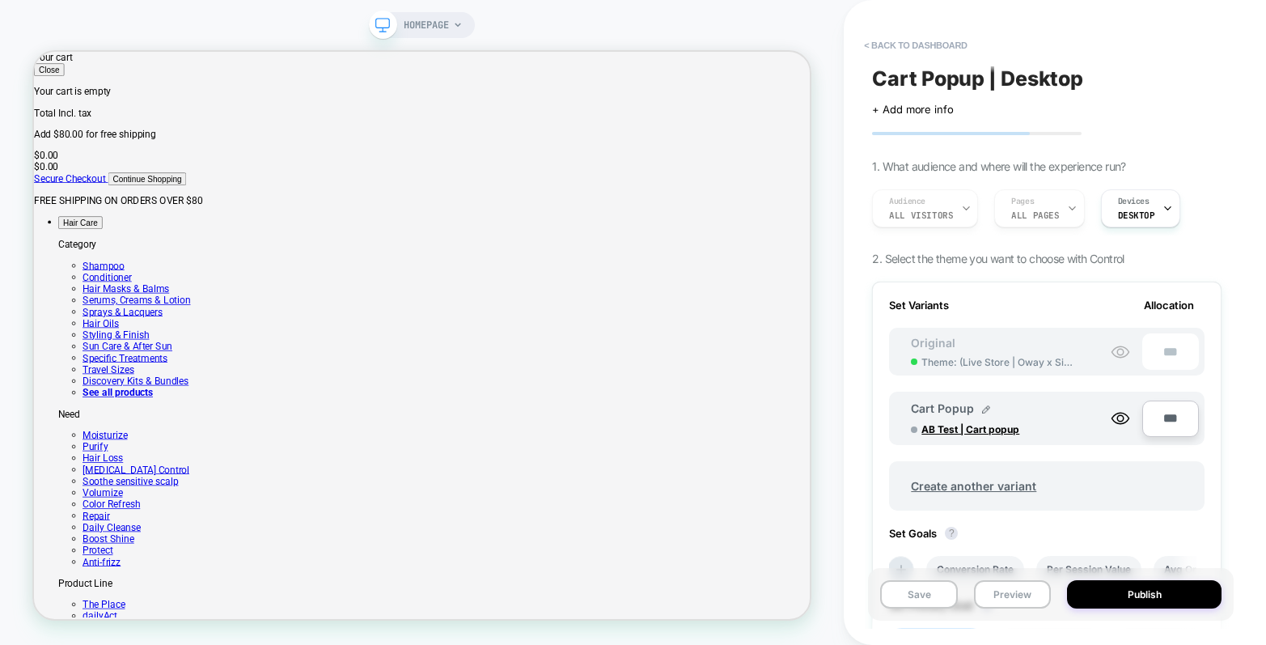
click at [985, 409] on img at bounding box center [986, 409] width 8 height 8
click at [1059, 457] on div "Create another variant" at bounding box center [1047, 476] width 316 height 66
click at [1071, 454] on div "Create another variant" at bounding box center [1047, 476] width 316 height 66
click at [1047, 419] on img at bounding box center [1045, 418] width 8 height 8
click at [970, 427] on span "AB Test | Cart popup" at bounding box center [982, 429] width 121 height 12
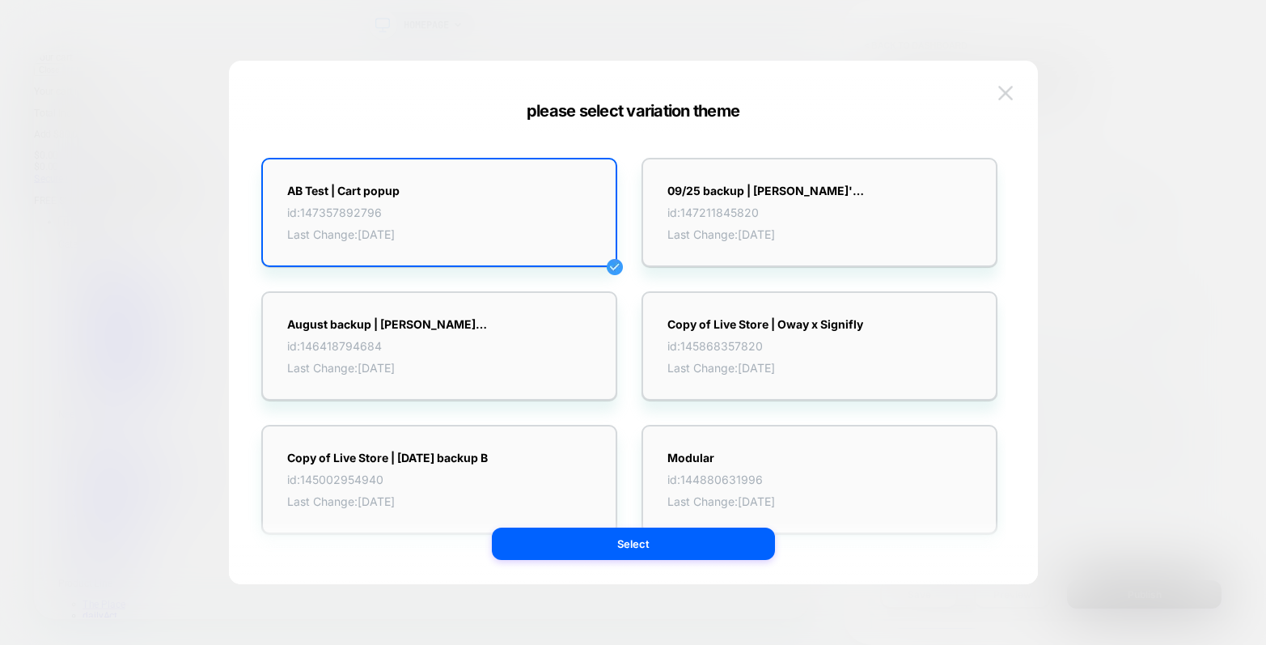
click at [1013, 91] on button at bounding box center [1006, 93] width 24 height 24
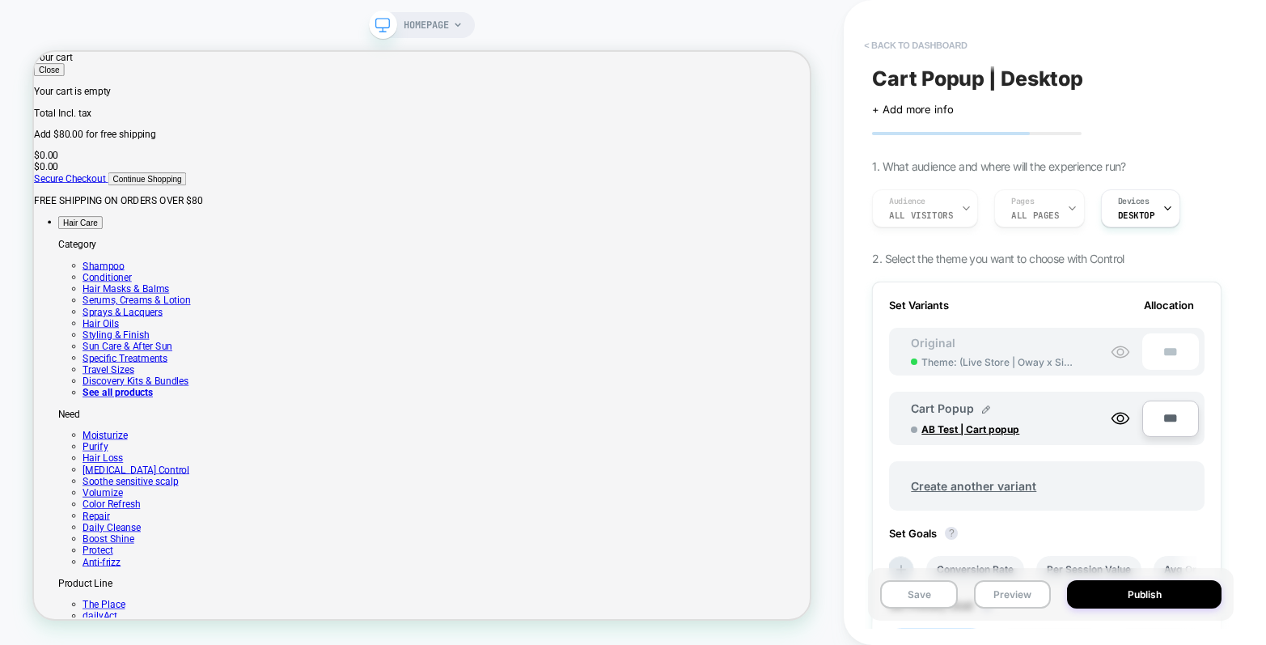
click at [918, 42] on button "< back to dashboard" at bounding box center [915, 45] width 119 height 26
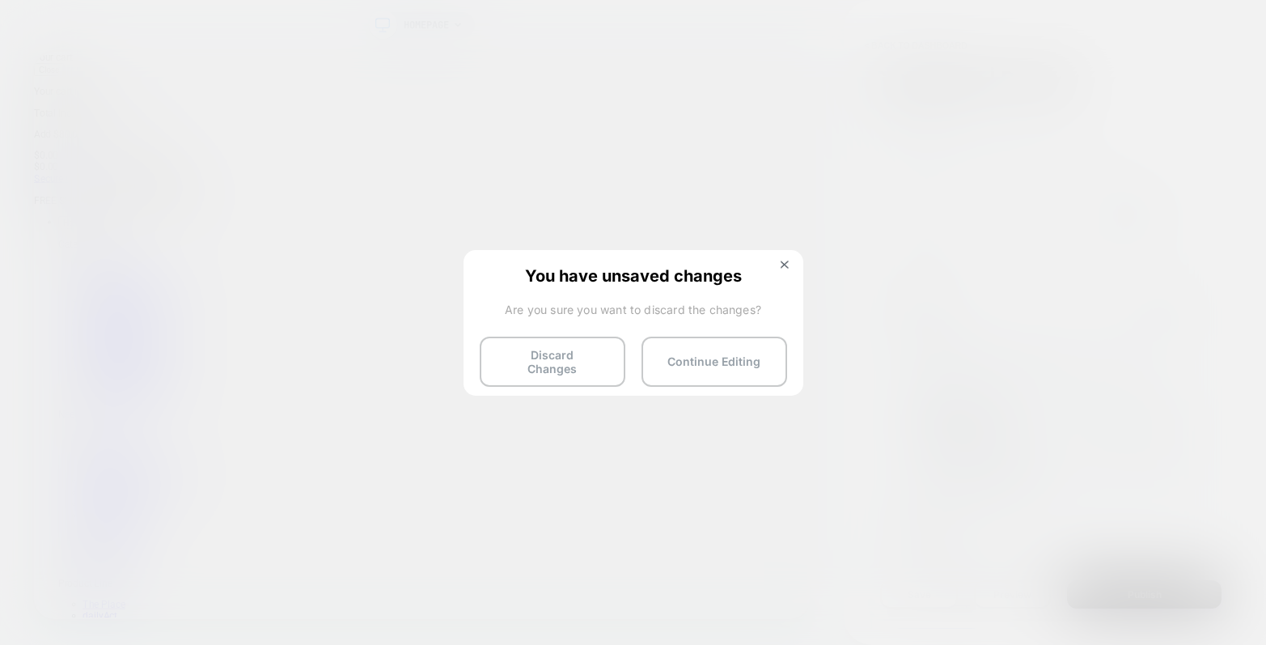
click at [538, 363] on button "Discard Changes" at bounding box center [553, 362] width 146 height 50
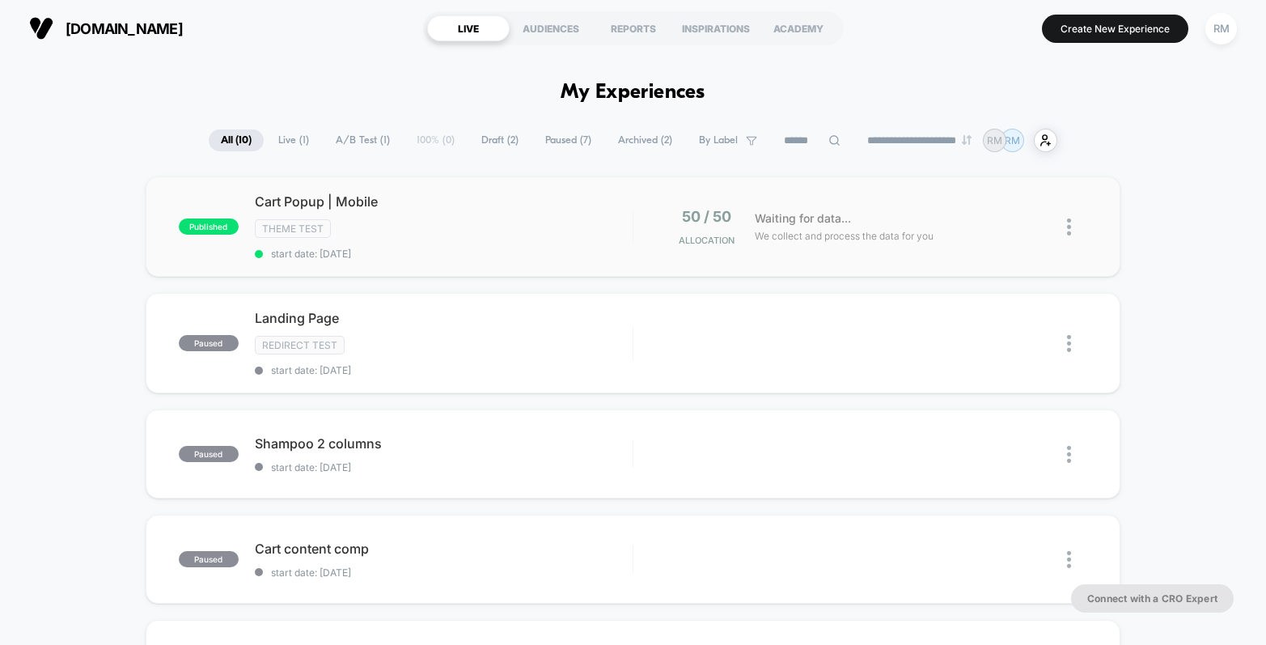
click at [1068, 229] on img at bounding box center [1069, 226] width 4 height 17
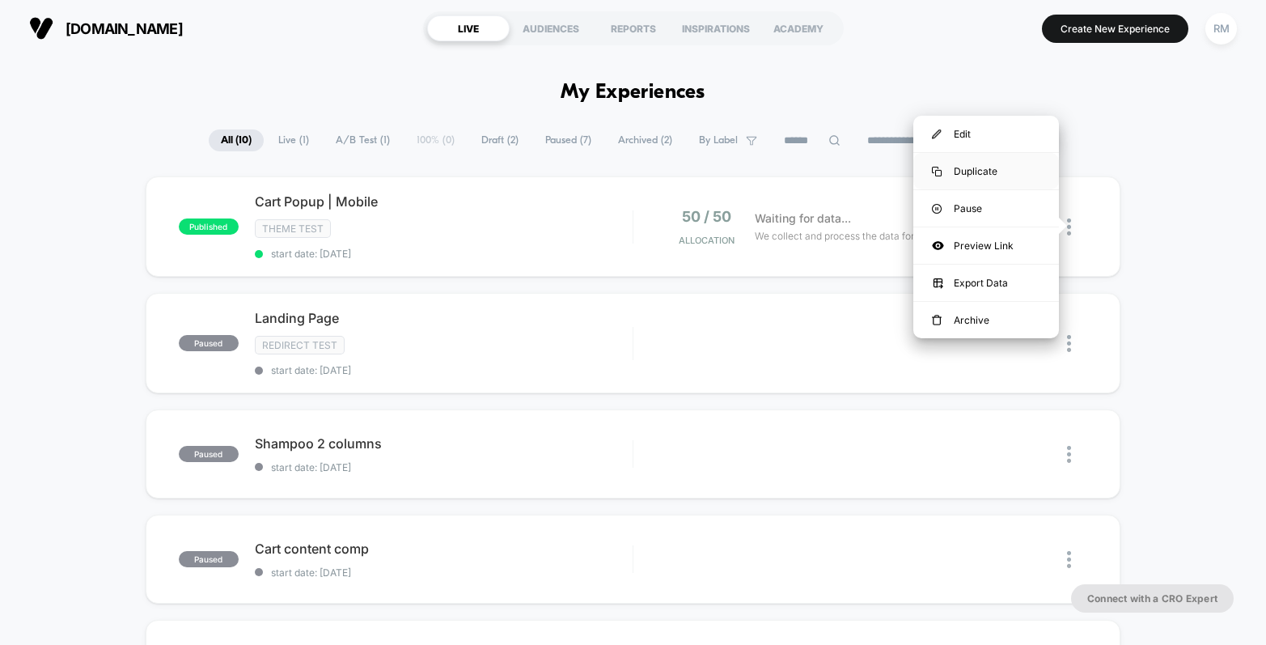
click at [986, 168] on div "Duplicate" at bounding box center [987, 171] width 146 height 36
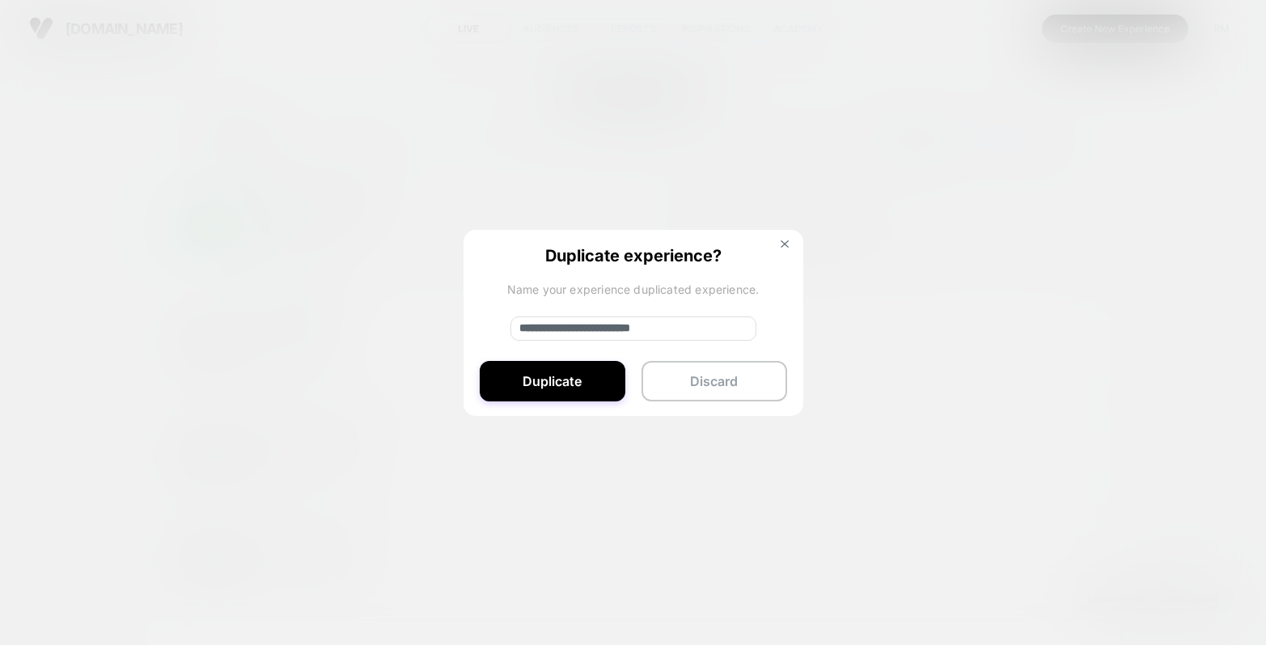
click at [558, 328] on input "**********" at bounding box center [634, 328] width 246 height 24
drag, startPoint x: 558, startPoint y: 328, endPoint x: 518, endPoint y: 327, distance: 39.7
click at [518, 327] on input "**********" at bounding box center [634, 328] width 246 height 24
click at [641, 330] on input "**********" at bounding box center [634, 328] width 246 height 24
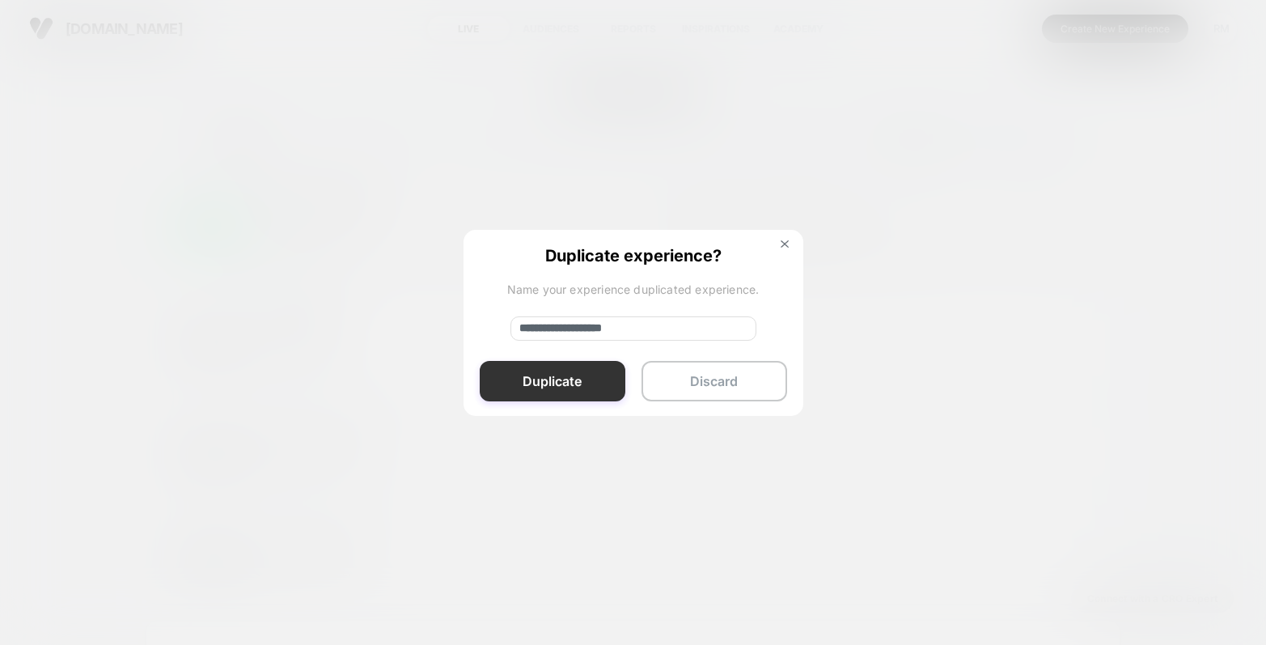
type input "**********"
click at [575, 378] on button "Duplicate" at bounding box center [553, 381] width 146 height 40
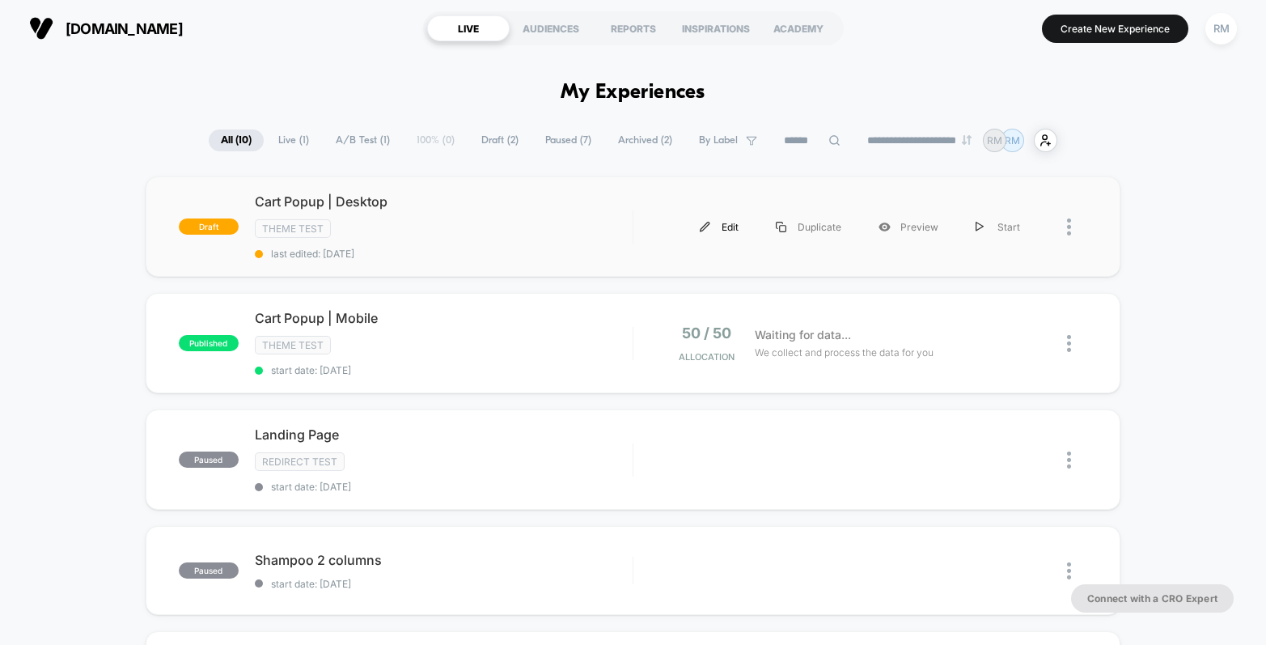
click at [736, 227] on div "Edit" at bounding box center [719, 227] width 76 height 36
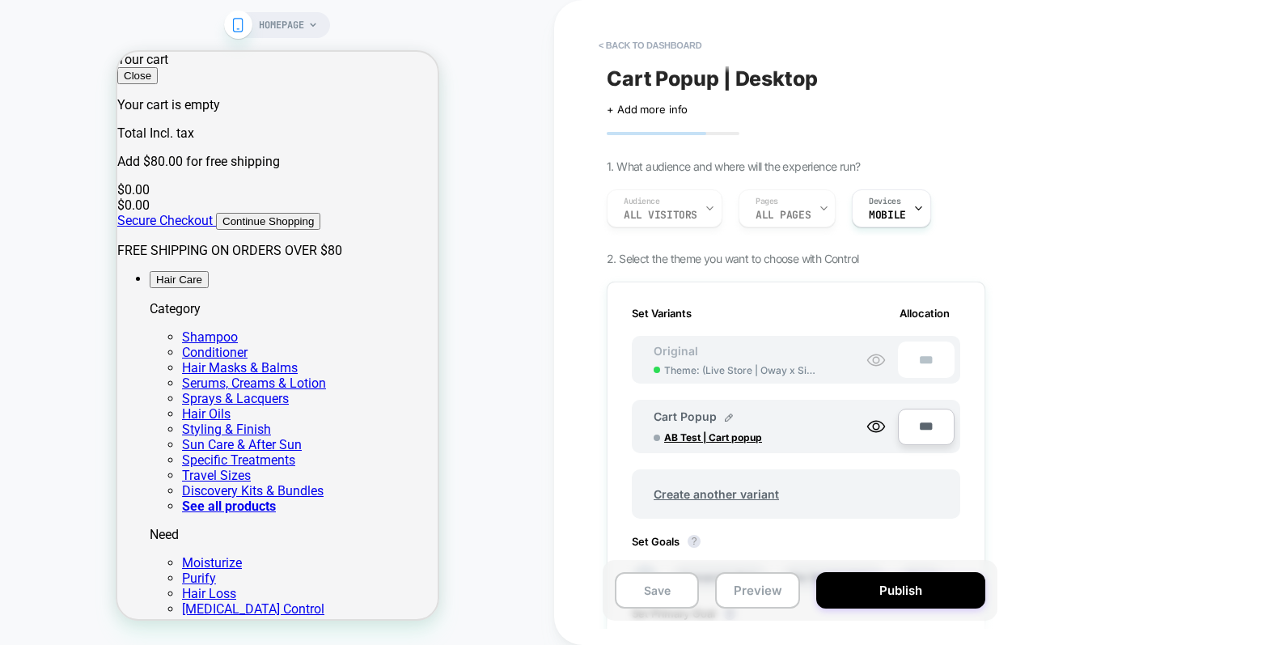
scroll to position [0, 2]
click at [914, 208] on icon at bounding box center [919, 208] width 11 height 11
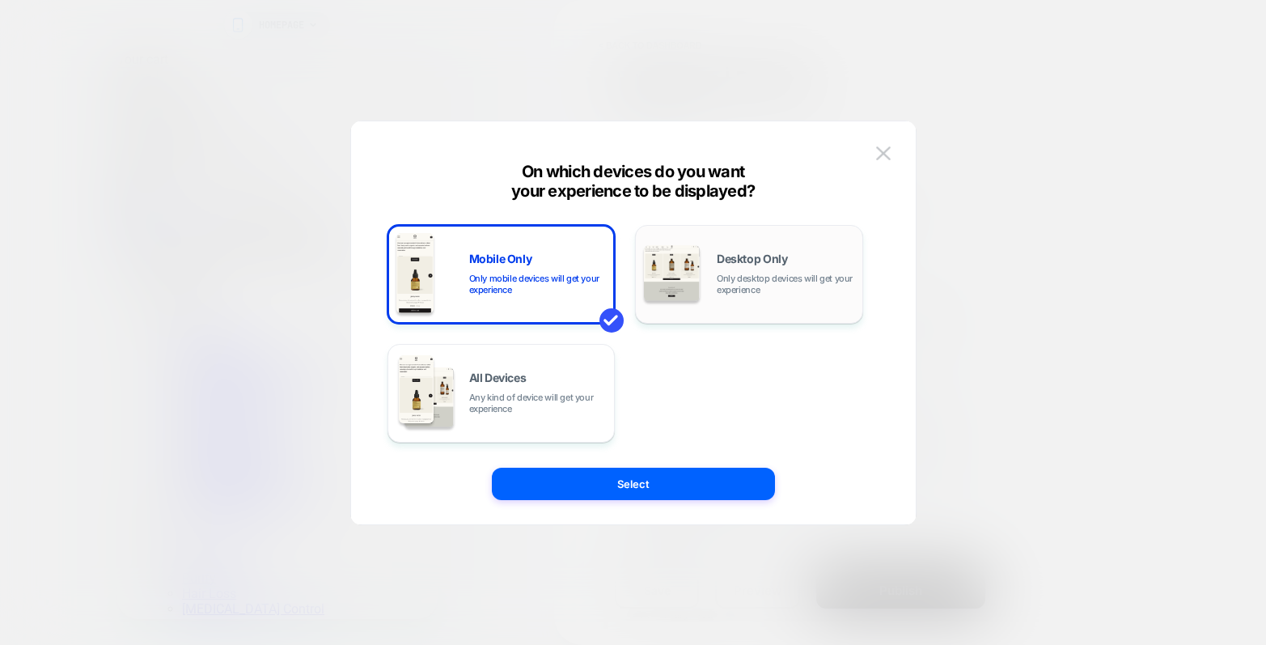
click at [740, 260] on span "Desktop Only" at bounding box center [752, 258] width 70 height 11
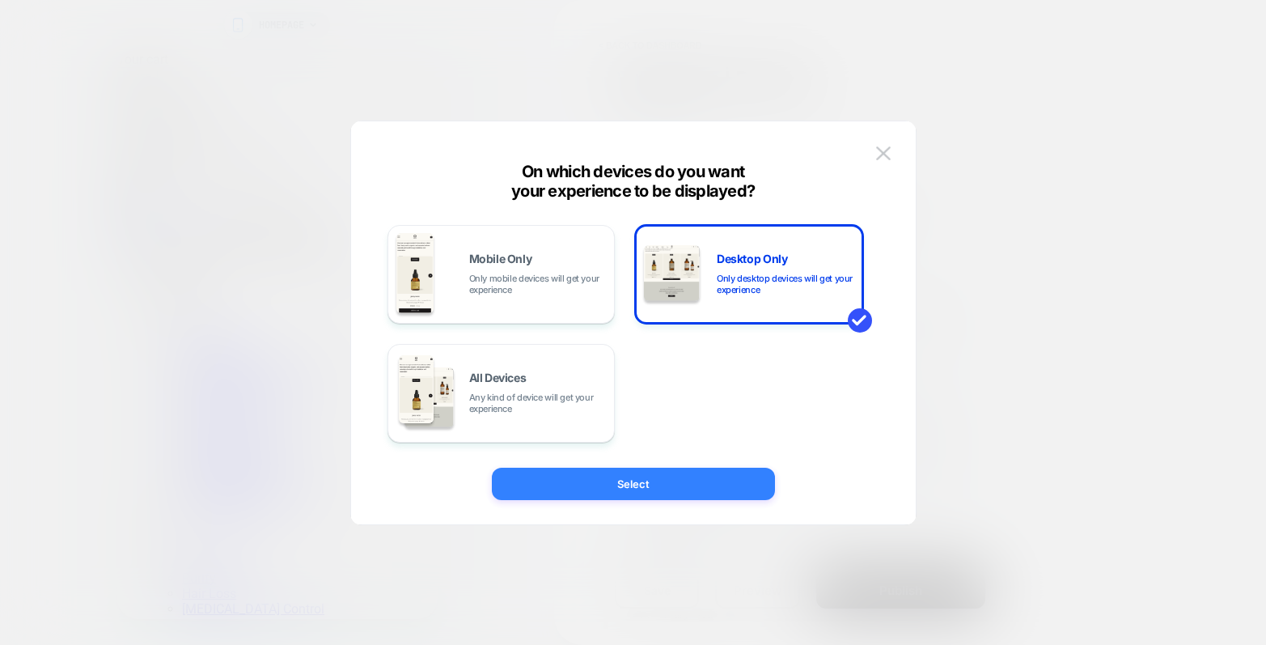
click at [716, 487] on button "Select" at bounding box center [633, 484] width 283 height 32
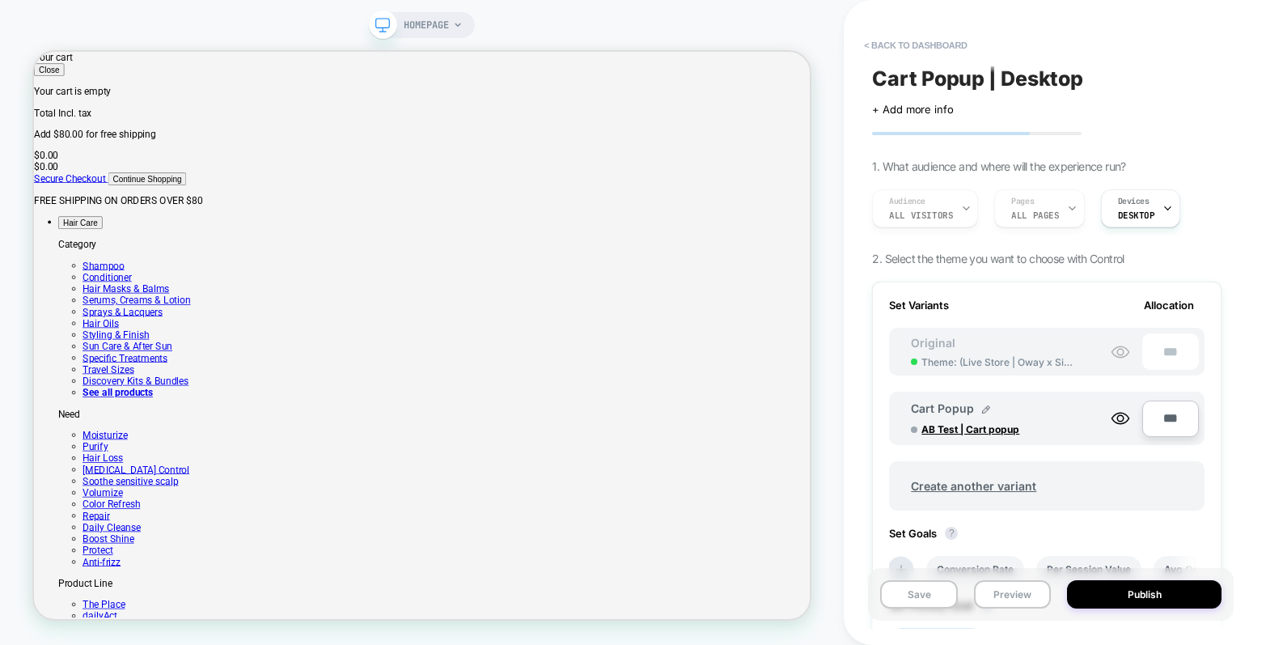
click at [961, 207] on div "Audience All Visitors Pages ALL PAGES Devices DESKTOP" at bounding box center [1039, 208] width 350 height 54
click at [924, 217] on div "Audience All Visitors Pages ALL PAGES Devices DESKTOP" at bounding box center [1039, 208] width 350 height 54
click at [963, 197] on div "Audience All Visitors Pages ALL PAGES Devices DESKTOP" at bounding box center [1039, 208] width 350 height 54
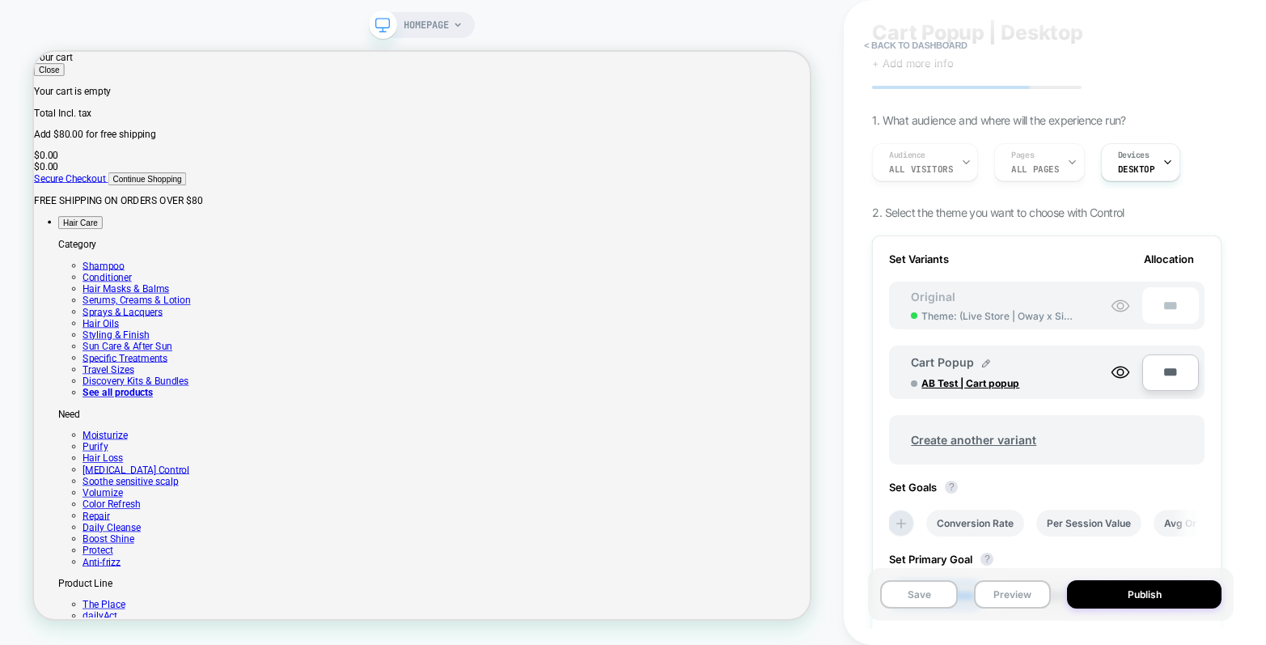
scroll to position [47, 0]
click at [982, 383] on span "AB Test | Cart popup" at bounding box center [982, 382] width 121 height 12
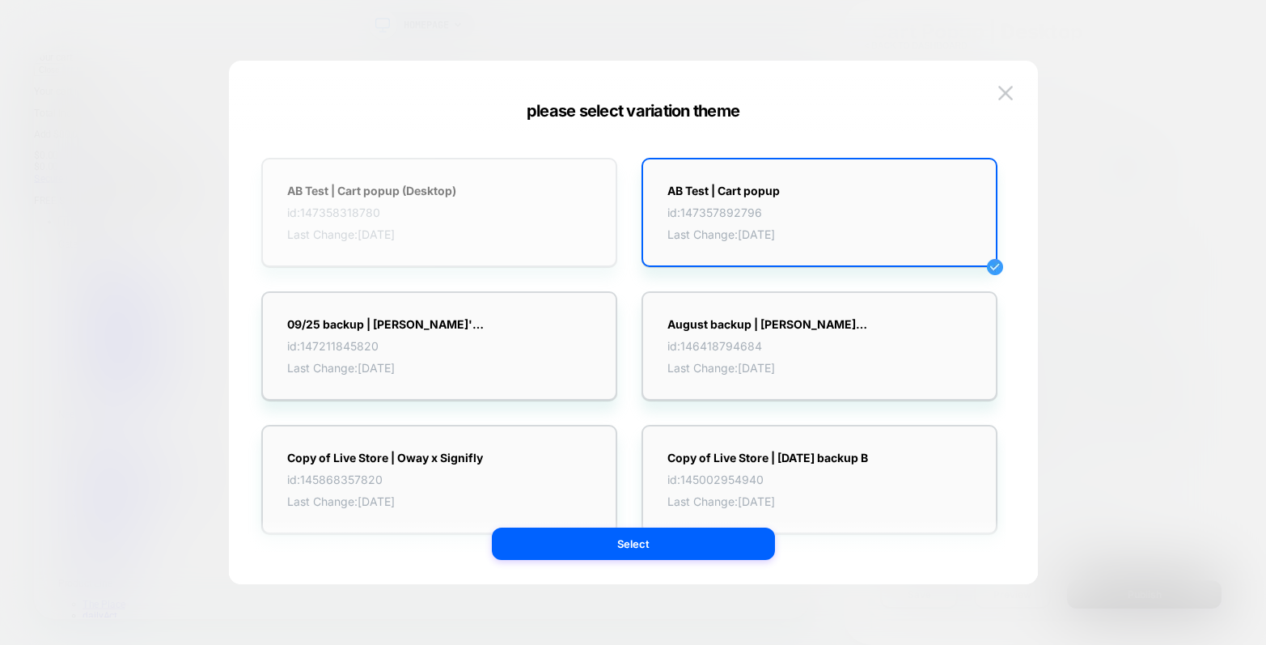
click at [532, 240] on div "AB Test | Cart popup (Desktop) id: 147358318780 Last Change: [DATE]" at bounding box center [439, 212] width 356 height 109
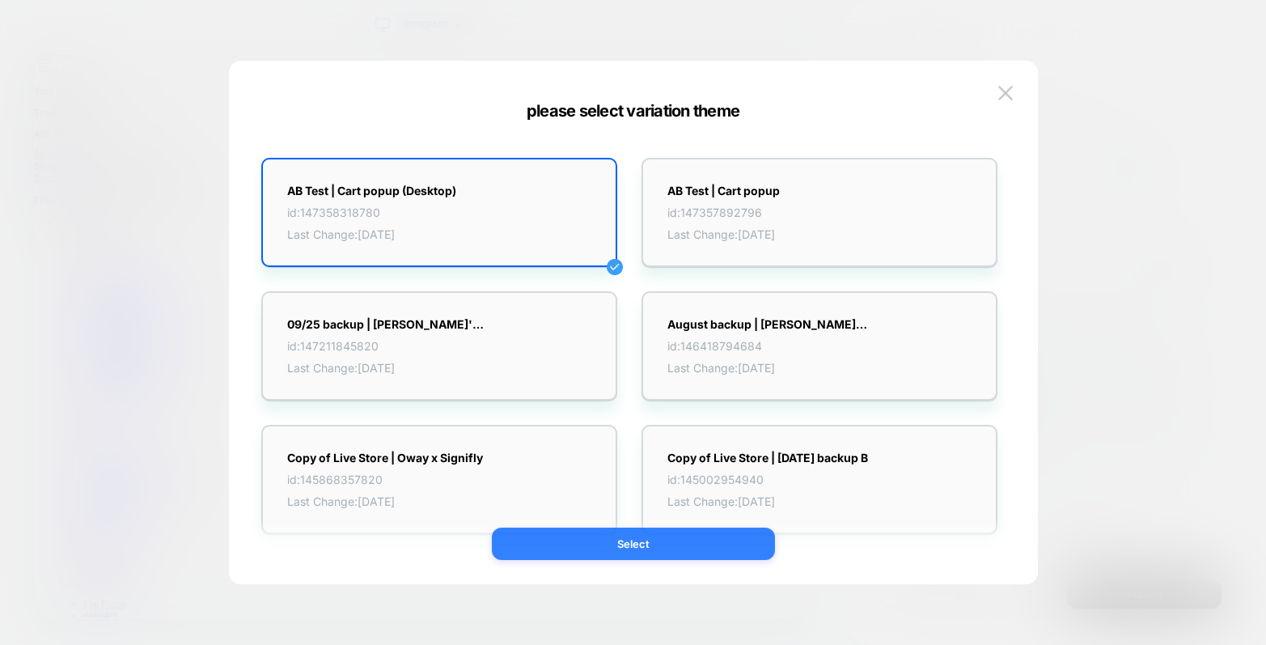
click at [676, 548] on button "Select" at bounding box center [633, 544] width 283 height 32
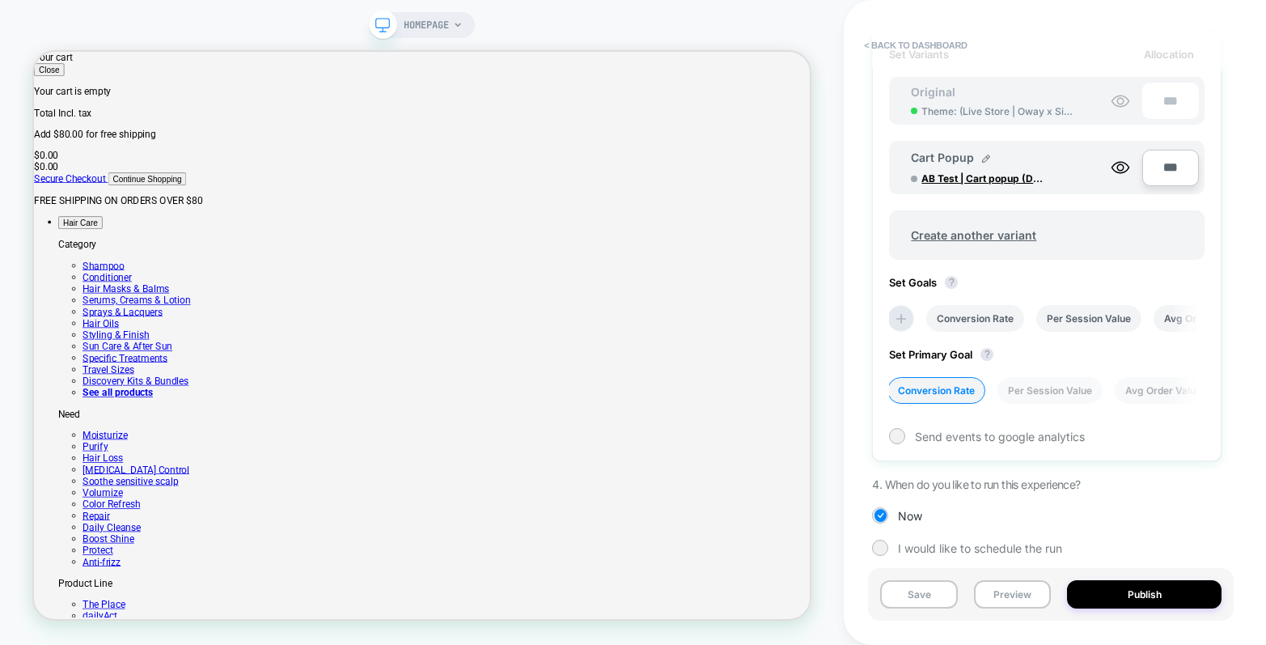
scroll to position [258, 0]
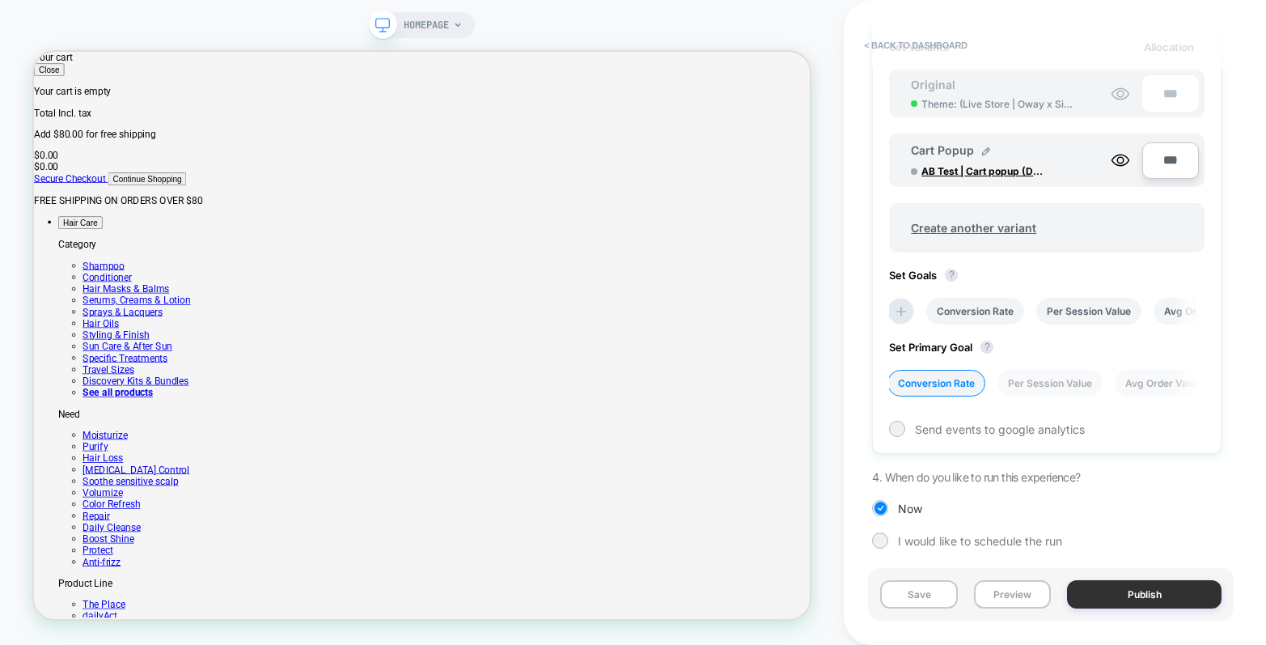
click at [1158, 592] on button "Publish" at bounding box center [1144, 594] width 155 height 28
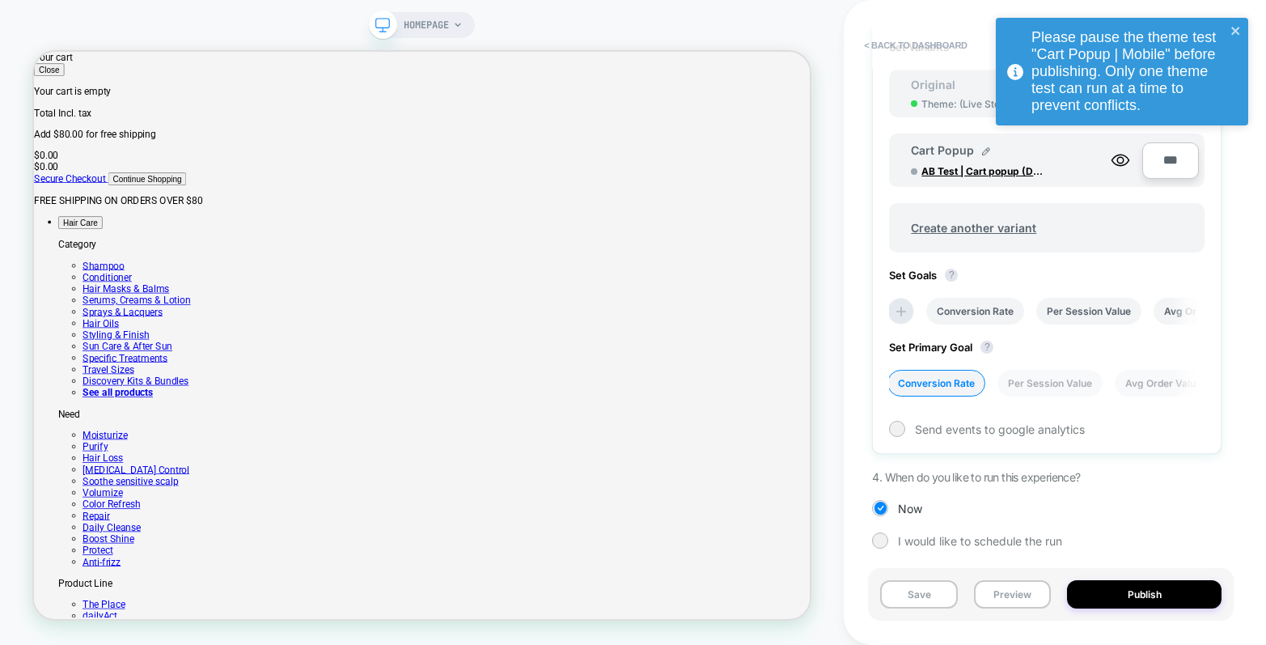
click at [1234, 23] on div "Please pause the theme test "Cart Popup | Mobile" before publishing. Only one t…" at bounding box center [1122, 72] width 252 height 108
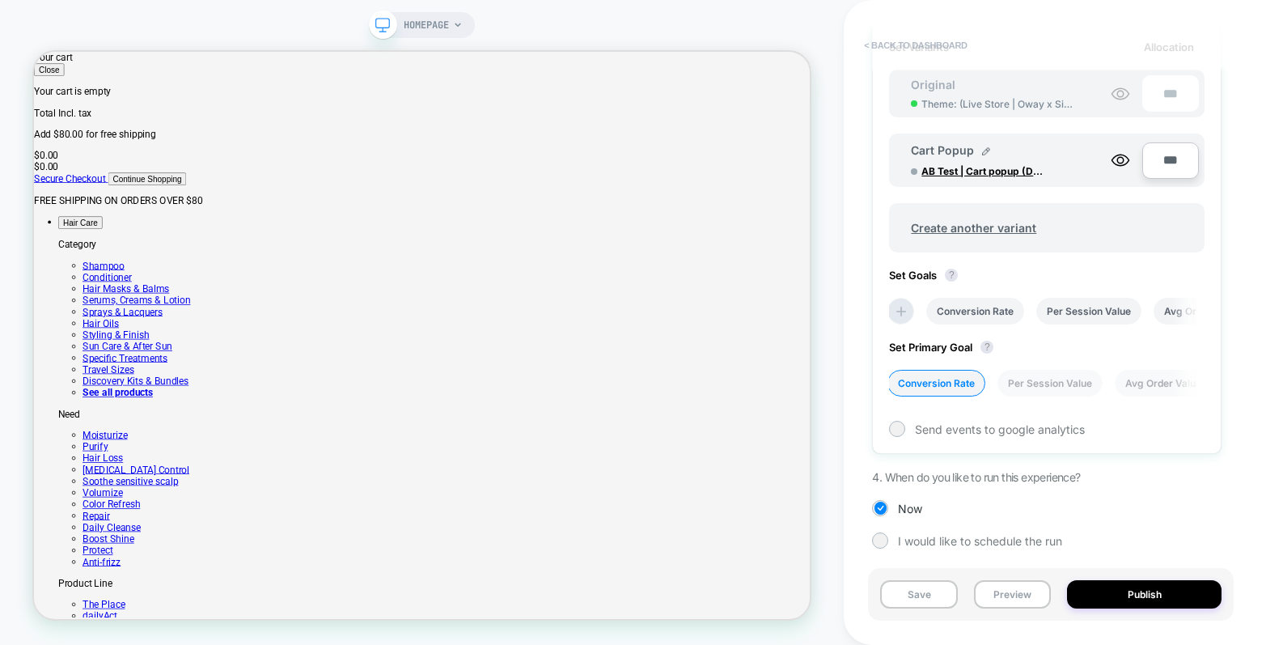
click at [900, 42] on button "< back to dashboard" at bounding box center [915, 45] width 119 height 26
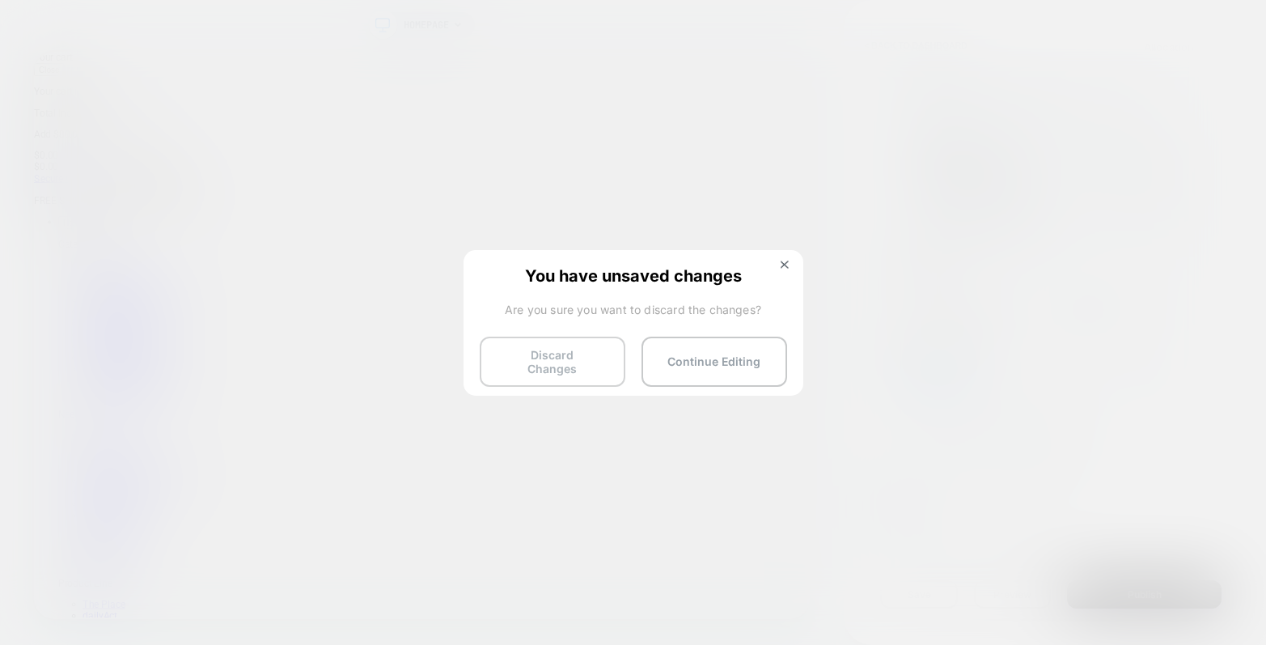
click at [561, 362] on button "Discard Changes" at bounding box center [553, 362] width 146 height 50
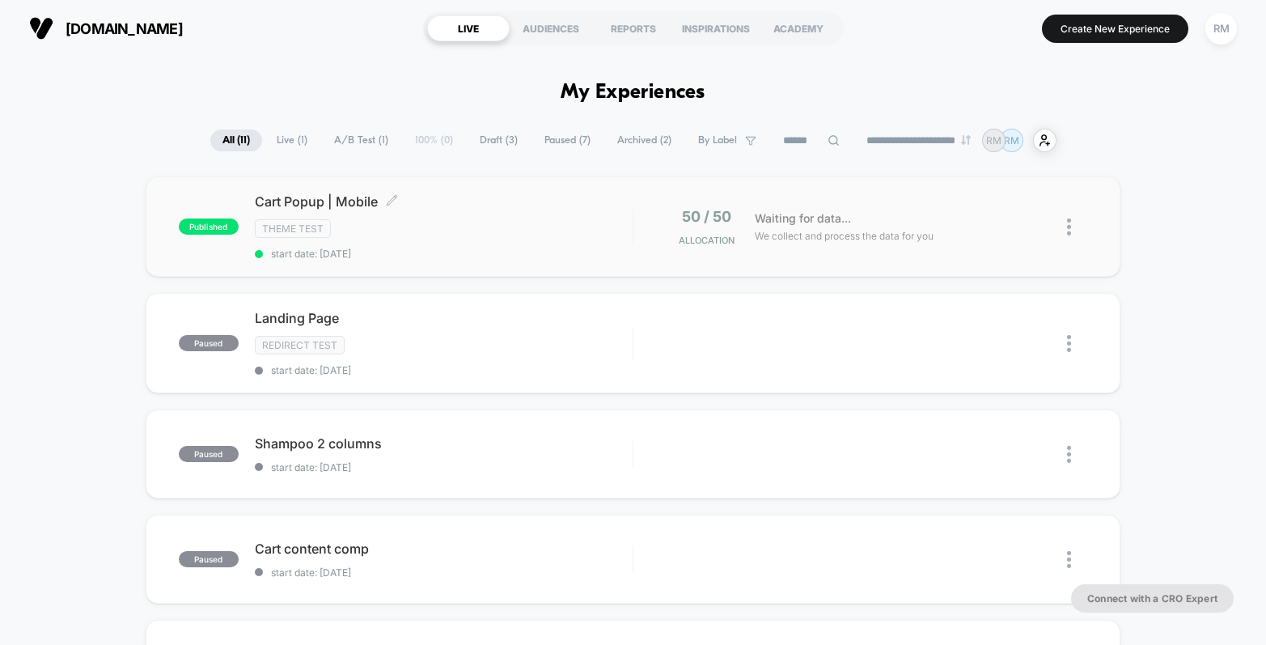
click at [530, 240] on div "Cart Popup | Mobile Click to edit experience details Click to edit experience d…" at bounding box center [444, 226] width 378 height 66
